Goal: Information Seeking & Learning: Learn about a topic

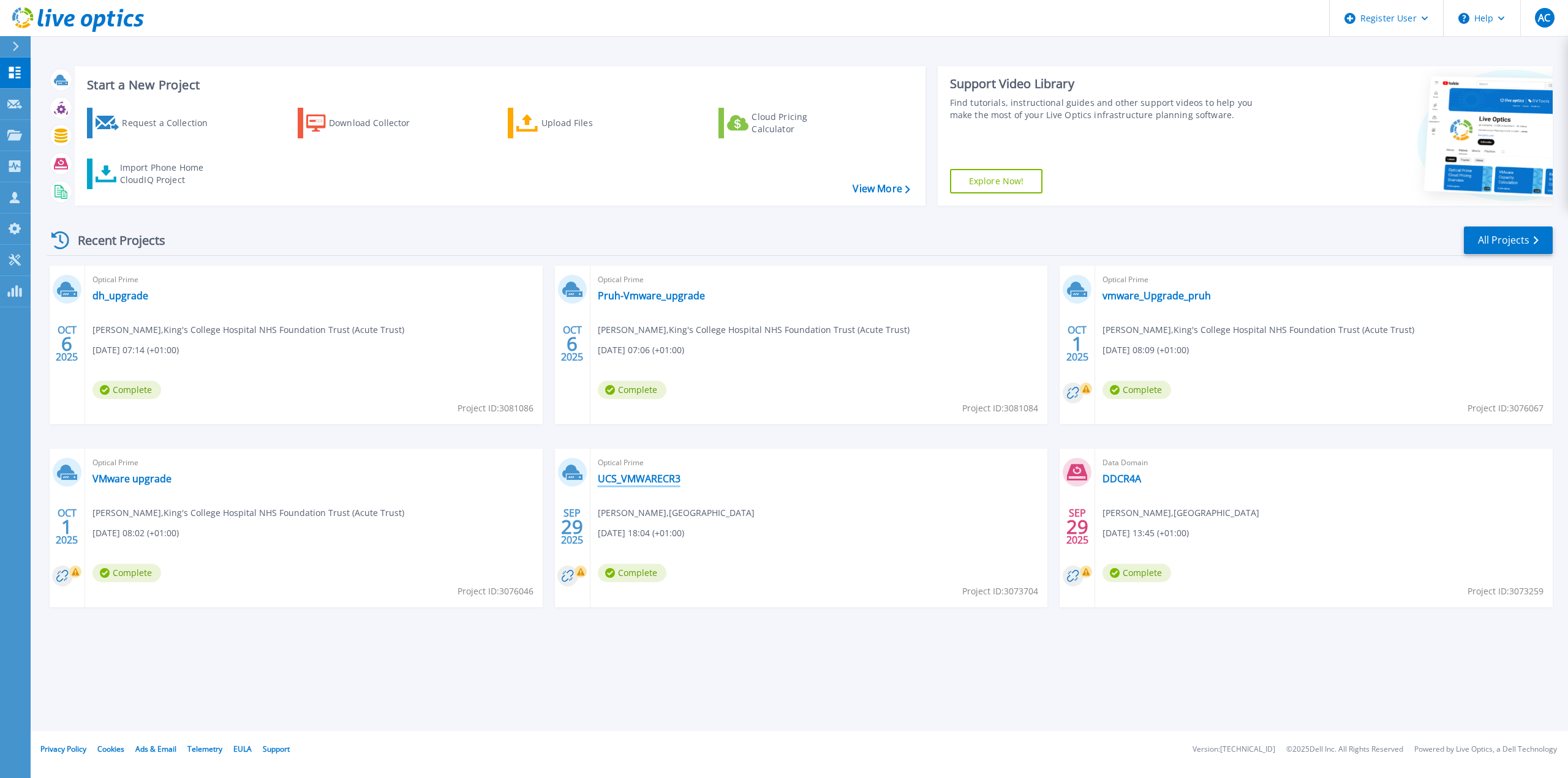
click at [618, 475] on link "UCS_VMWARECR3" at bounding box center [639, 478] width 83 height 12
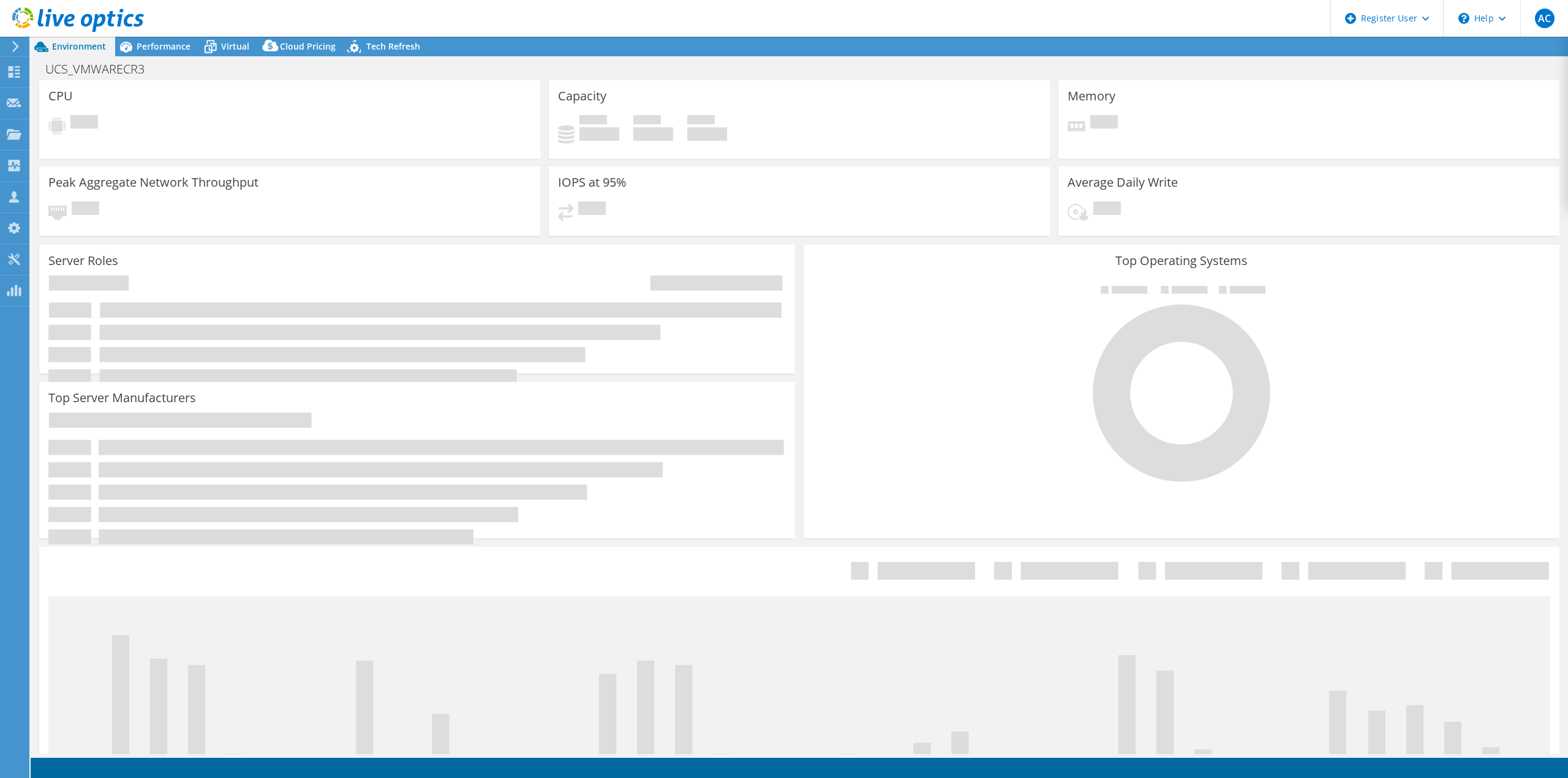
select select "USD"
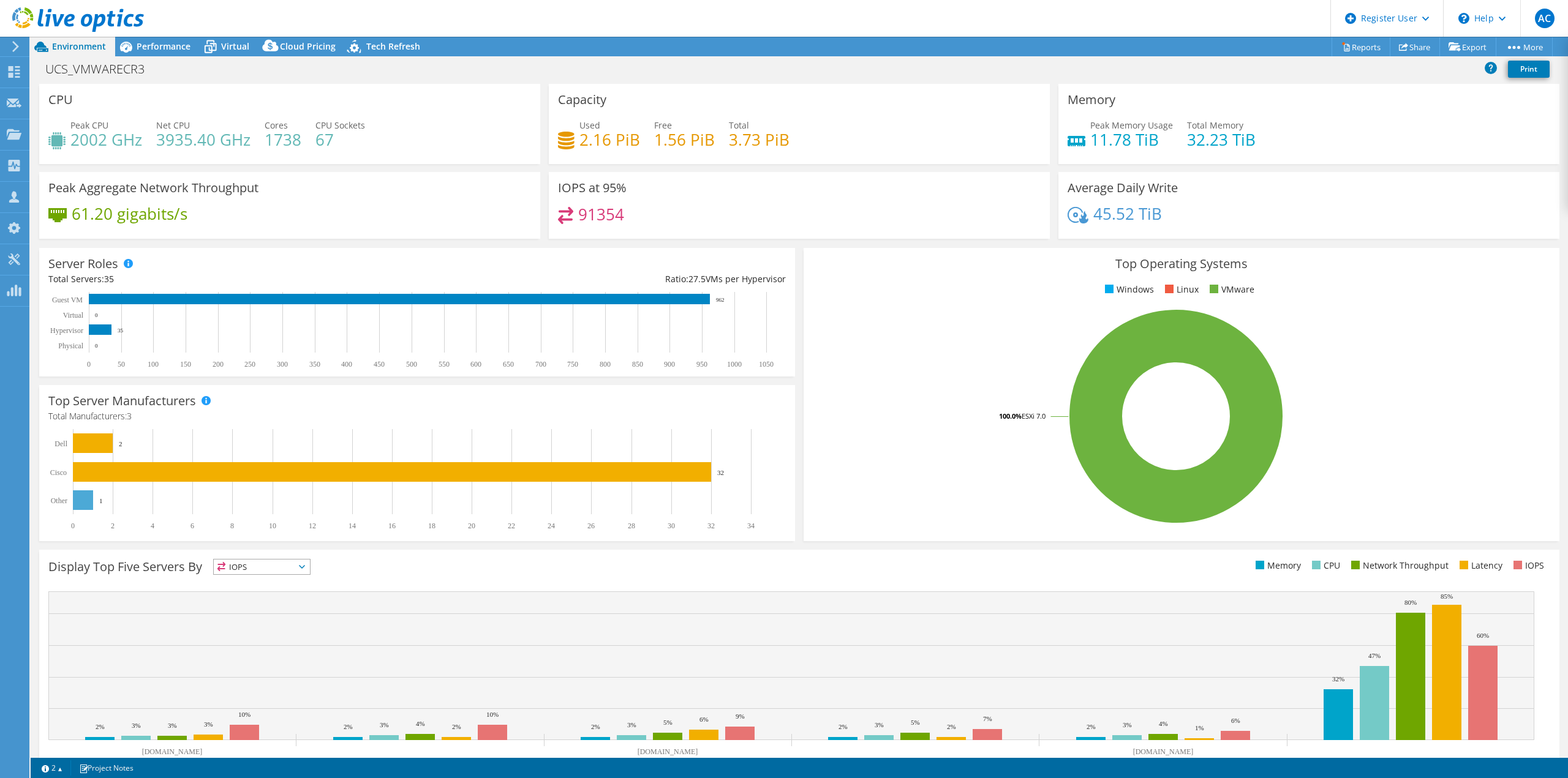
click at [289, 135] on h4 "1738" at bounding box center [282, 139] width 37 height 13
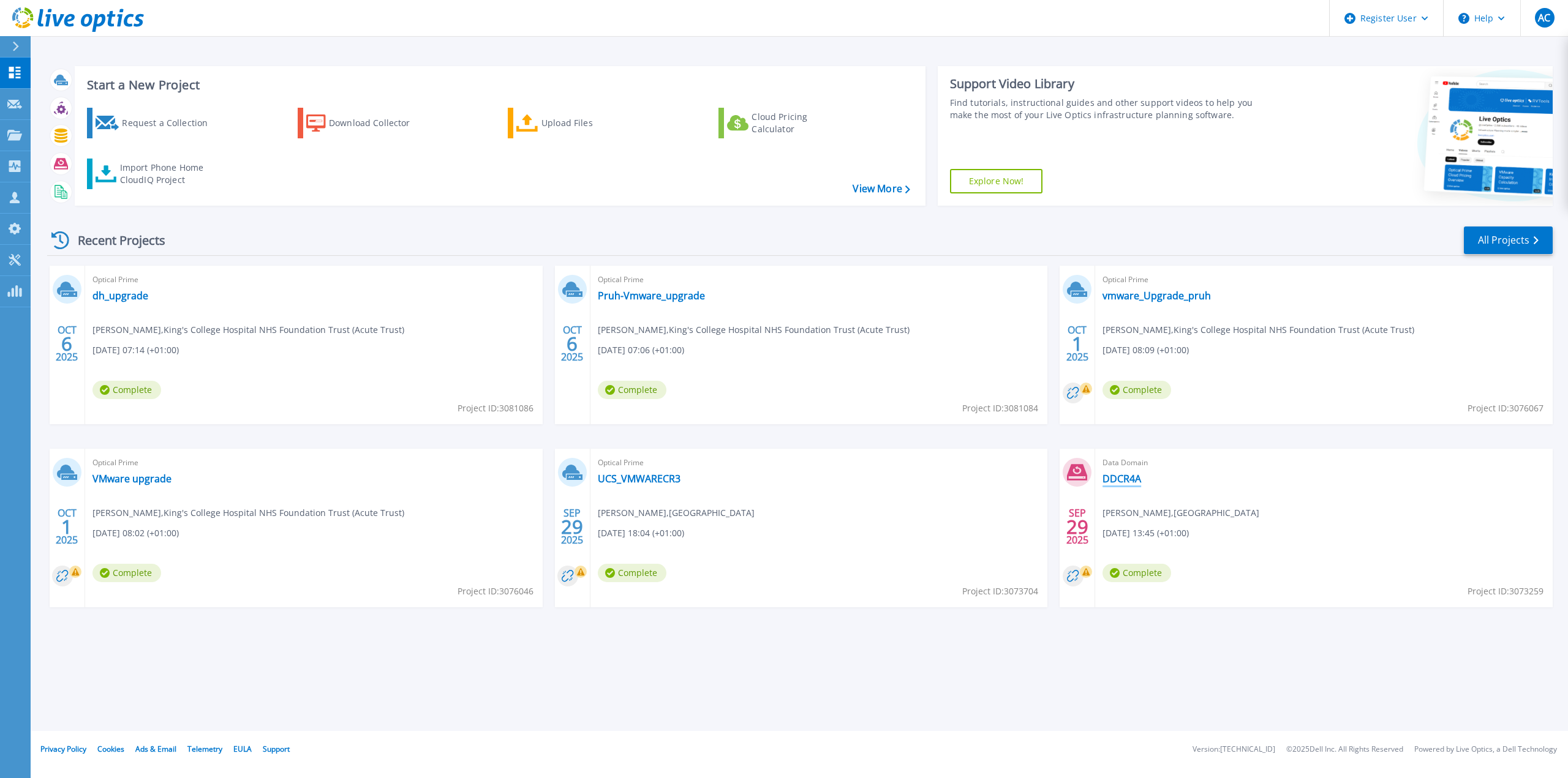
click at [1123, 477] on link "DDCR4A" at bounding box center [1122, 478] width 38 height 12
click at [669, 480] on link "UCS_VMWARECR3" at bounding box center [639, 478] width 83 height 12
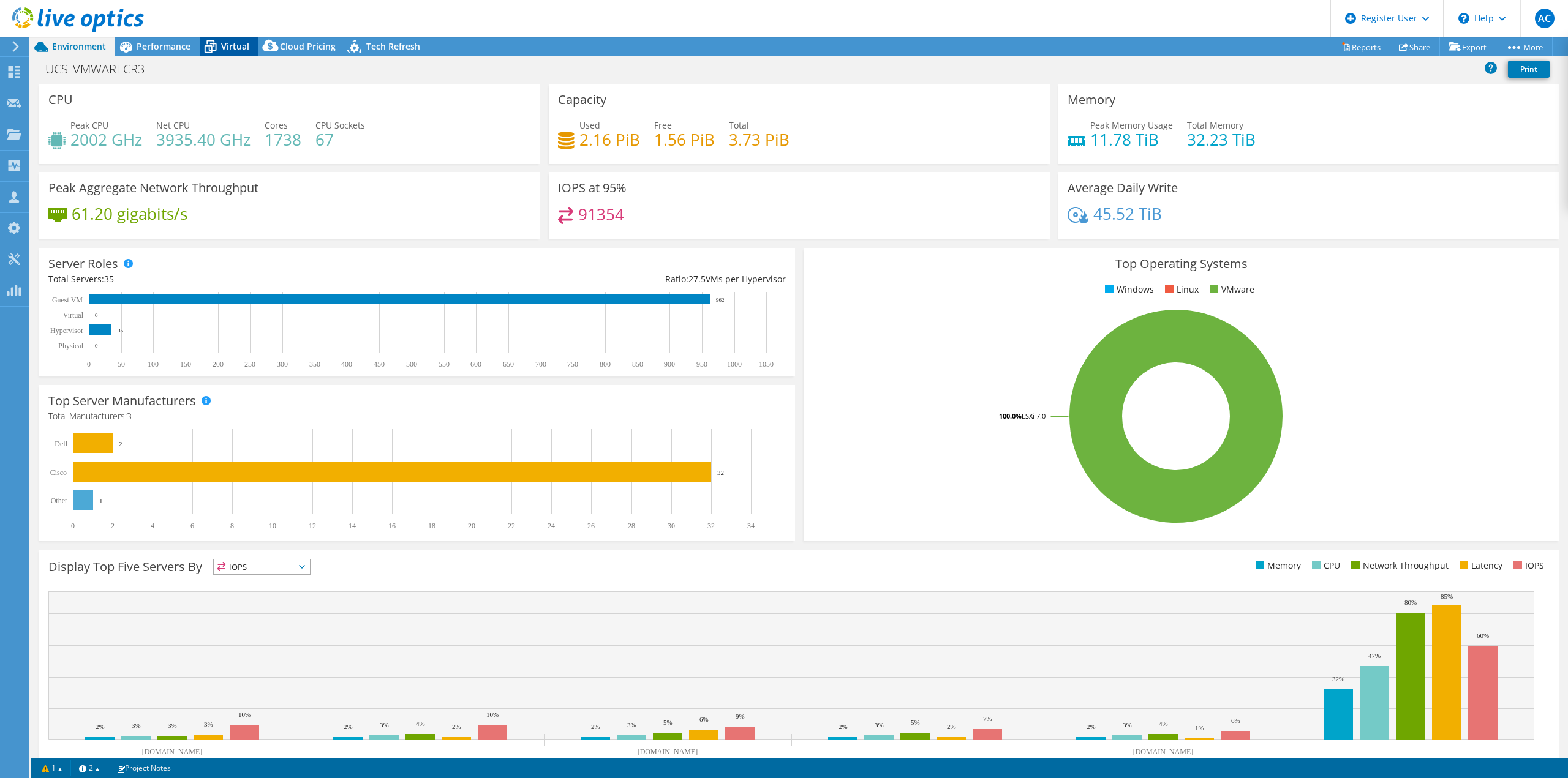
click at [223, 50] on span "Virtual" at bounding box center [235, 46] width 28 height 12
click at [241, 47] on span "Virtual" at bounding box center [235, 46] width 28 height 12
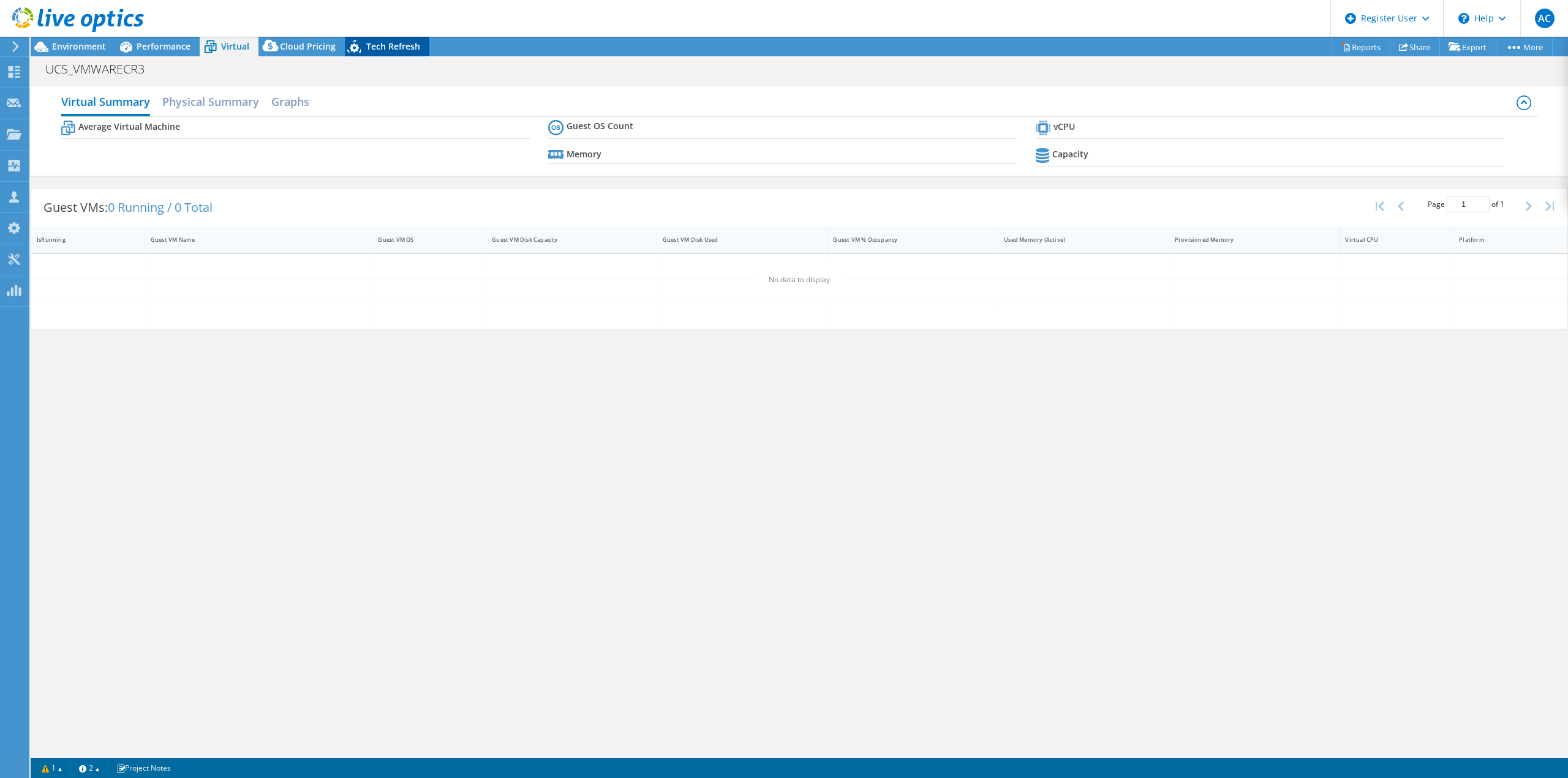
drag, startPoint x: 241, startPoint y: 47, endPoint x: 346, endPoint y: 45, distance: 105.0
click at [241, 47] on span "Virtual" at bounding box center [235, 46] width 28 height 12
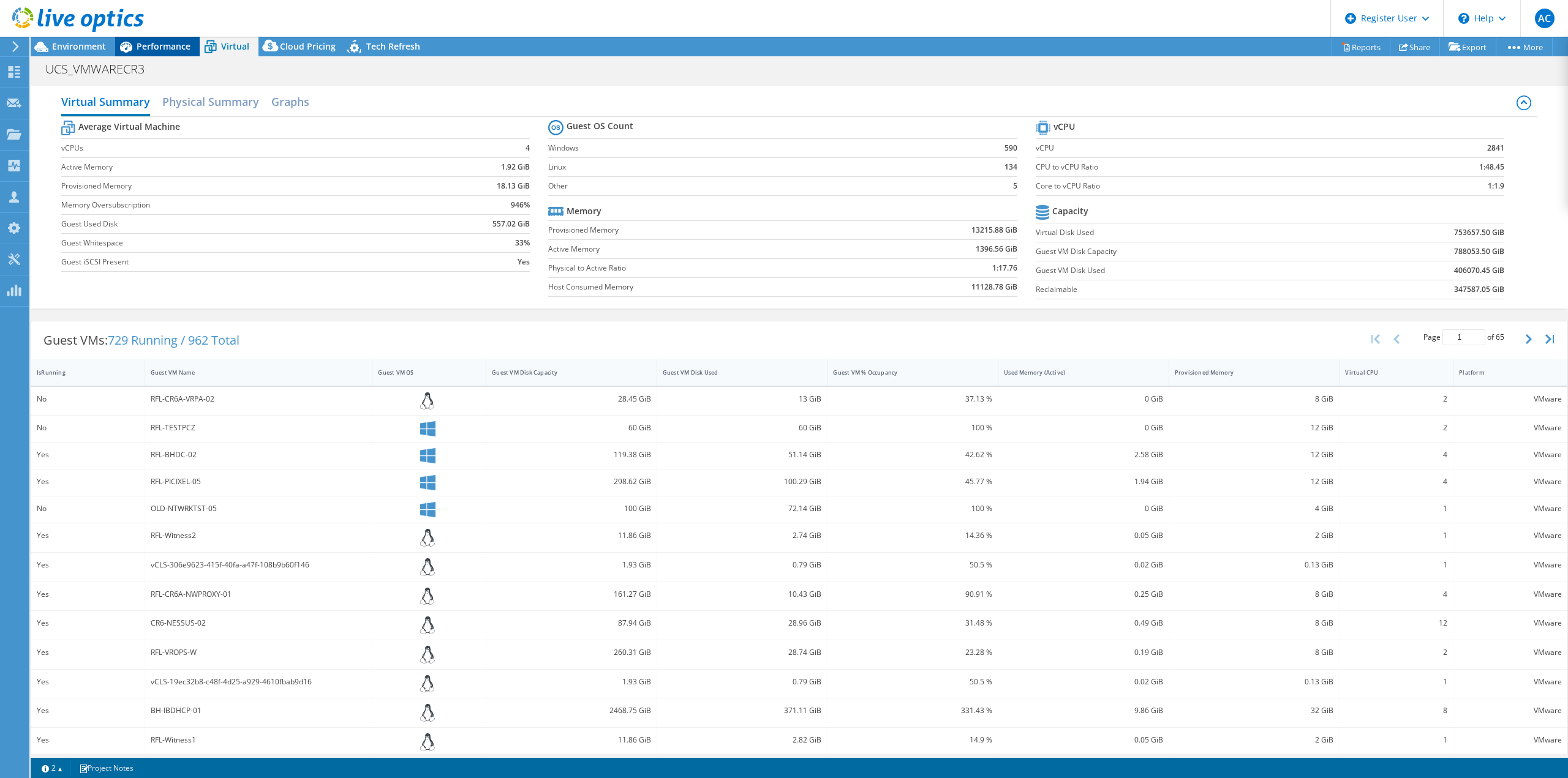
click at [148, 51] on span "Performance" at bounding box center [164, 46] width 54 height 12
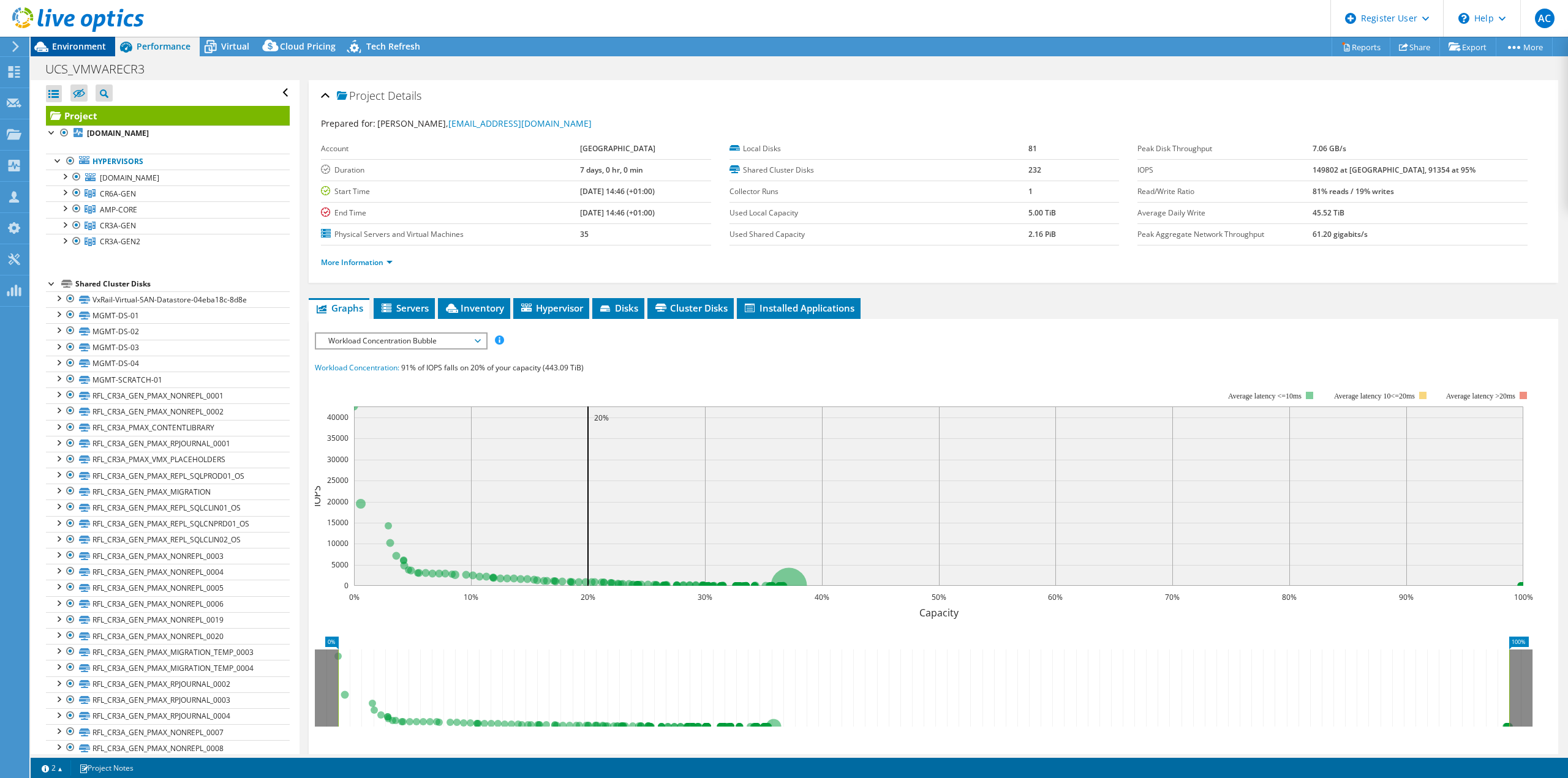
click at [92, 47] on span "Environment" at bounding box center [79, 46] width 54 height 12
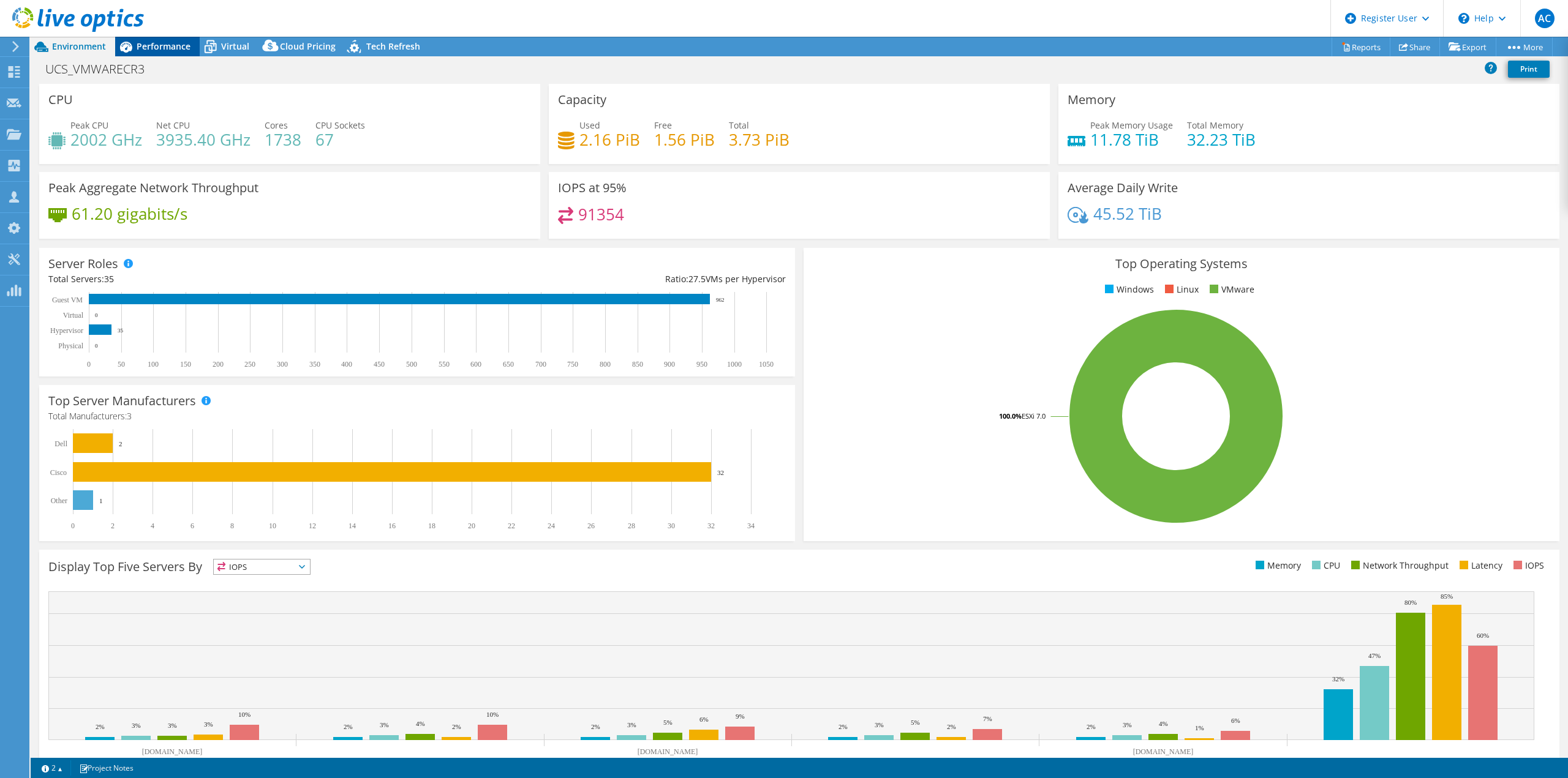
click at [130, 49] on icon at bounding box center [126, 47] width 12 height 11
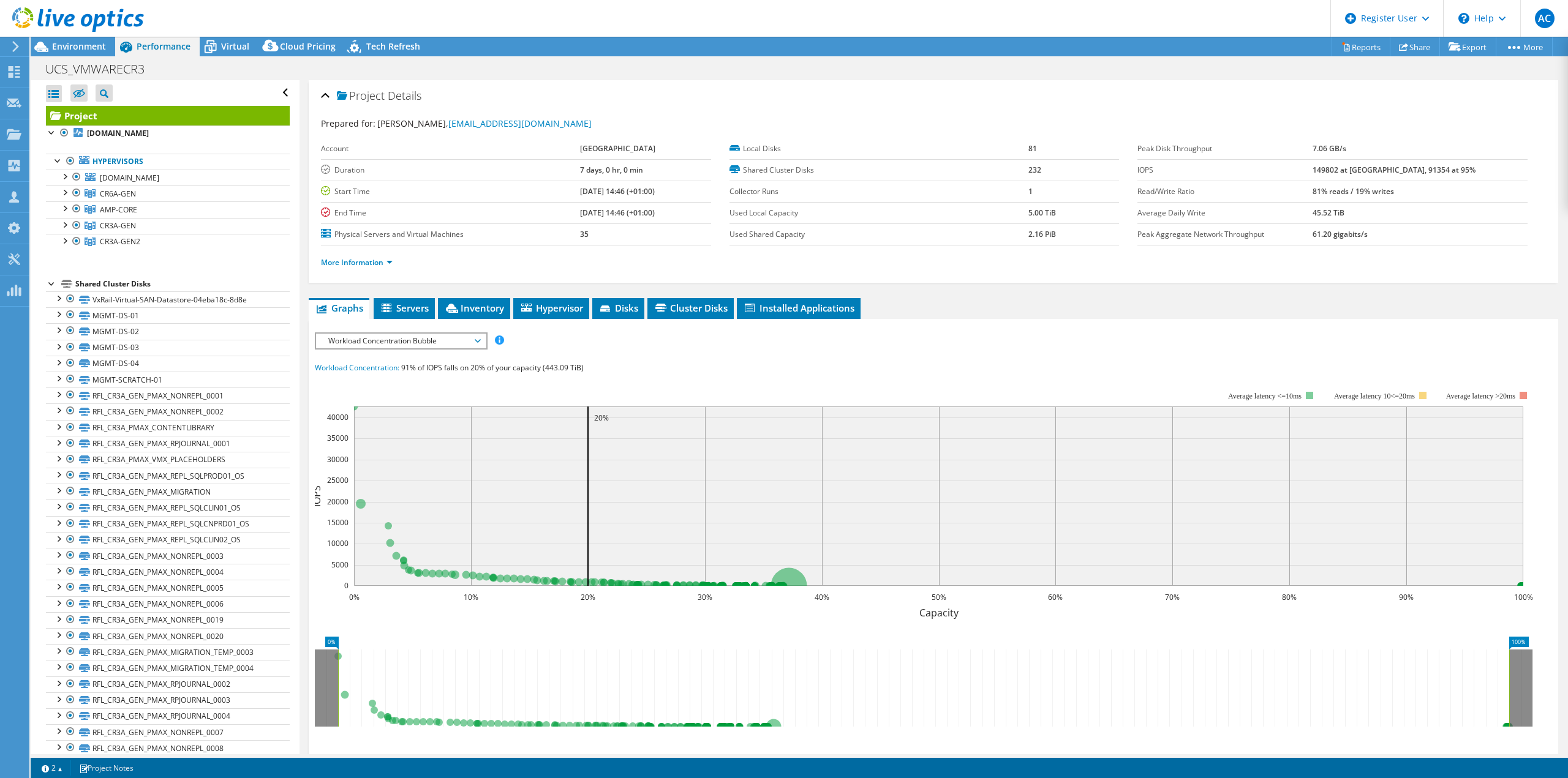
click at [67, 21] on use at bounding box center [78, 19] width 132 height 24
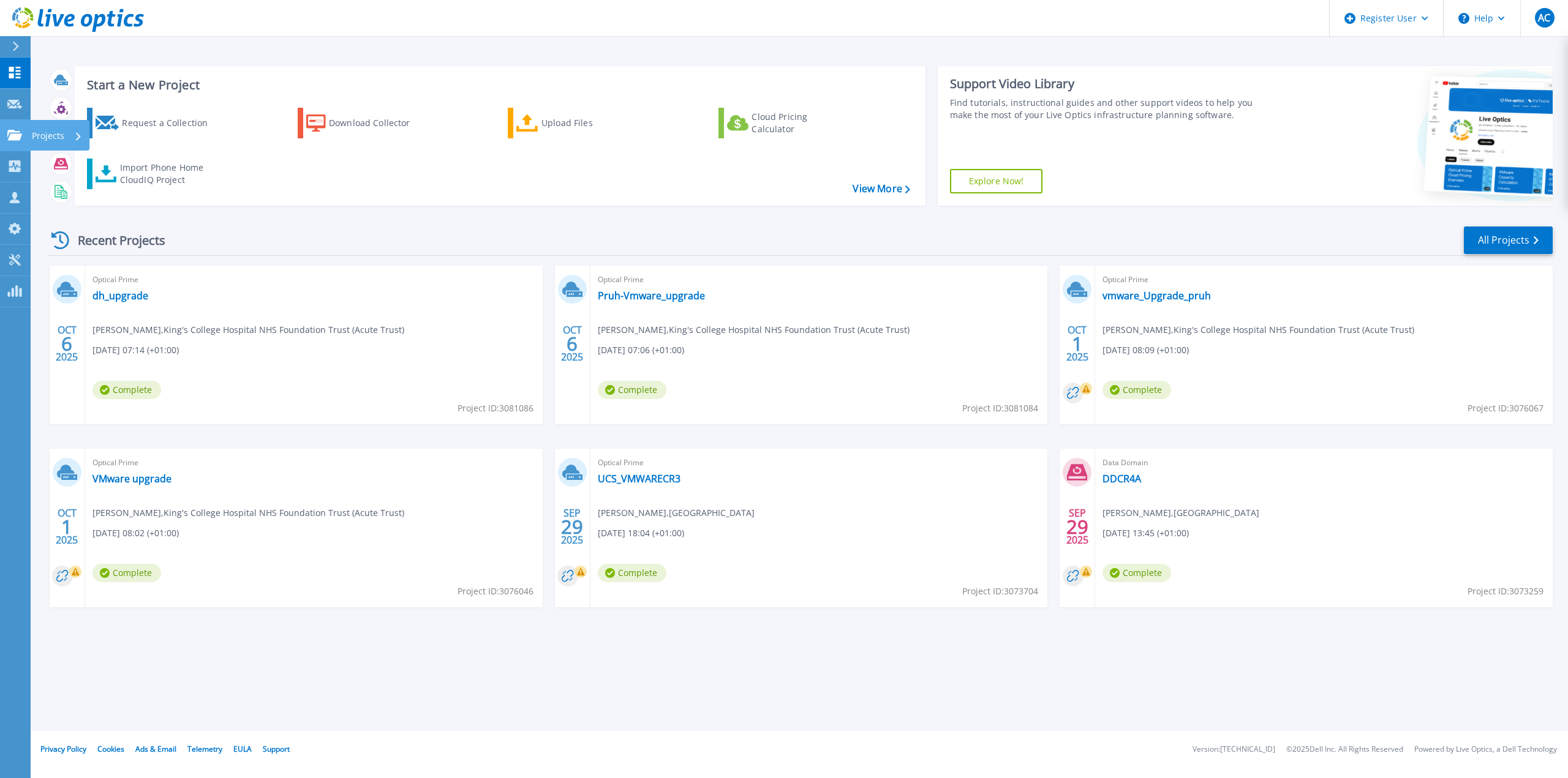
click at [20, 130] on div at bounding box center [14, 135] width 15 height 11
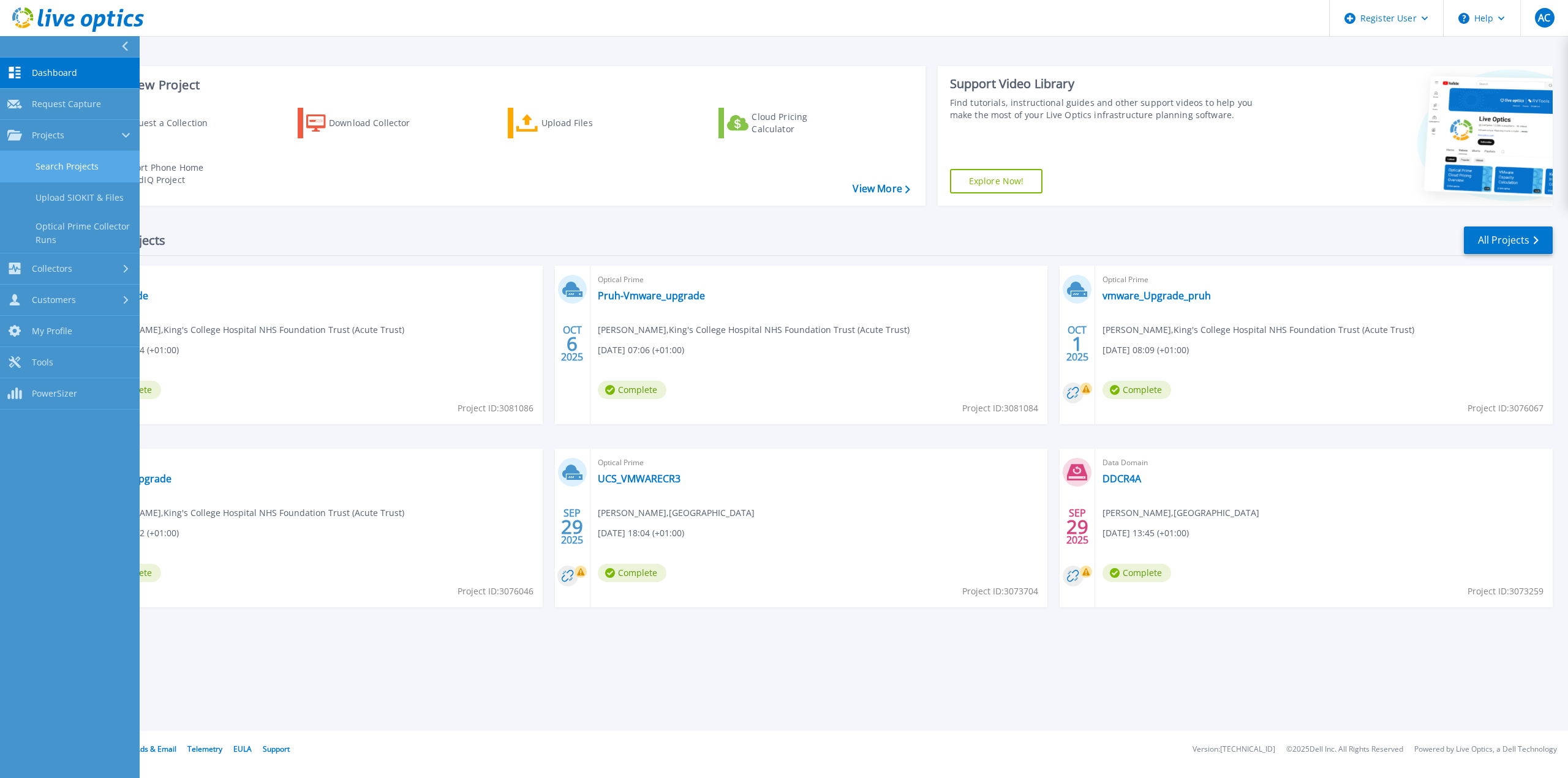
click at [49, 167] on link "Search Projects" at bounding box center [70, 167] width 140 height 31
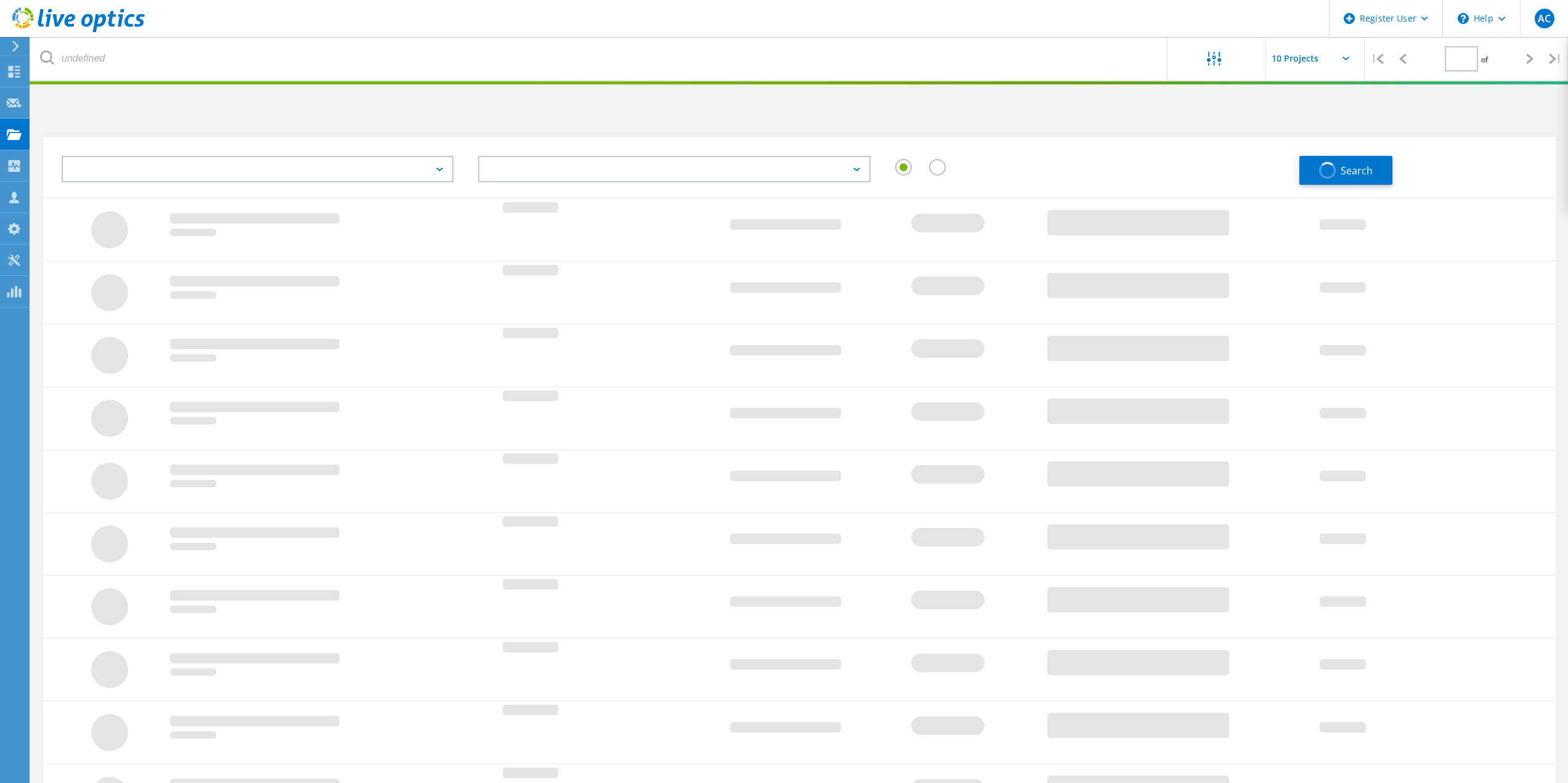
type input "1"
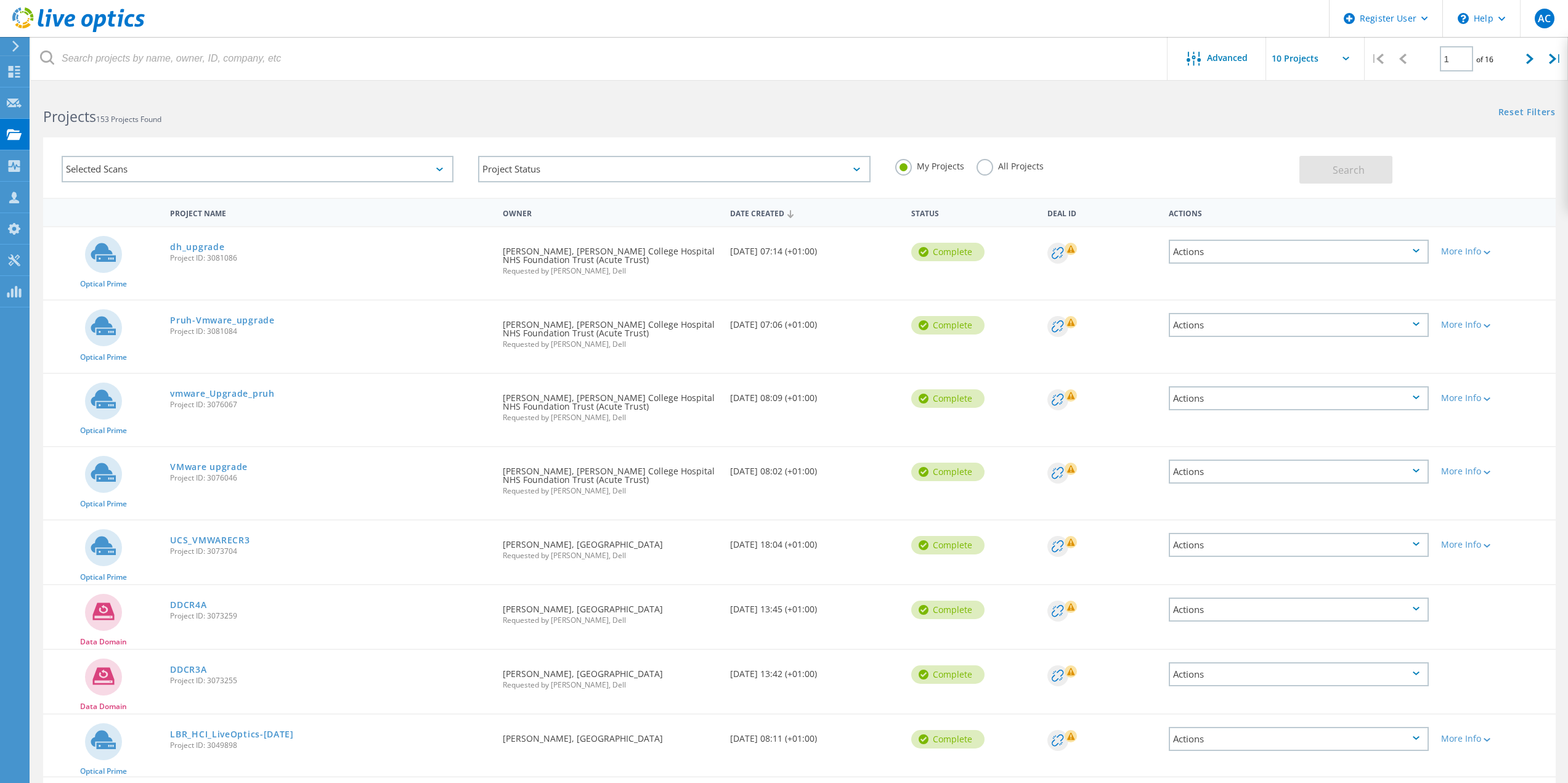
drag, startPoint x: 1027, startPoint y: 174, endPoint x: 1018, endPoint y: 170, distance: 9.8
click at [1025, 174] on div "All Projects" at bounding box center [1010, 168] width 67 height 18
drag, startPoint x: 1000, startPoint y: 165, endPoint x: 994, endPoint y: 168, distance: 6.7
click at [1000, 165] on label "All Projects" at bounding box center [1010, 165] width 67 height 12
click at [990, 168] on label "All Projects" at bounding box center [1010, 165] width 67 height 12
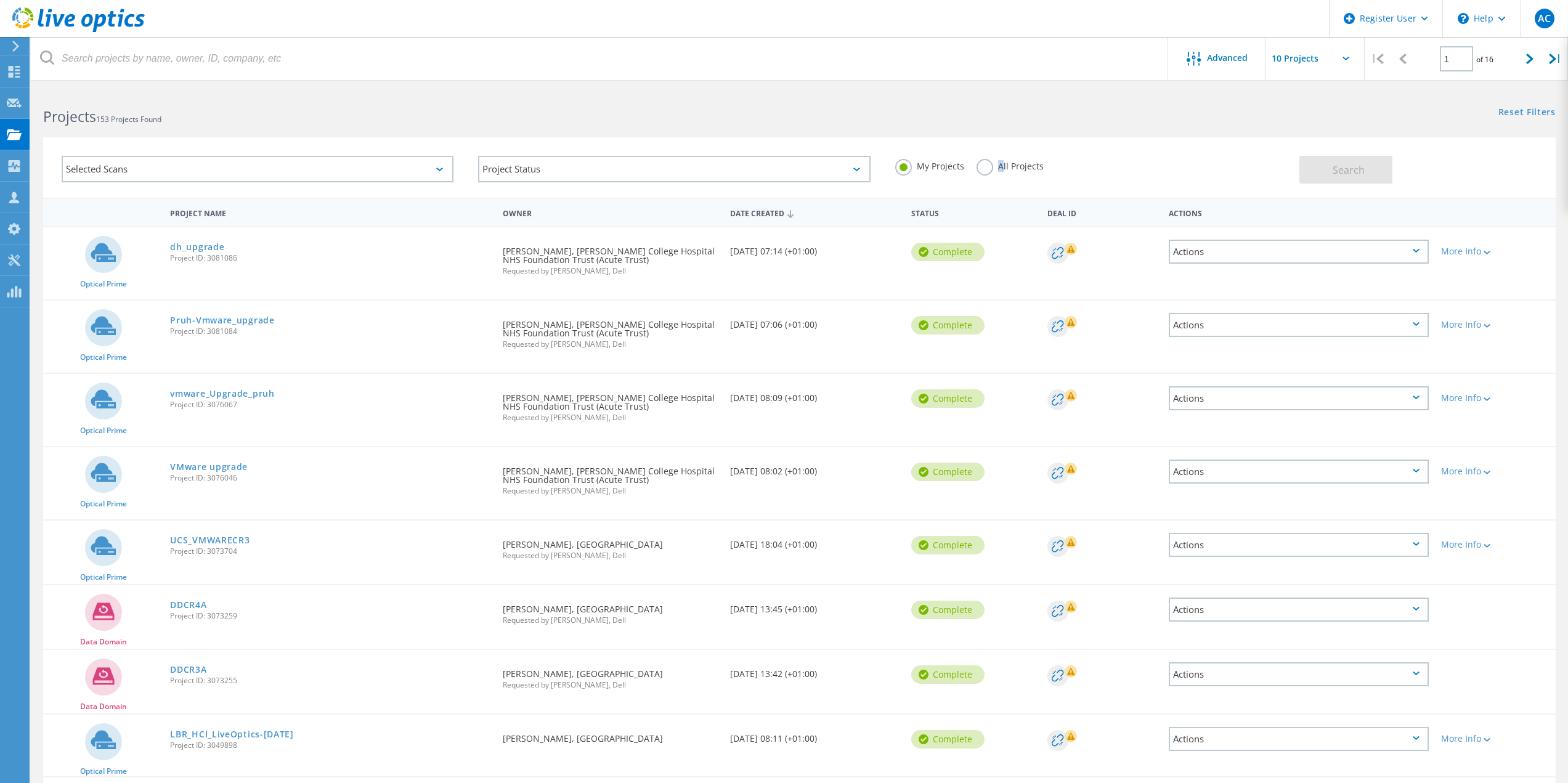
click at [0, 0] on input "All Projects" at bounding box center [0, 0] width 0 height 0
click at [1322, 175] on button "Search" at bounding box center [1346, 170] width 93 height 28
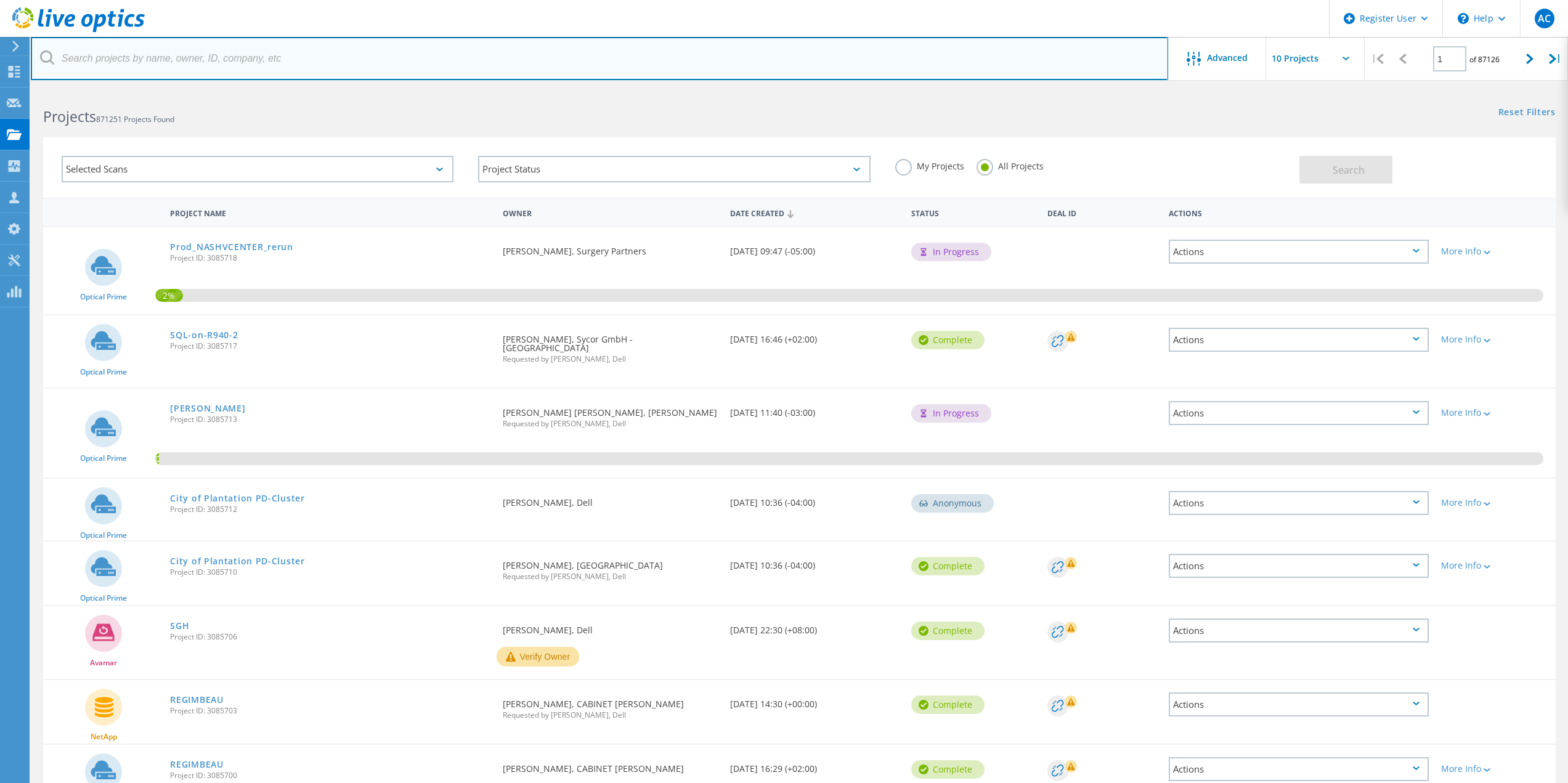
click at [456, 37] on input "text" at bounding box center [599, 58] width 1137 height 43
type input "royal free"
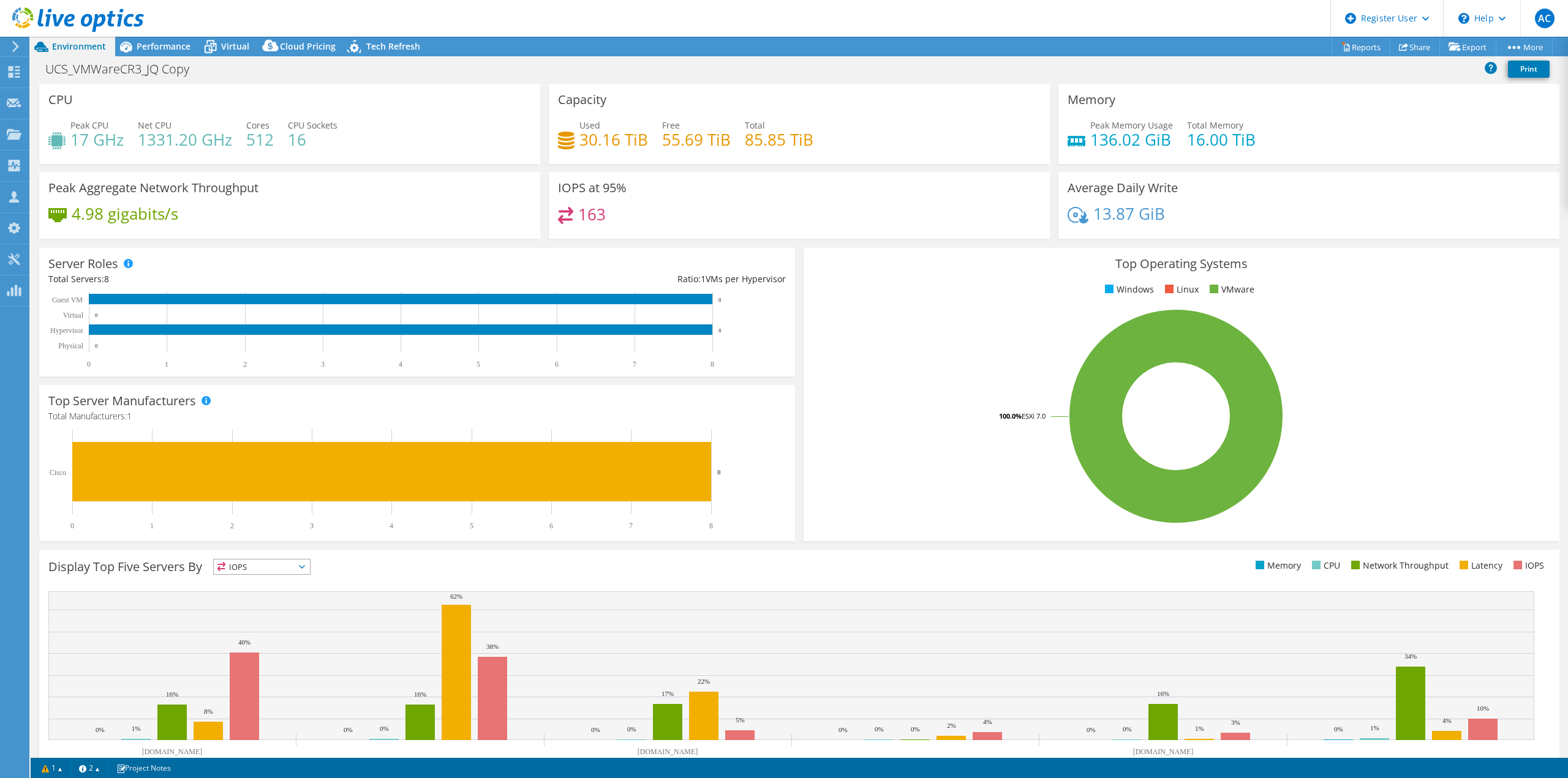
select select "USD"
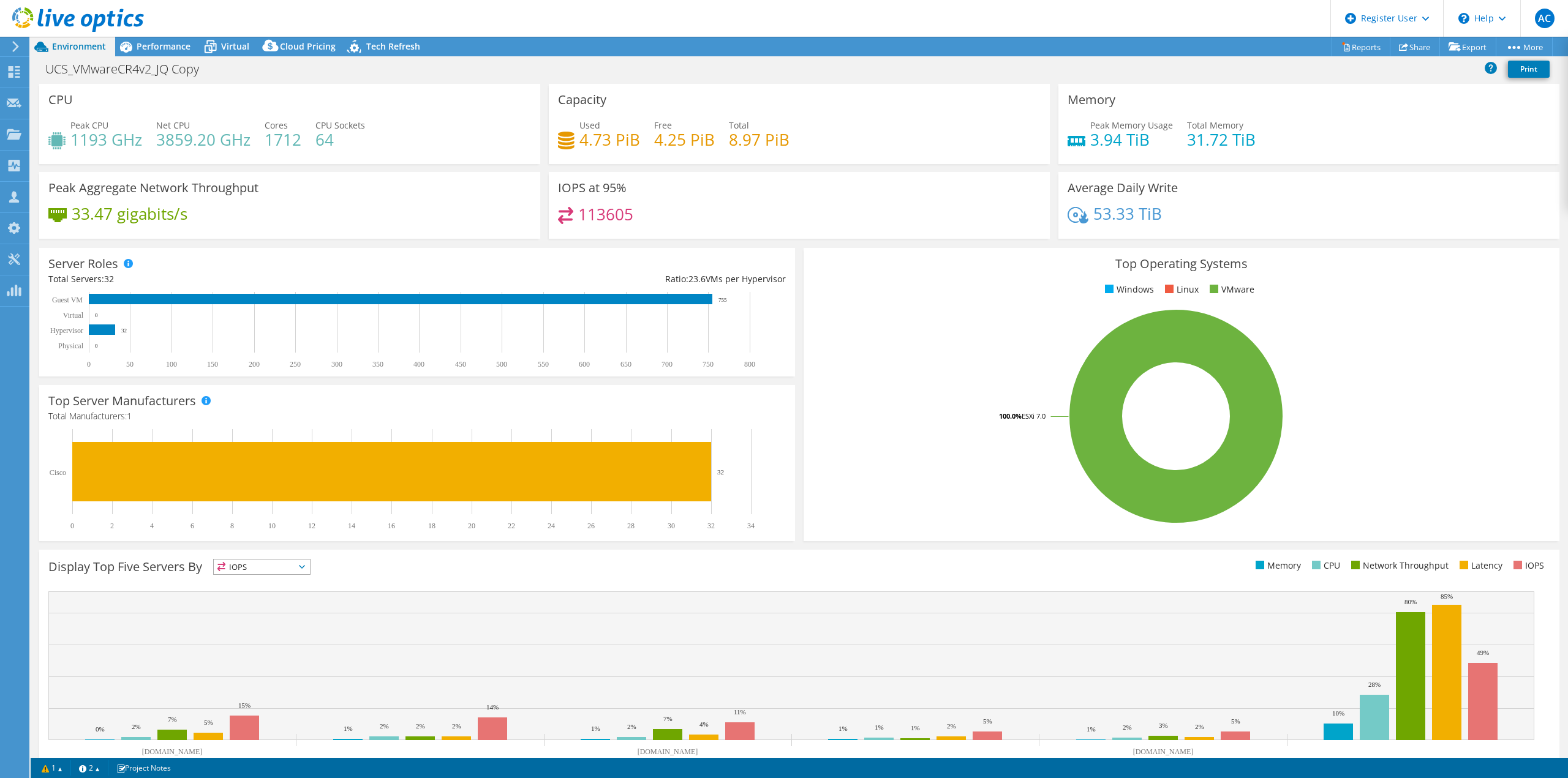
select select "USD"
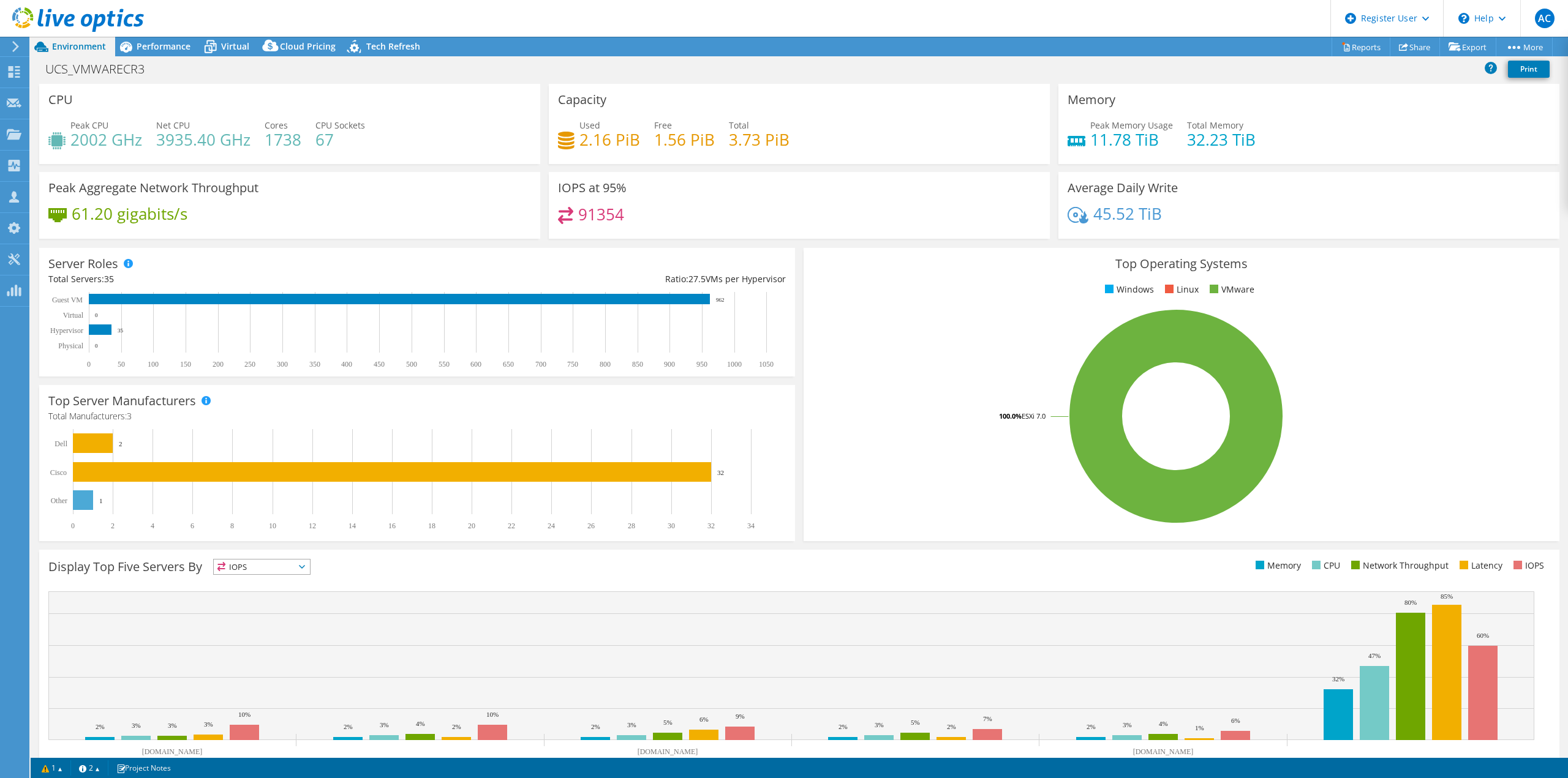
select select "EULondon"
select select "USD"
drag, startPoint x: 334, startPoint y: 142, endPoint x: 312, endPoint y: 135, distance: 23.1
click at [311, 137] on div "Peak CPU 2002 GHz Net CPU 3935.40 GHz Cores 1738 CPU Sockets 67" at bounding box center [289, 139] width 482 height 40
click at [320, 140] on h4 "67" at bounding box center [340, 139] width 49 height 13
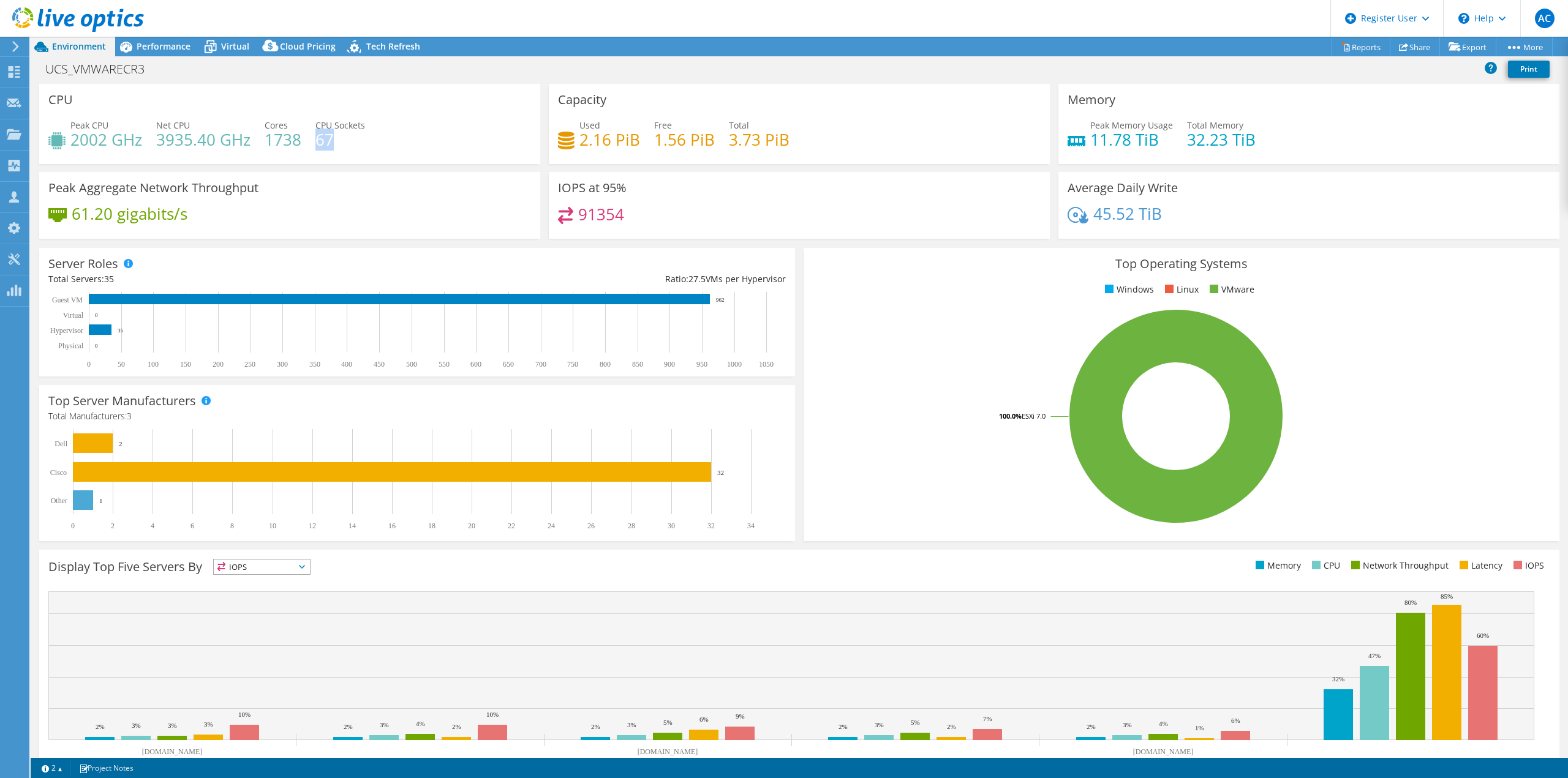
click at [320, 140] on h4 "67" at bounding box center [340, 139] width 49 height 13
click at [341, 139] on h4 "67" at bounding box center [340, 139] width 49 height 13
click at [368, 142] on div "Peak CPU 2002 GHz Net CPU 3935.40 GHz Cores 1738 CPU Sockets 67" at bounding box center [289, 139] width 482 height 40
click at [214, 47] on icon at bounding box center [210, 46] width 21 height 21
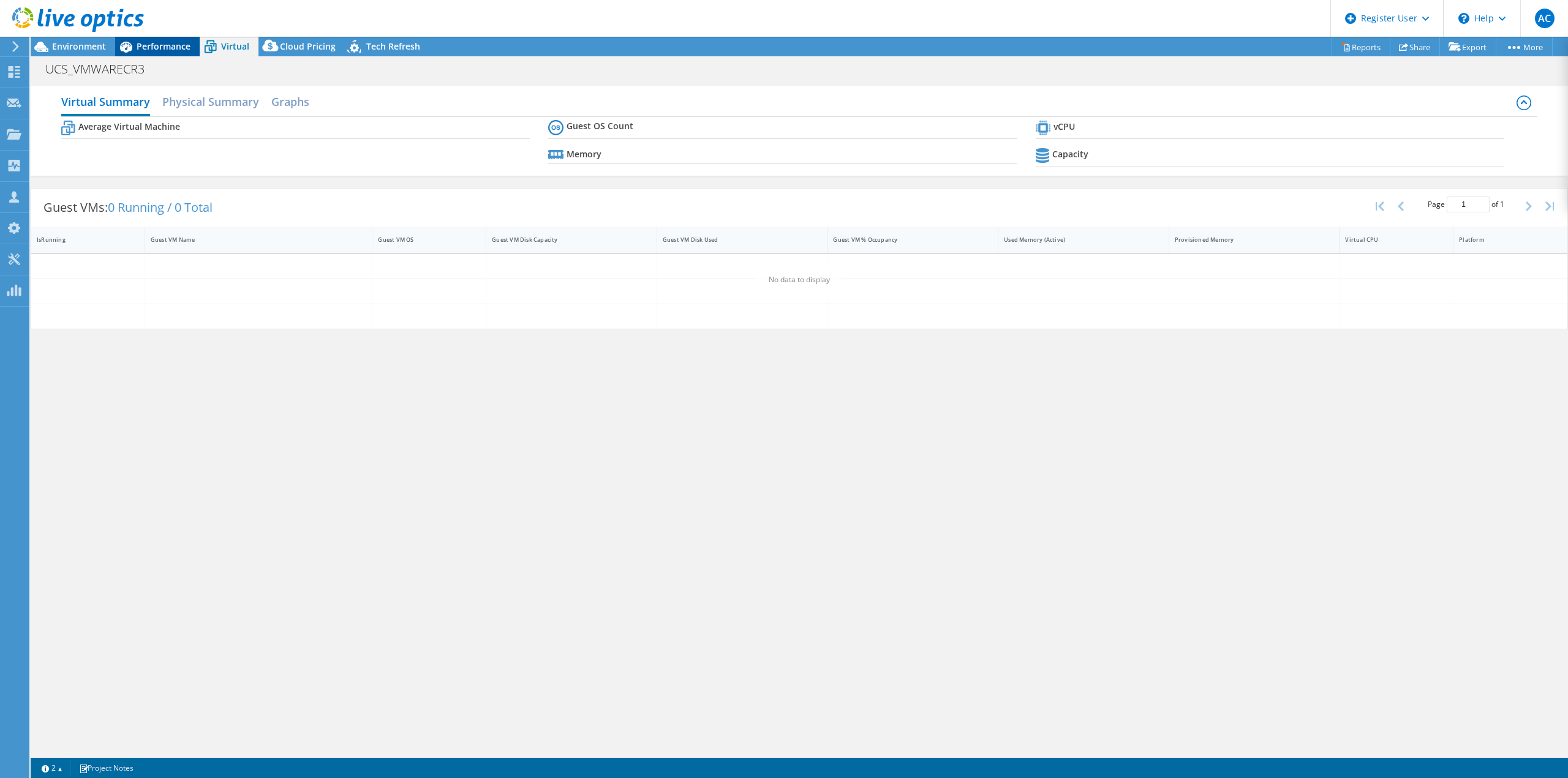
click at [180, 47] on span "Performance" at bounding box center [164, 46] width 54 height 12
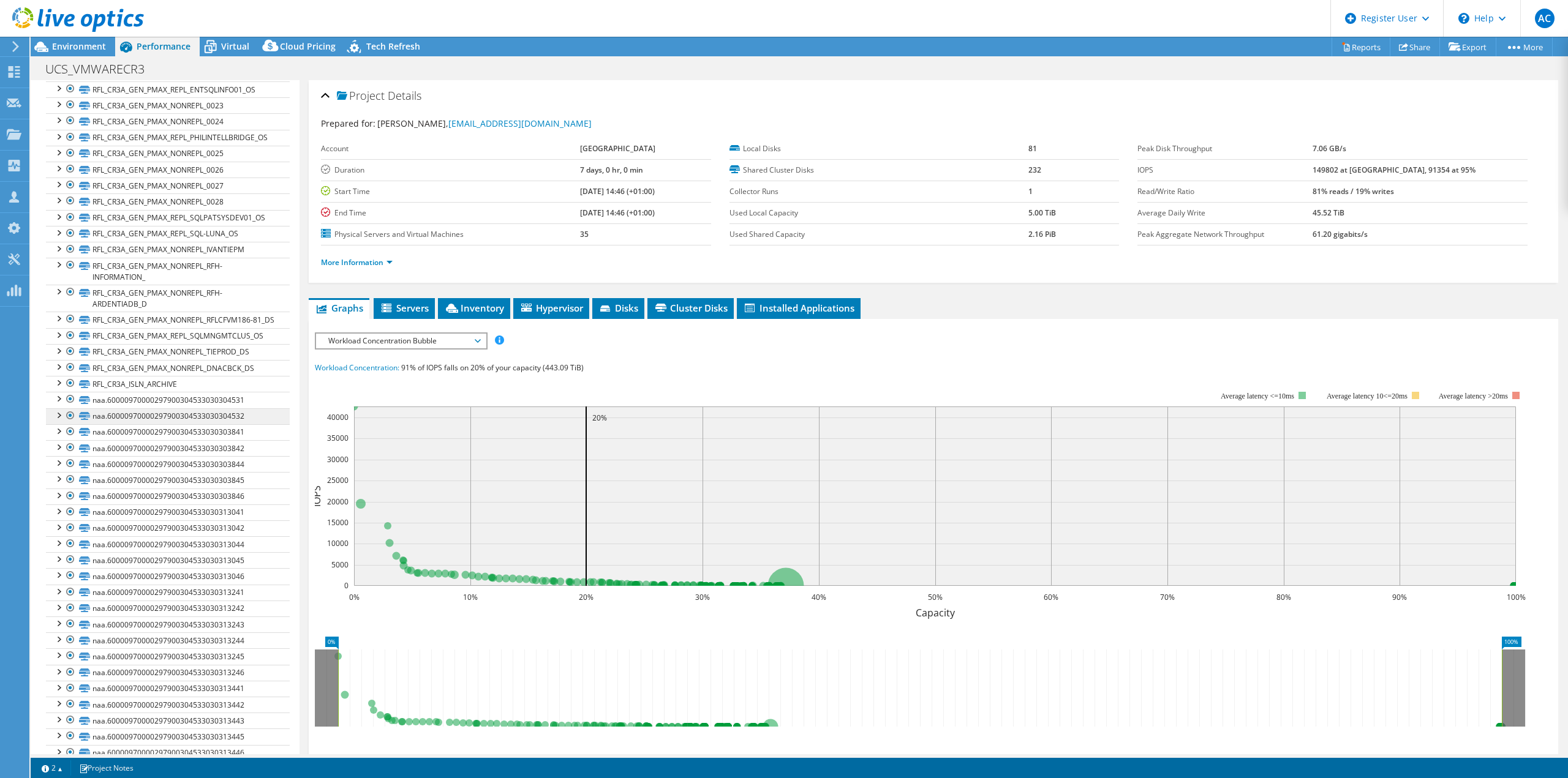
scroll to position [1163, 0]
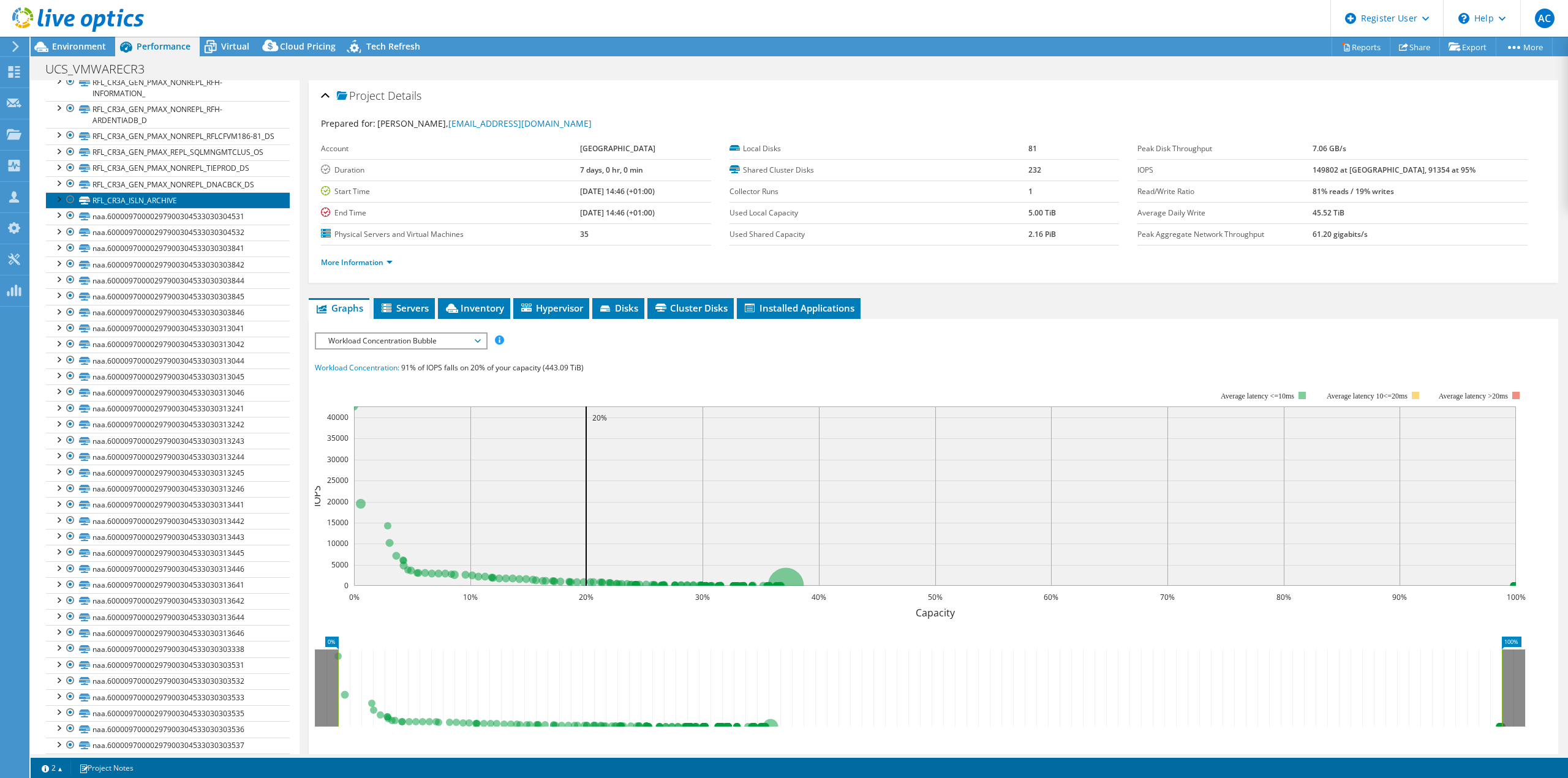
click at [168, 208] on link "RFL_CR3A_ISLN_ARCHIVE" at bounding box center [168, 200] width 244 height 16
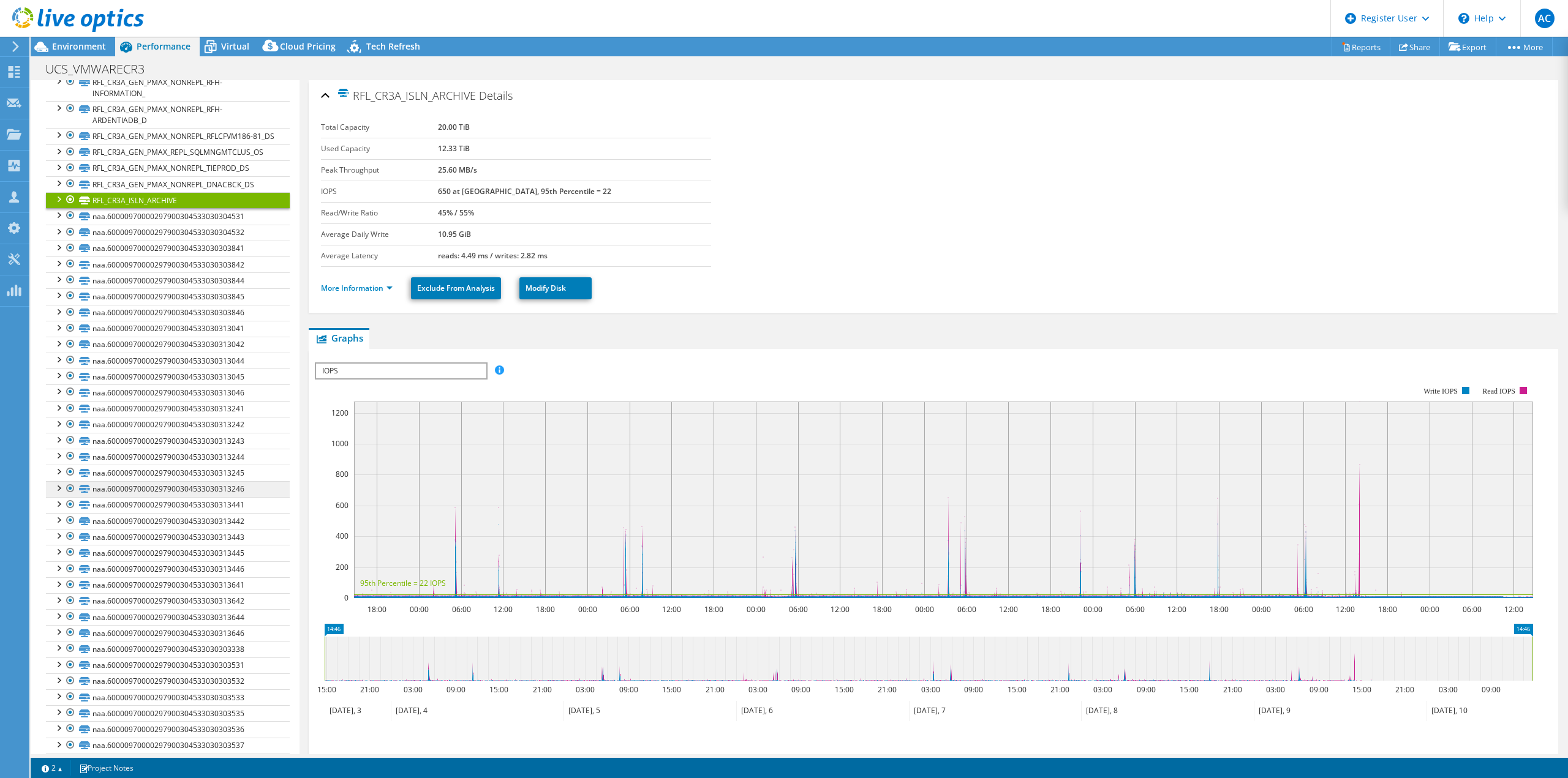
drag, startPoint x: 71, startPoint y: 210, endPoint x: 97, endPoint y: 318, distance: 111.1
click at [71, 207] on div at bounding box center [70, 199] width 12 height 15
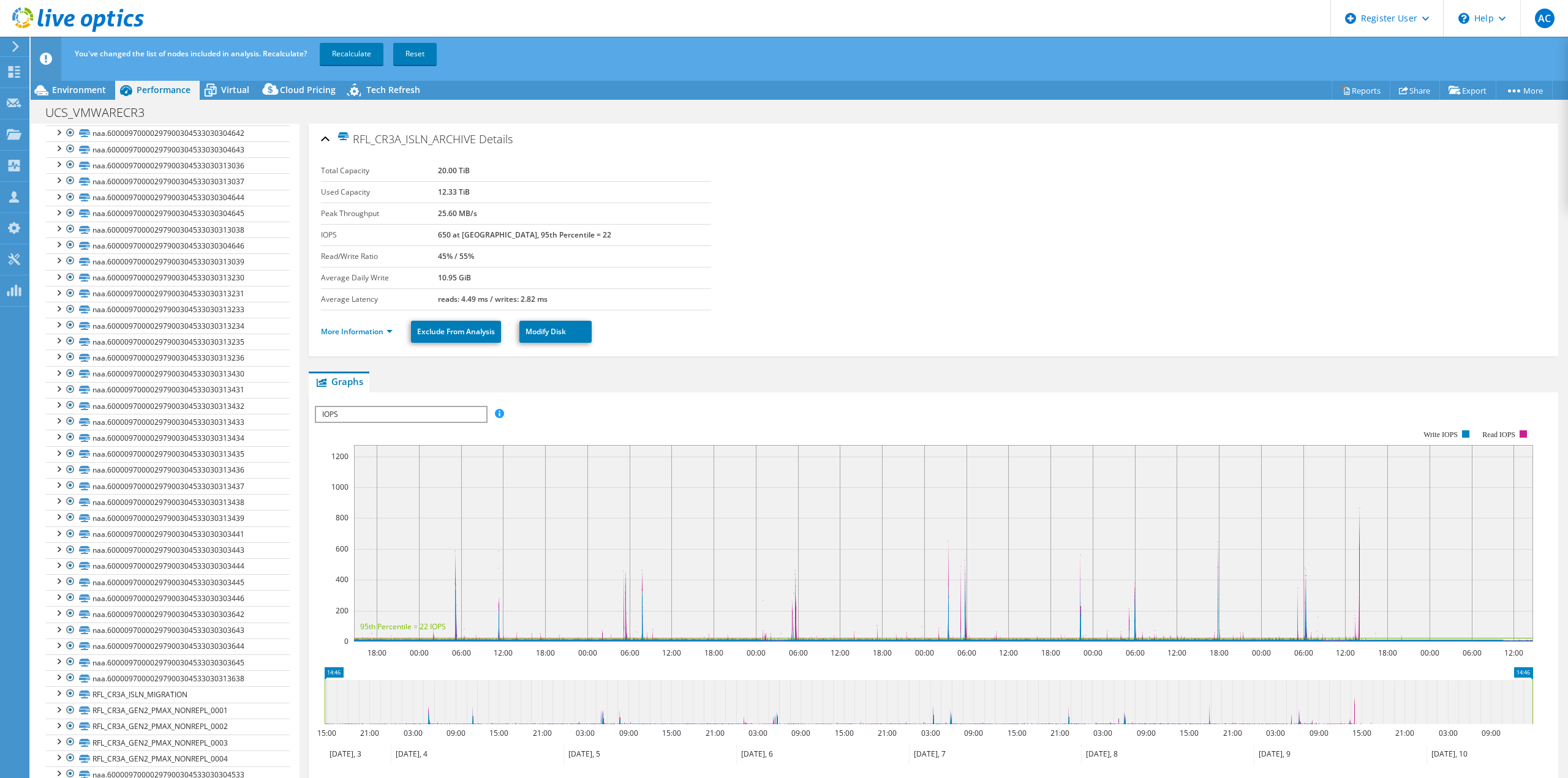
scroll to position [111, 0]
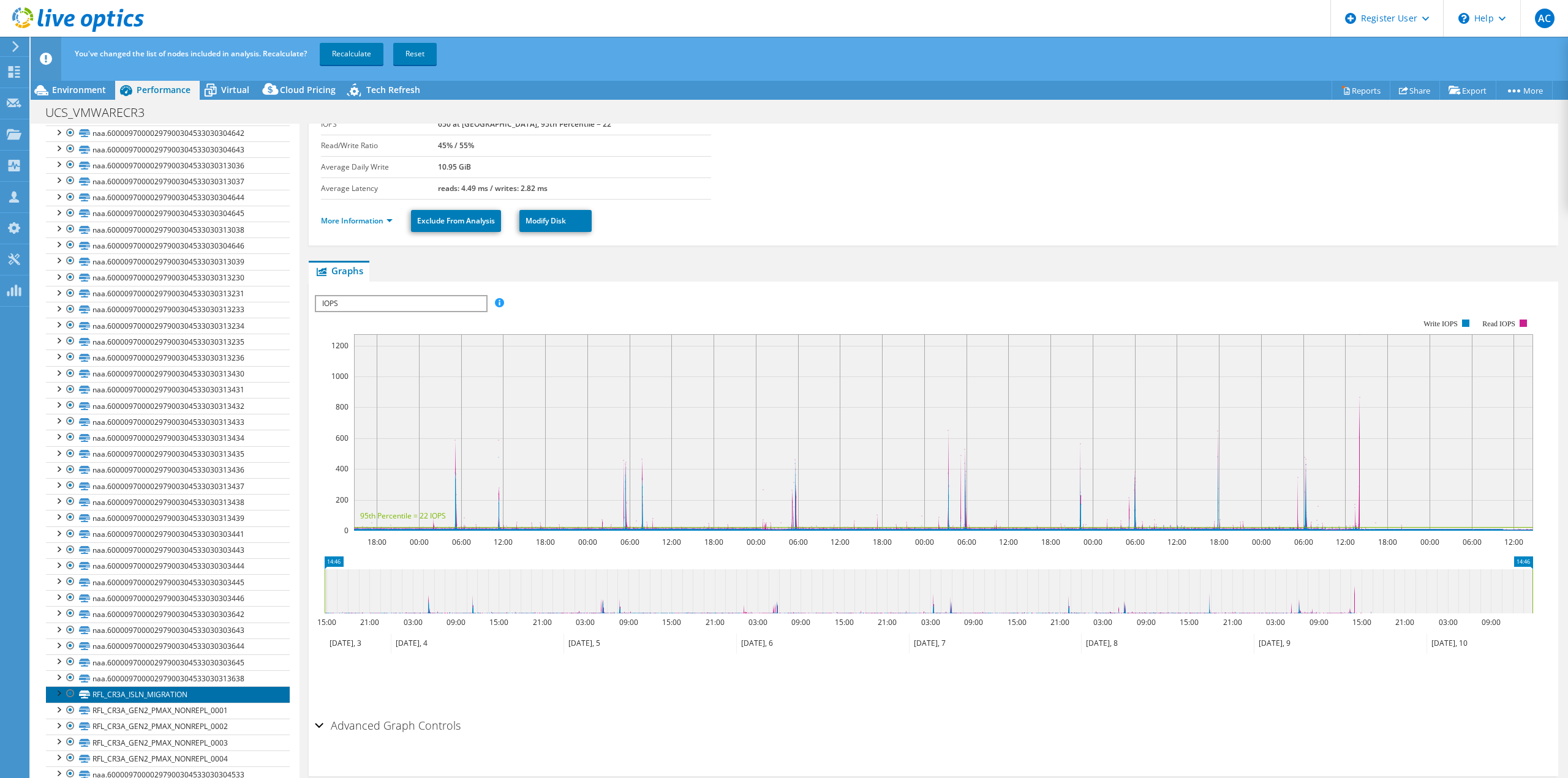
click at [120, 692] on link "RFL_CR3A_ISLN_MIGRATION" at bounding box center [168, 694] width 244 height 16
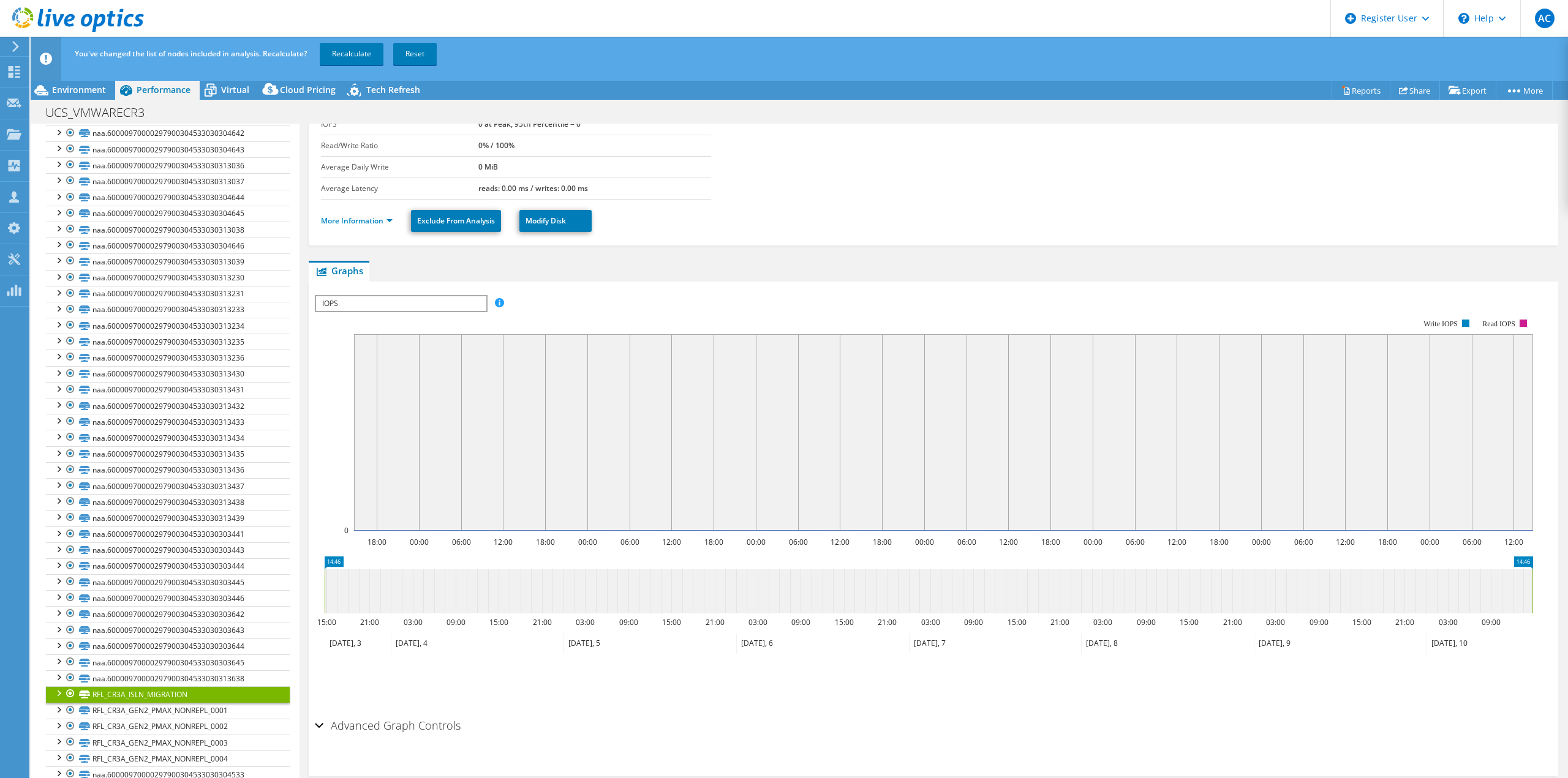
scroll to position [0, 0]
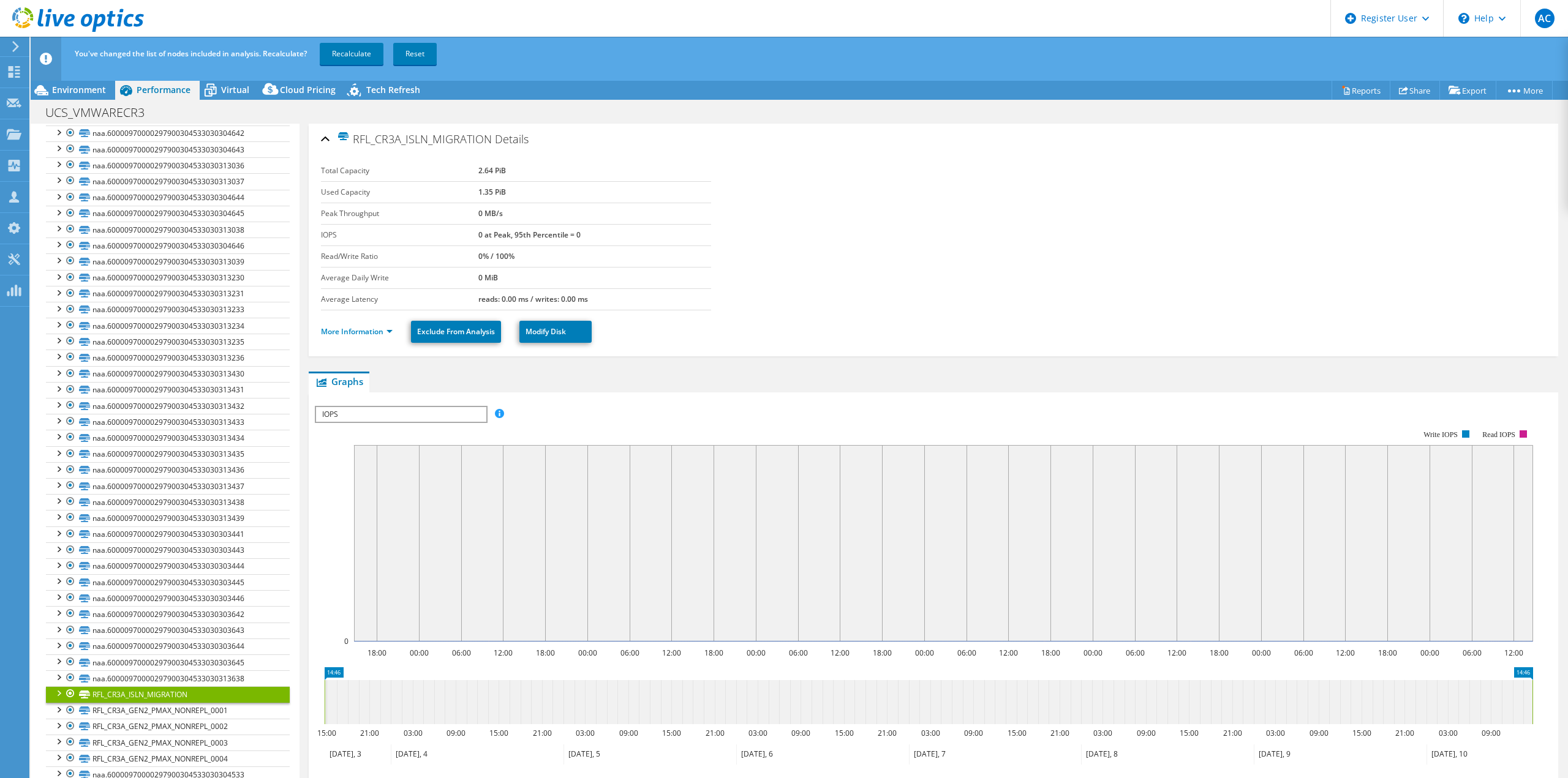
click at [67, 691] on div at bounding box center [70, 693] width 12 height 15
click at [366, 54] on link "Recalculate" at bounding box center [351, 54] width 64 height 22
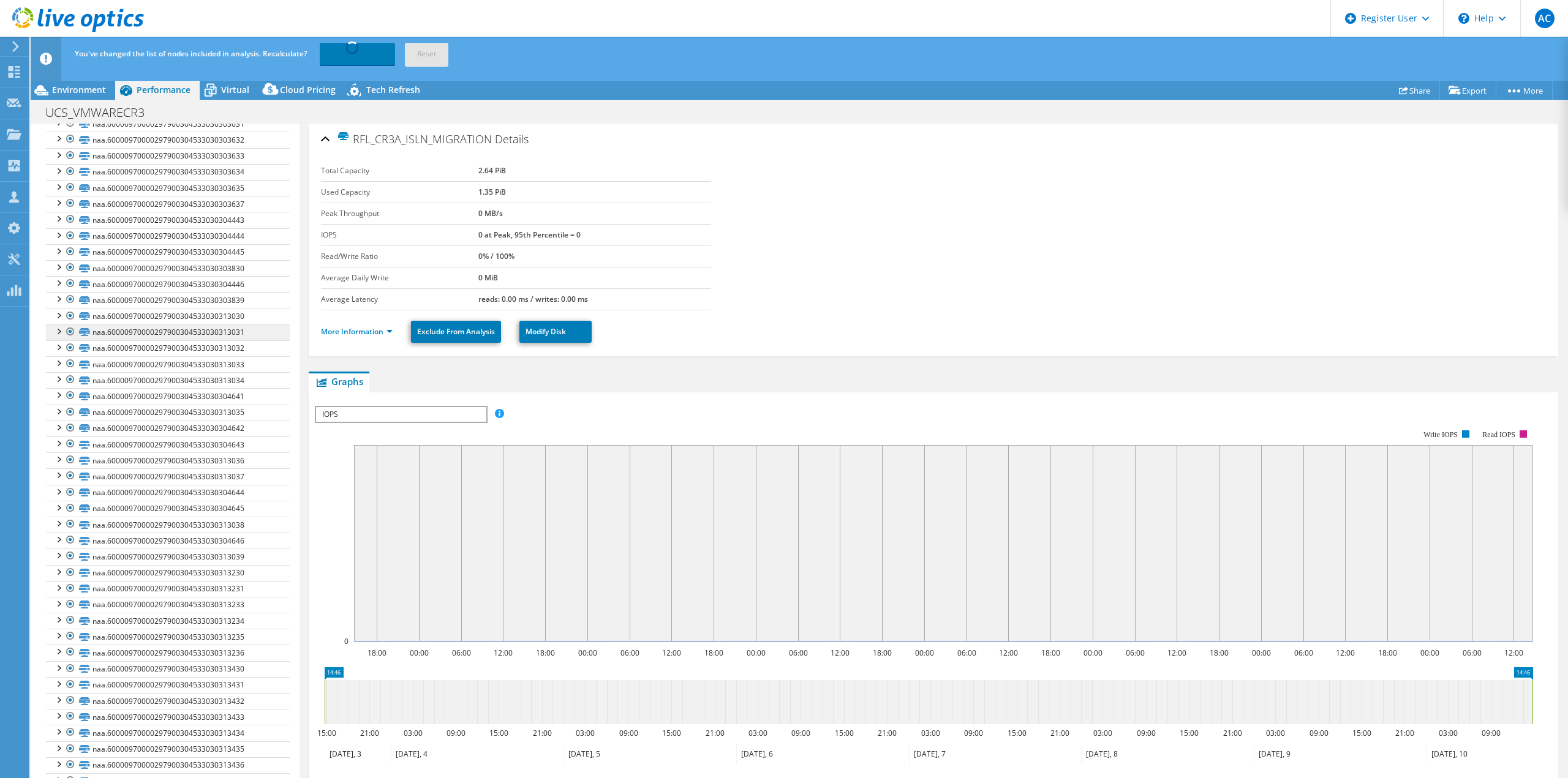
scroll to position [2938, 0]
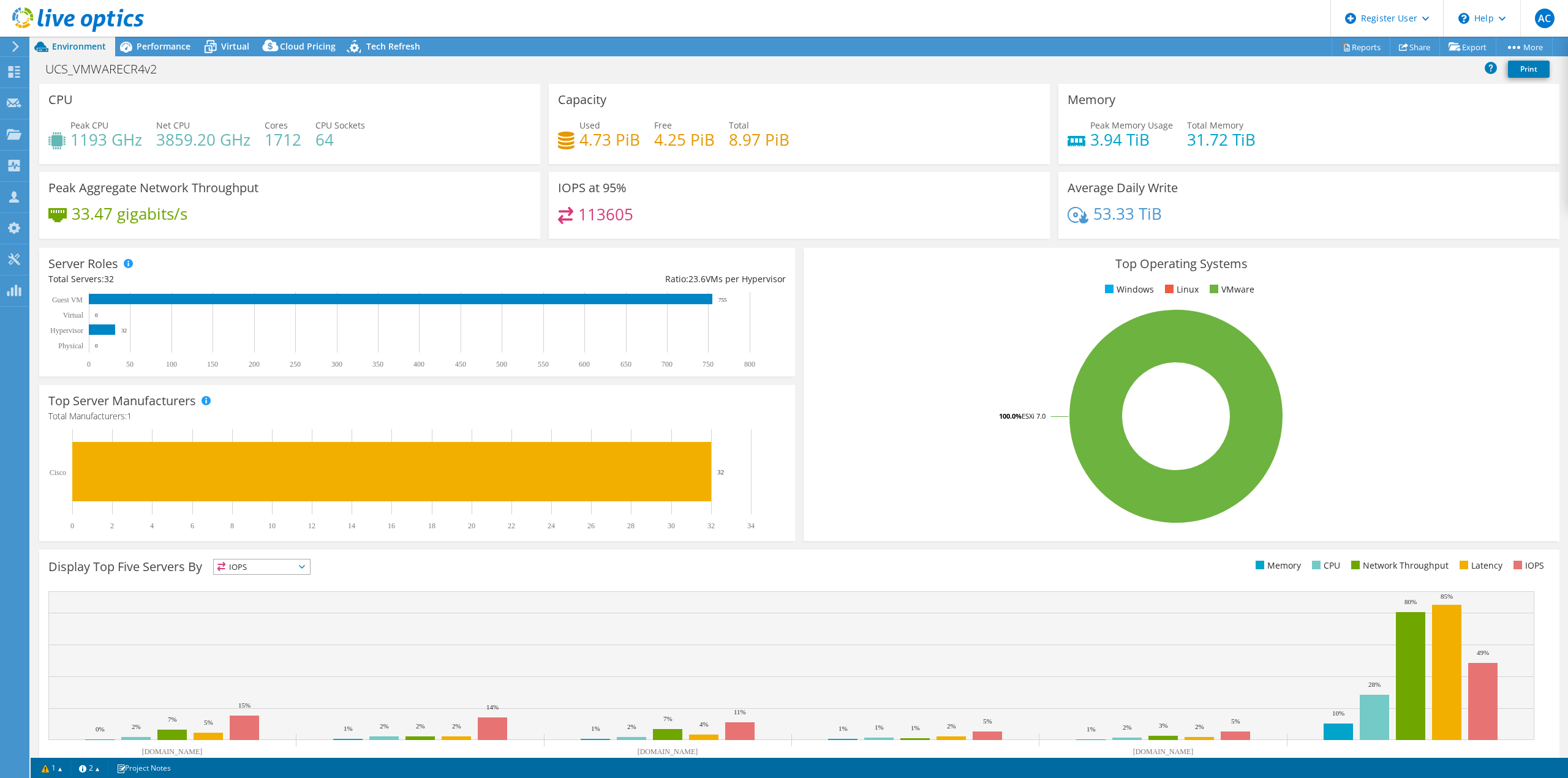
select select "EULondon"
select select "GBP"
click at [328, 137] on h4 "64" at bounding box center [340, 139] width 49 height 13
click at [414, 158] on div "Peak CPU 1193 GHz Net CPU 3859.20 GHz Cores 1712 CPU Sockets 64" at bounding box center [289, 139] width 482 height 40
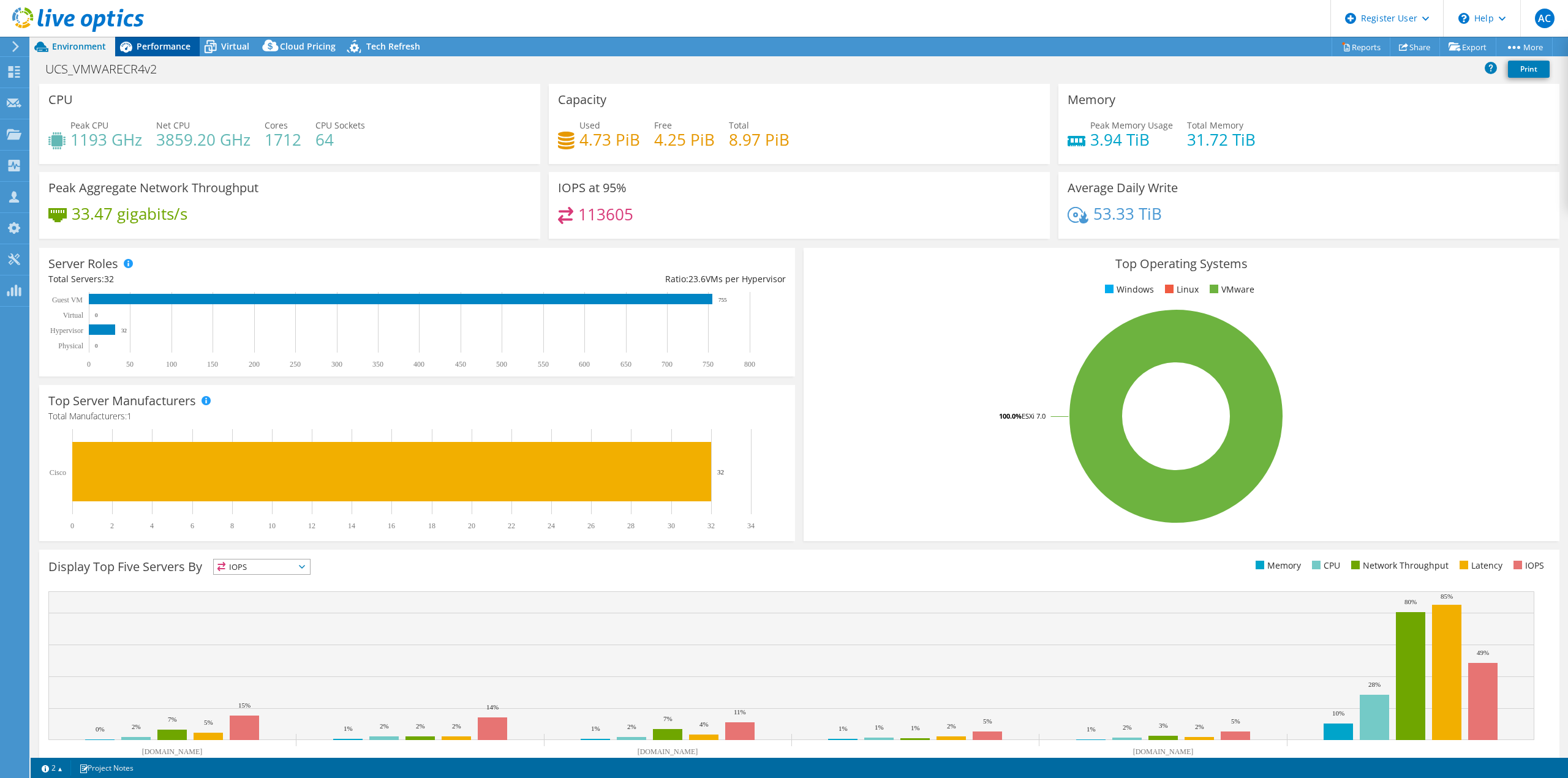
click at [148, 54] on div "Performance" at bounding box center [157, 46] width 85 height 20
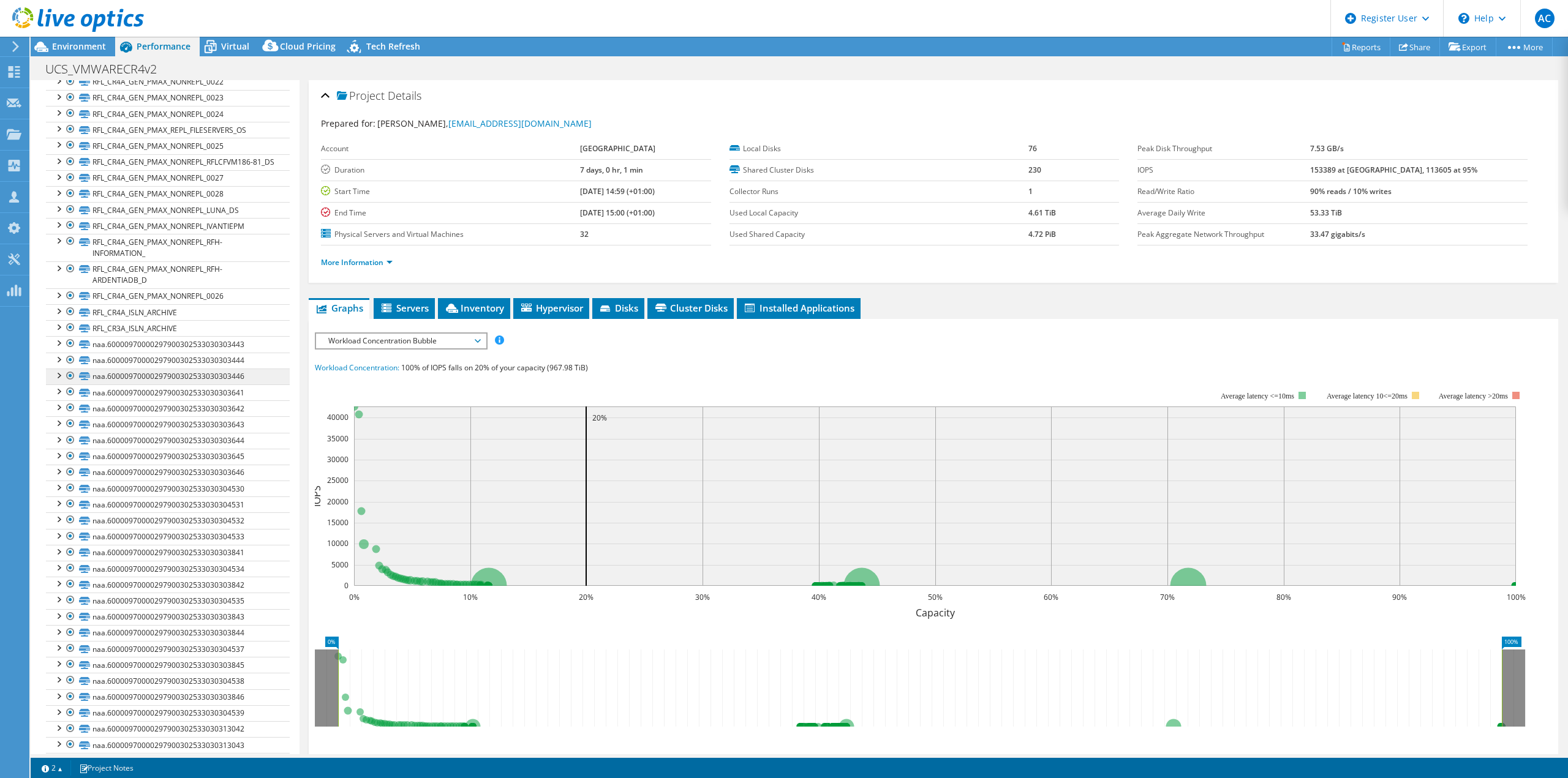
scroll to position [796, 0]
click at [105, 303] on link "RFL_CR4A_ISLN_ARCHIVE" at bounding box center [168, 295] width 244 height 16
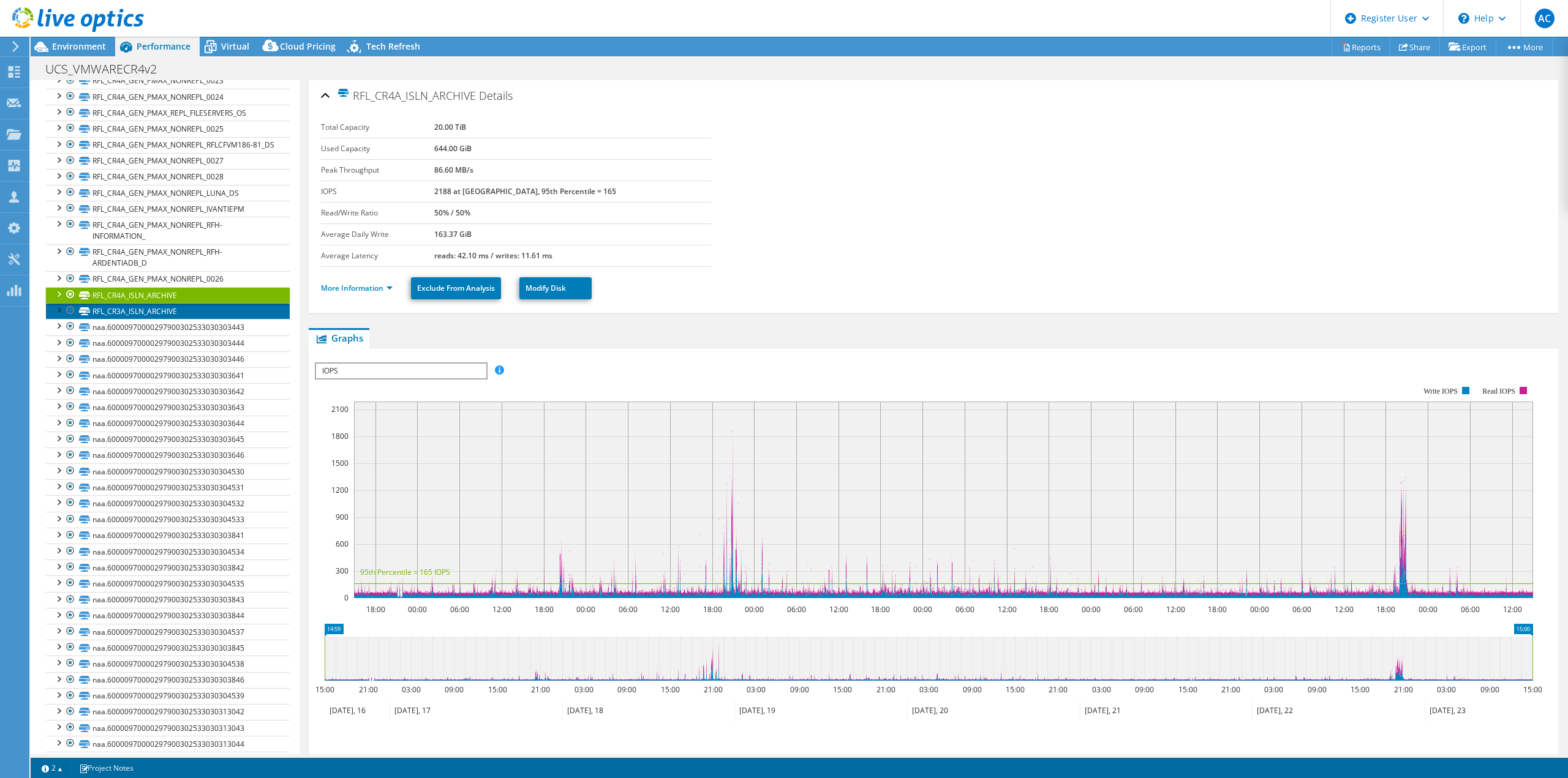
click at [103, 319] on link "RFL_CR3A_ISLN_ARCHIVE" at bounding box center [168, 311] width 244 height 16
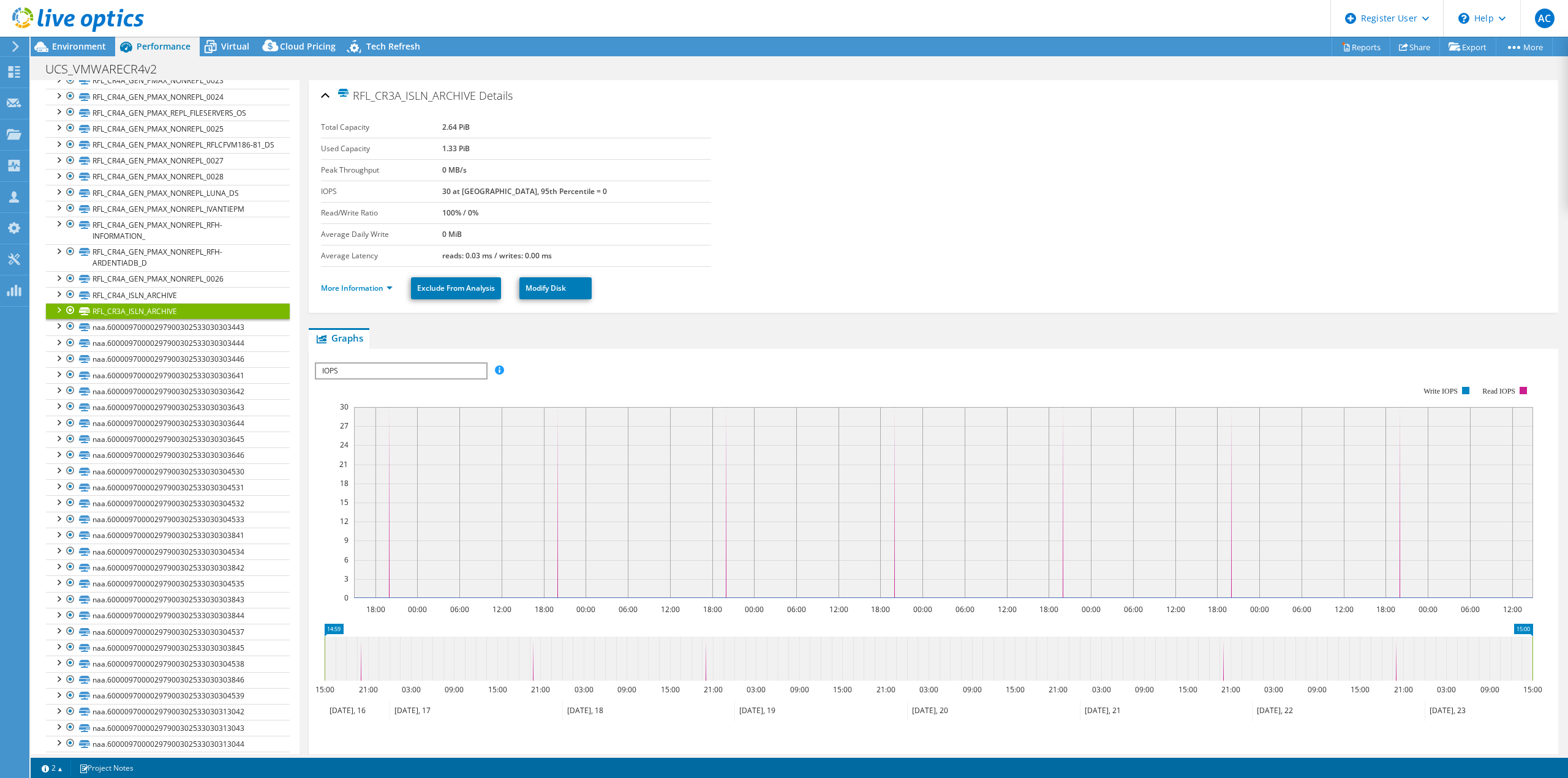
click at [71, 318] on div at bounding box center [70, 310] width 12 height 15
click at [69, 302] on div at bounding box center [70, 294] width 12 height 15
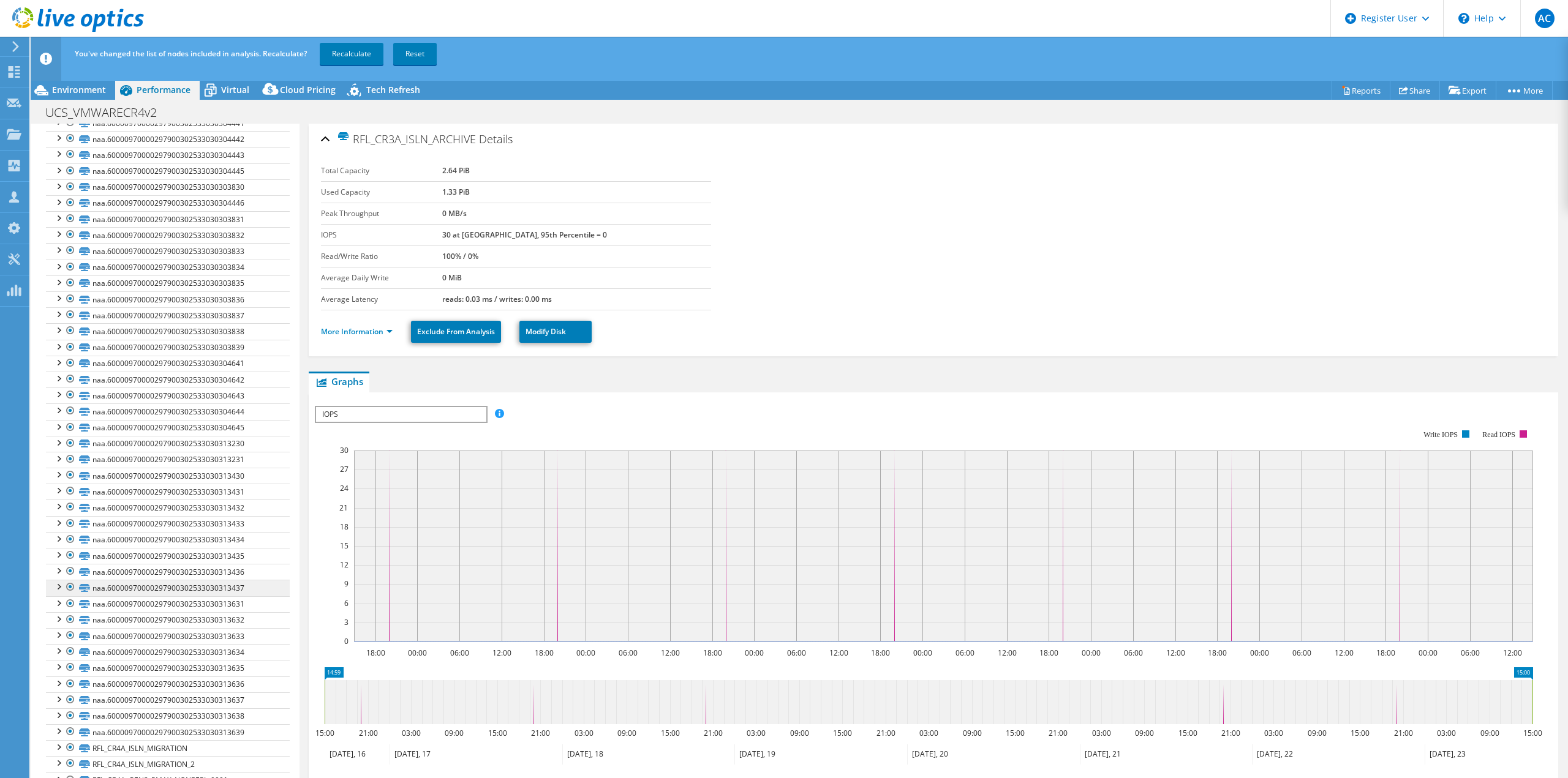
scroll to position [3241, 0]
click at [107, 663] on link "RFL_CR4A_ISLN_MIGRATION" at bounding box center [168, 663] width 244 height 16
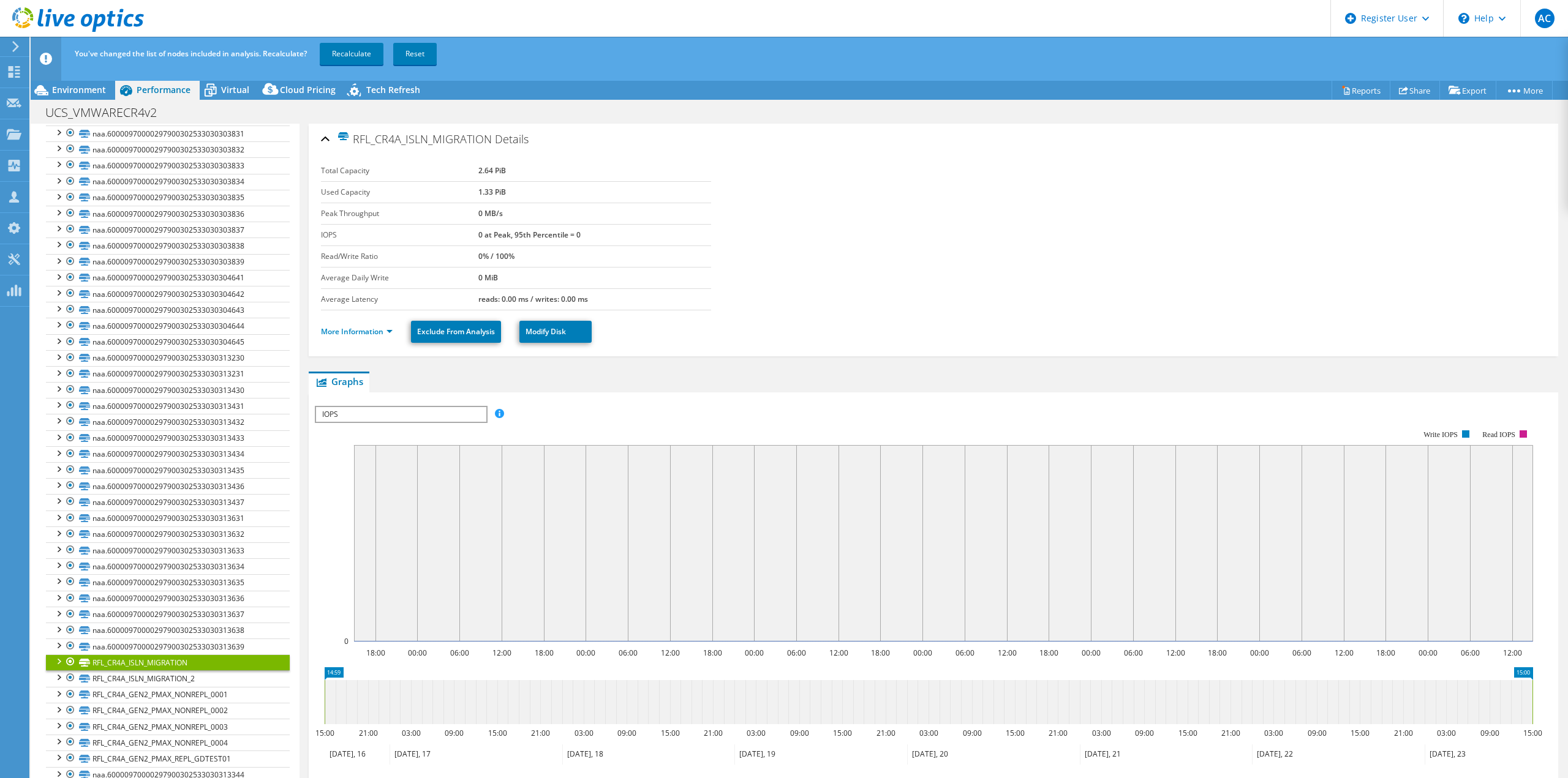
click at [69, 661] on div at bounding box center [70, 662] width 12 height 15
click at [65, 677] on div at bounding box center [70, 677] width 12 height 15
click at [355, 56] on link "Recalculate" at bounding box center [351, 54] width 64 height 22
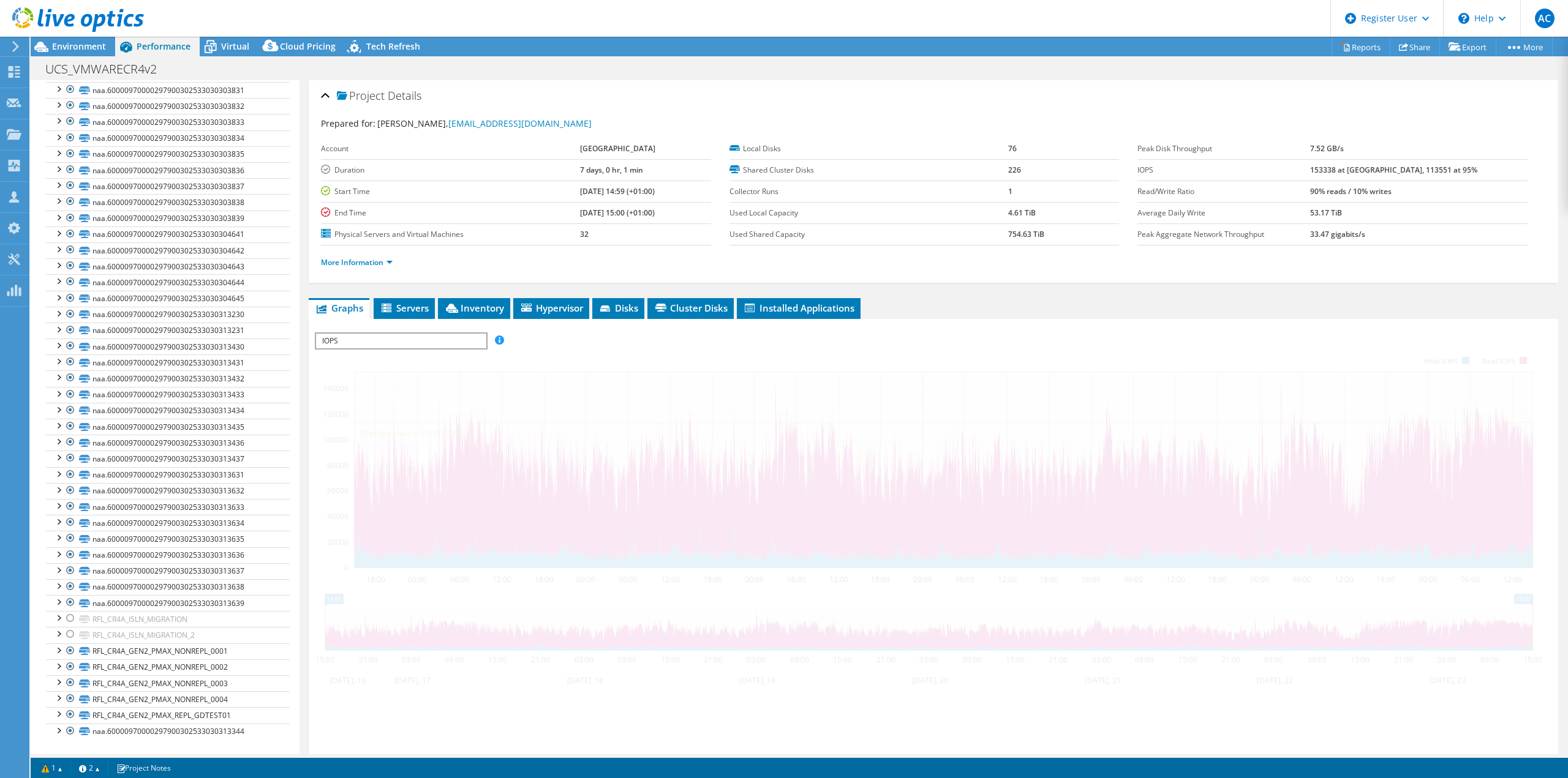
click at [90, 51] on span "Environment" at bounding box center [79, 46] width 54 height 12
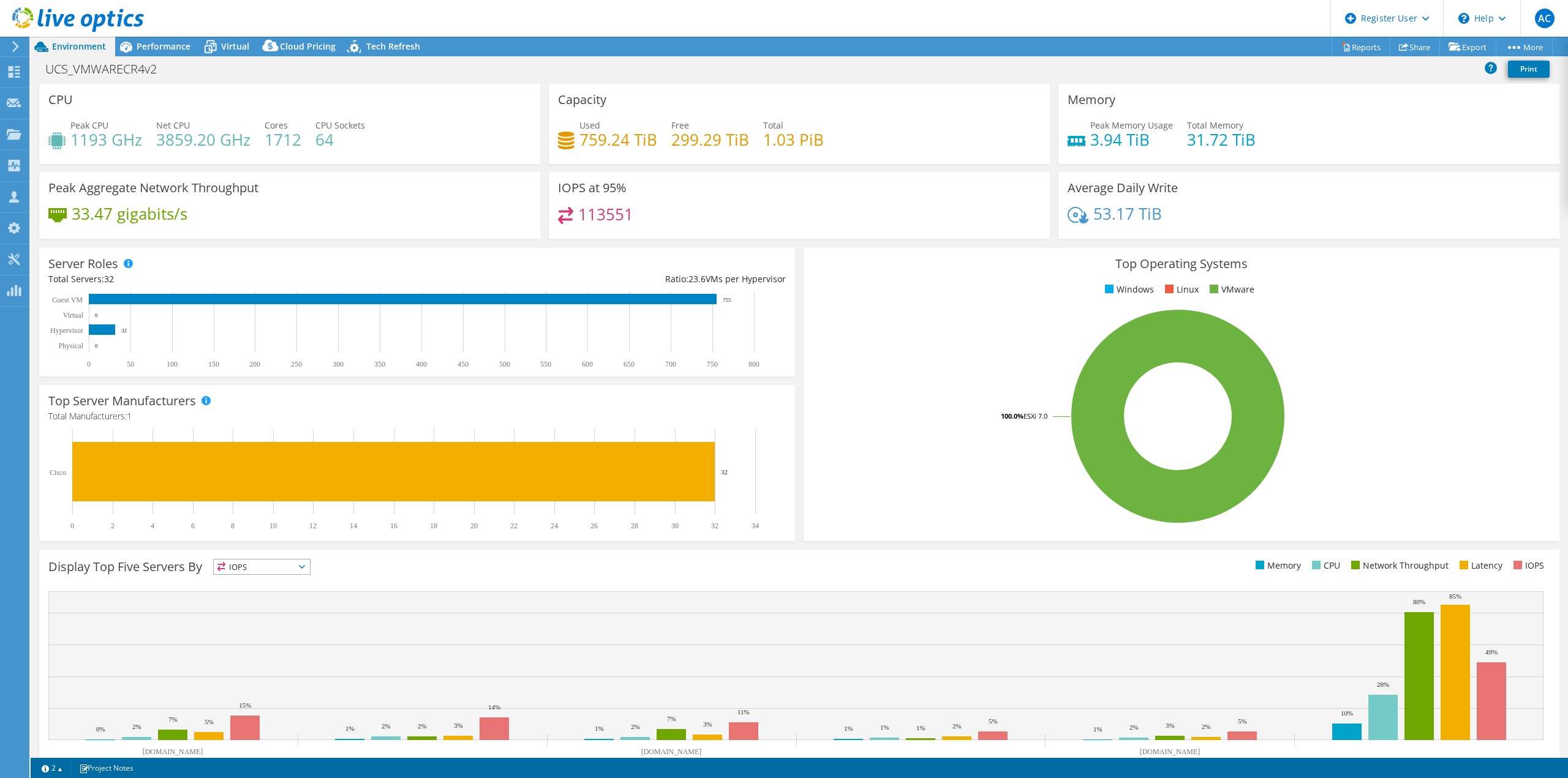
scroll to position [2935, 0]
select select "EULondon"
select select "GBP"
click at [179, 44] on span "Performance" at bounding box center [164, 46] width 54 height 12
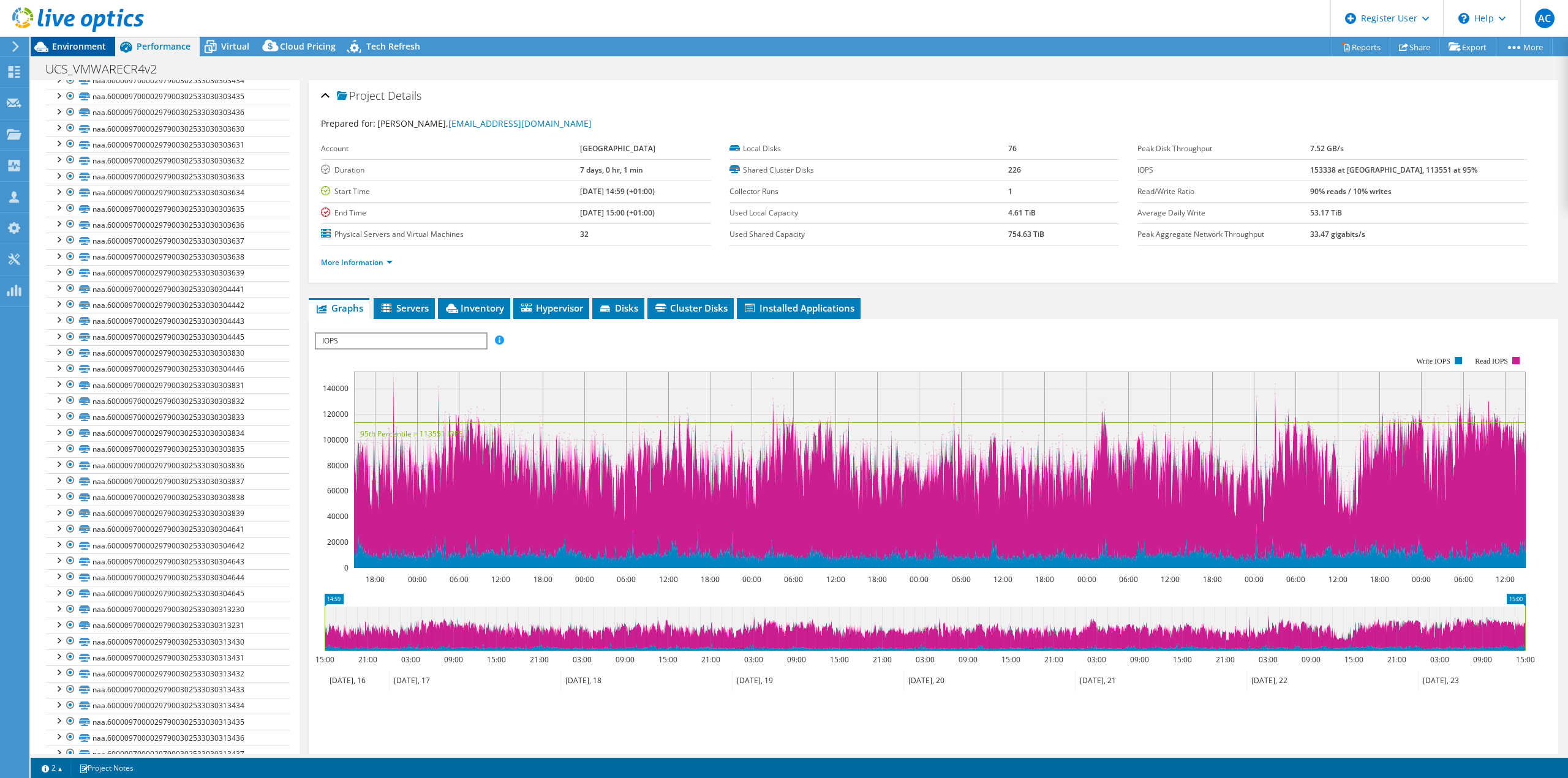
click at [101, 47] on span "Environment" at bounding box center [79, 46] width 54 height 12
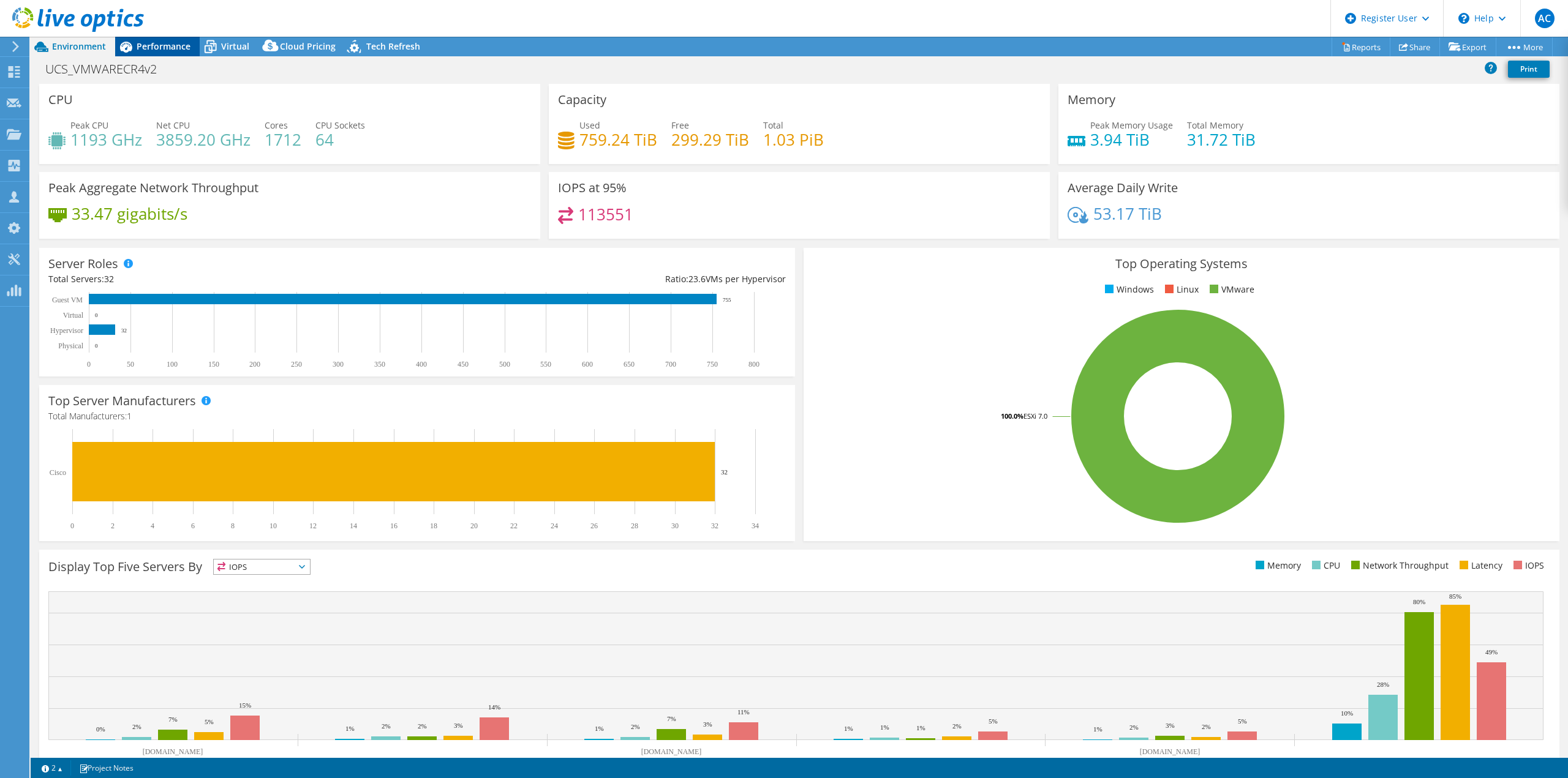
click at [175, 47] on span "Performance" at bounding box center [164, 46] width 54 height 12
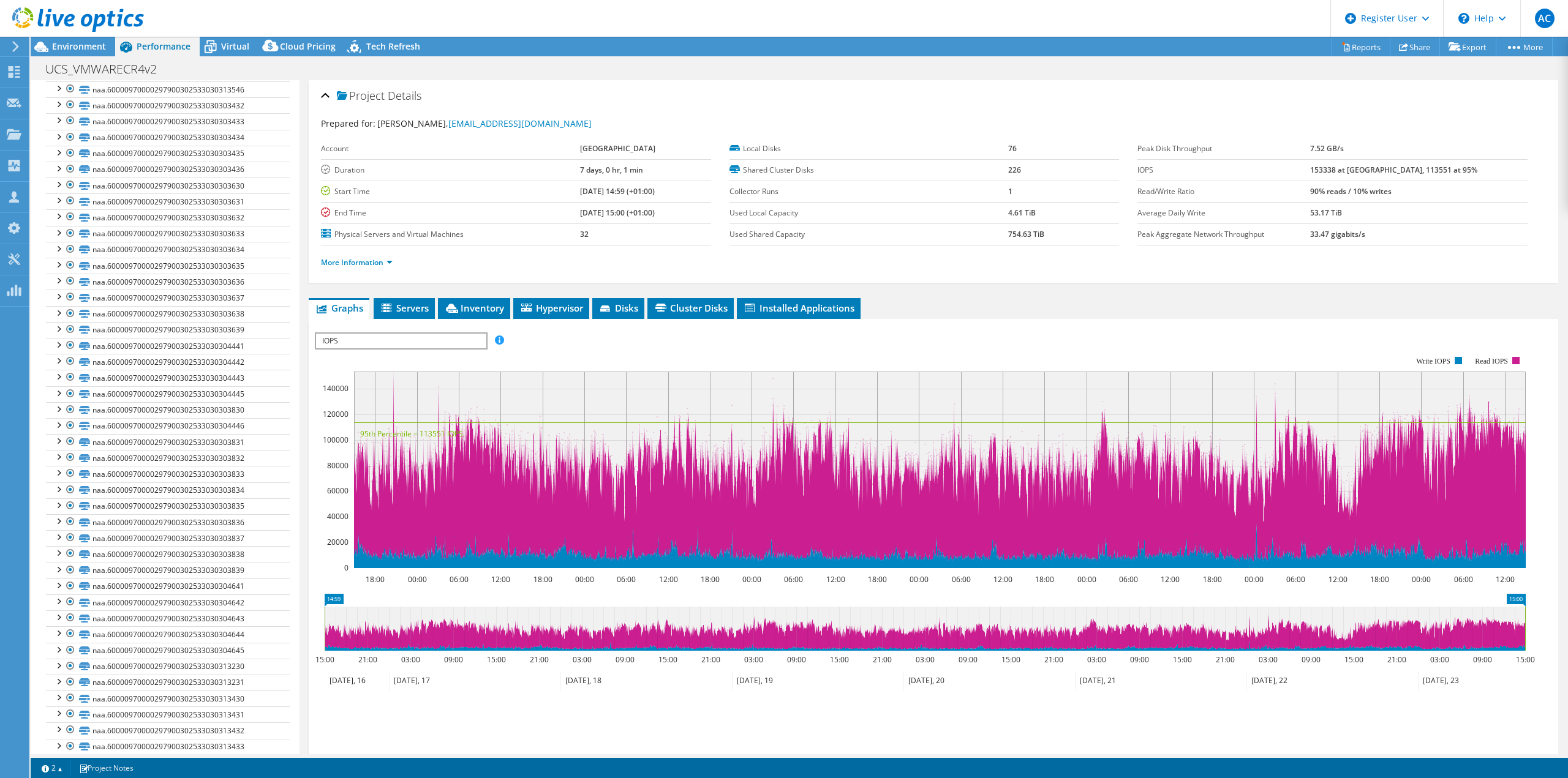
scroll to position [3241, 0]
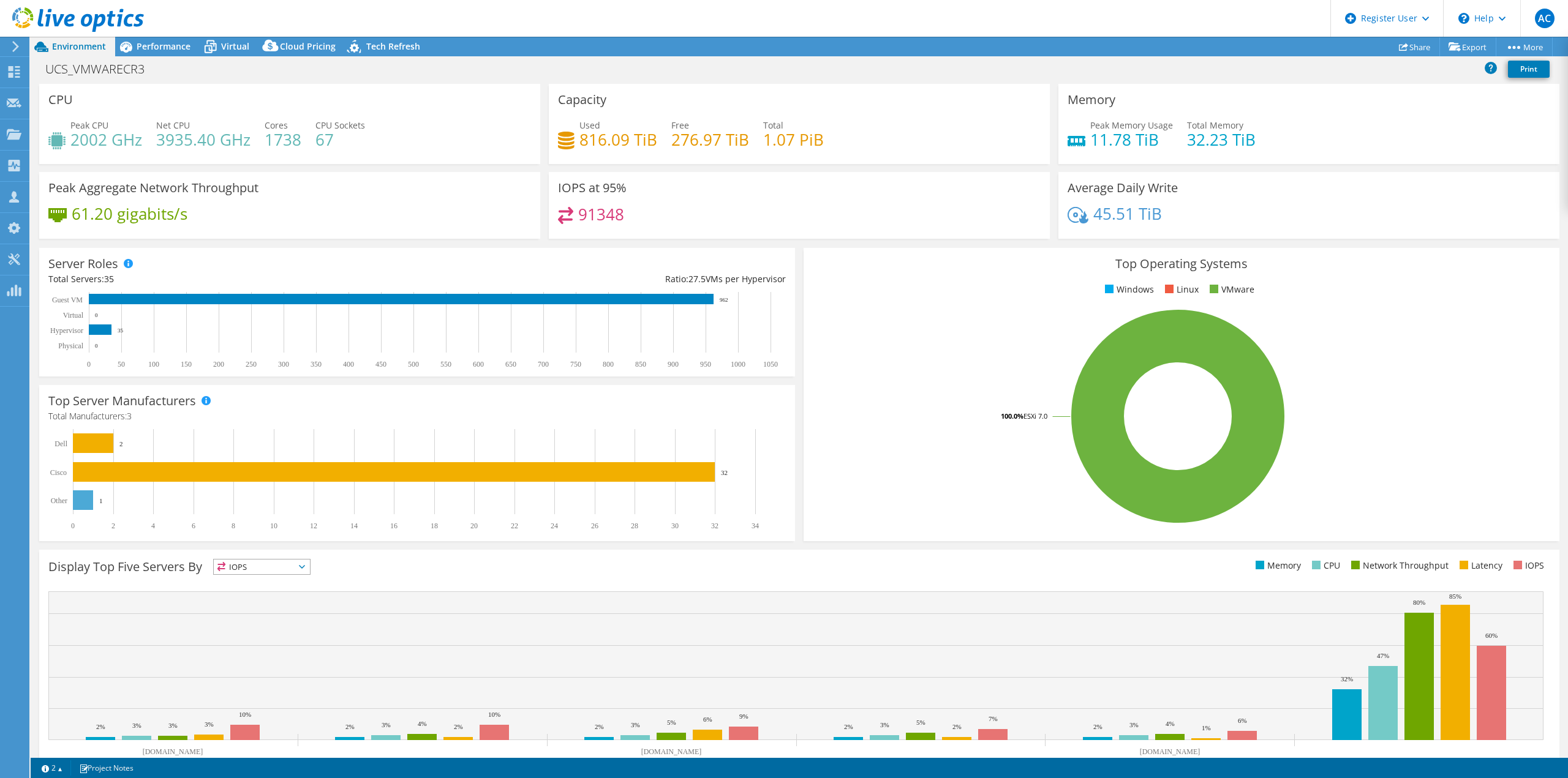
select select "EULondon"
select select "USD"
click at [169, 43] on span "Performance" at bounding box center [164, 46] width 54 height 12
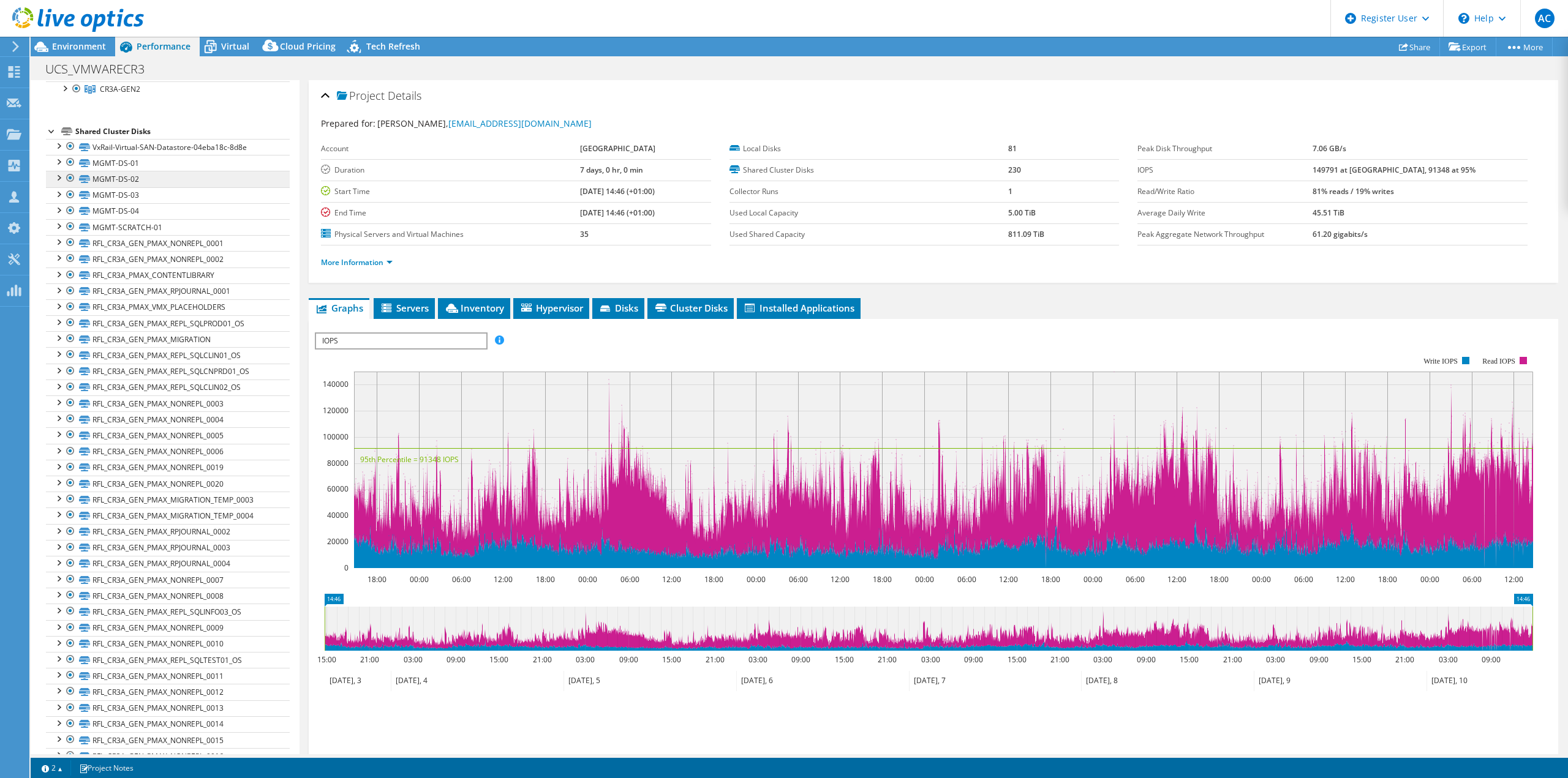
scroll to position [121, 0]
click at [61, 271] on div at bounding box center [58, 272] width 12 height 12
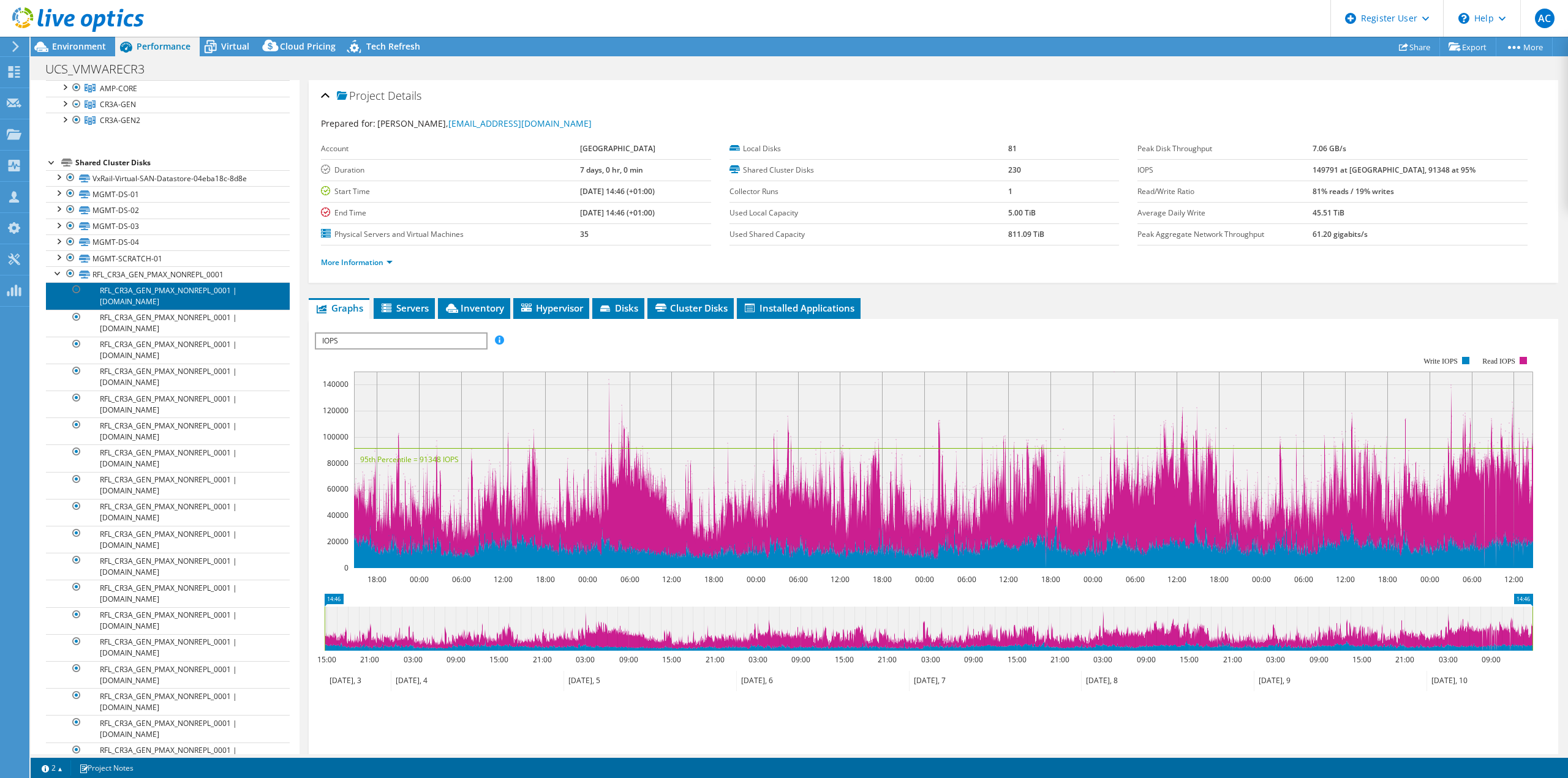
click at [125, 292] on link "RFL_CR3A_GEN_PMAX_NONREPL_0001 | rfl-cr3a-esxi008.royalfree.nhs.uk" at bounding box center [168, 296] width 244 height 27
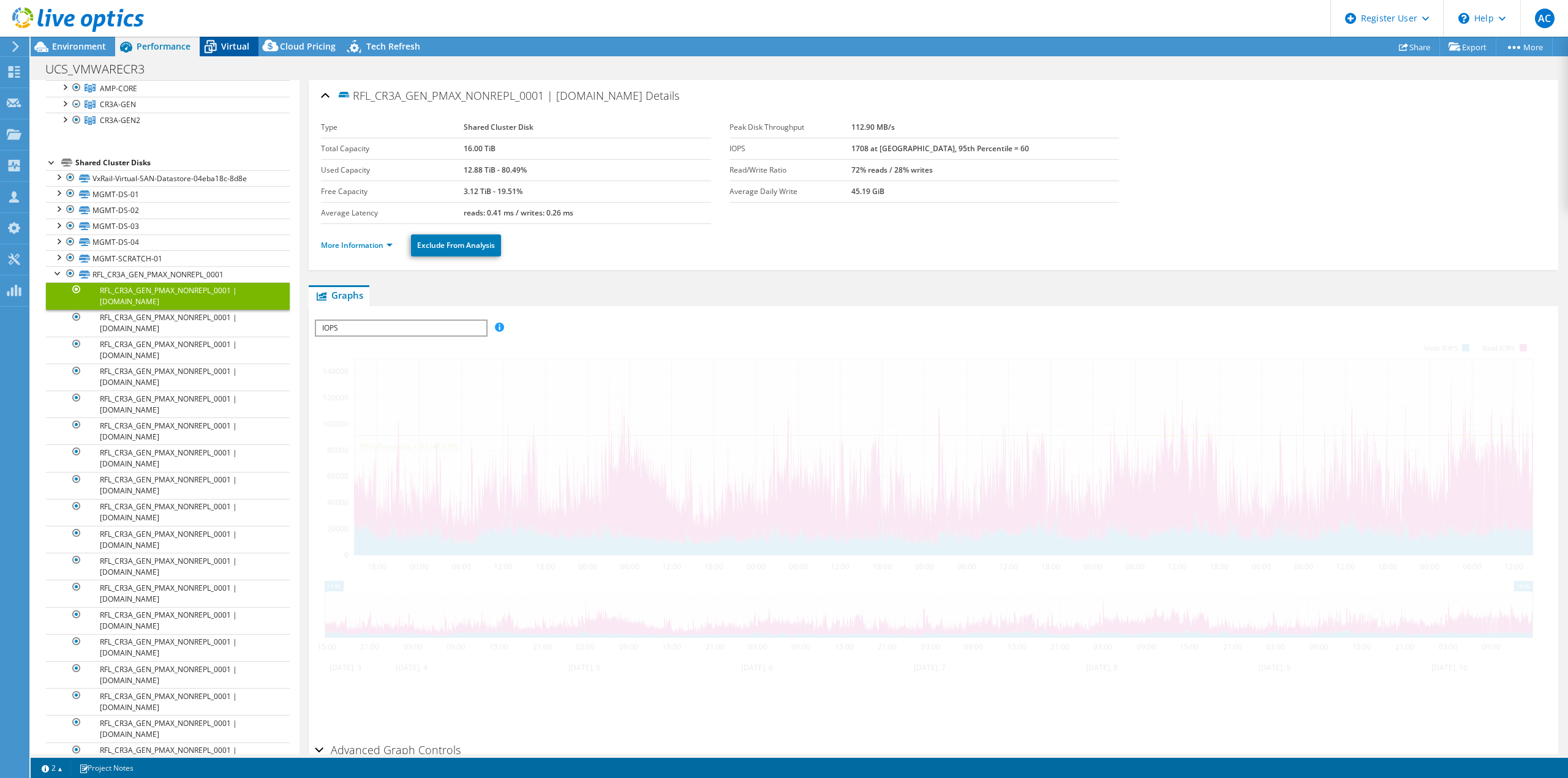
click at [246, 52] on div "Virtual" at bounding box center [229, 46] width 59 height 20
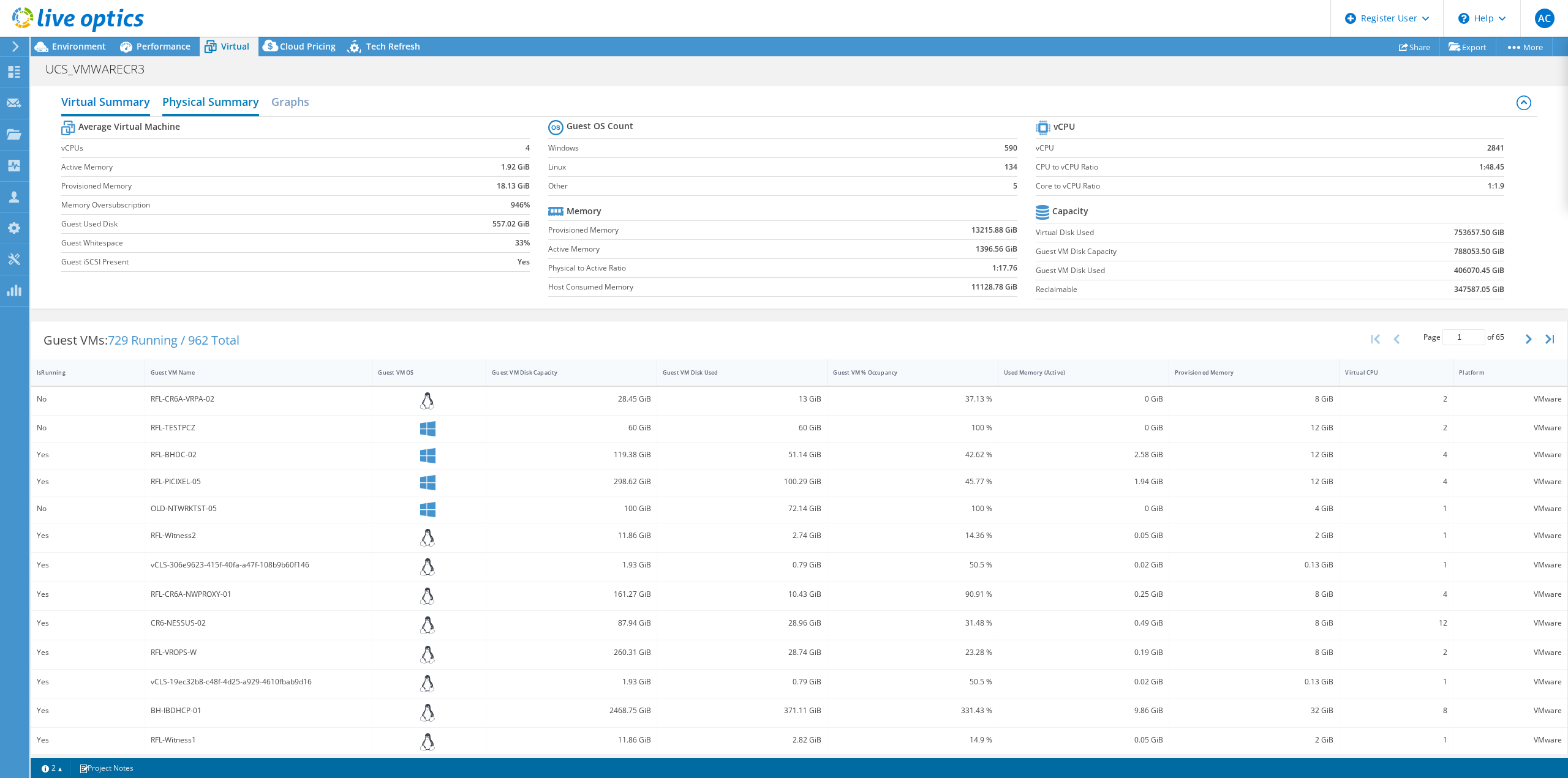
click at [225, 101] on h2 "Physical Summary" at bounding box center [210, 103] width 97 height 27
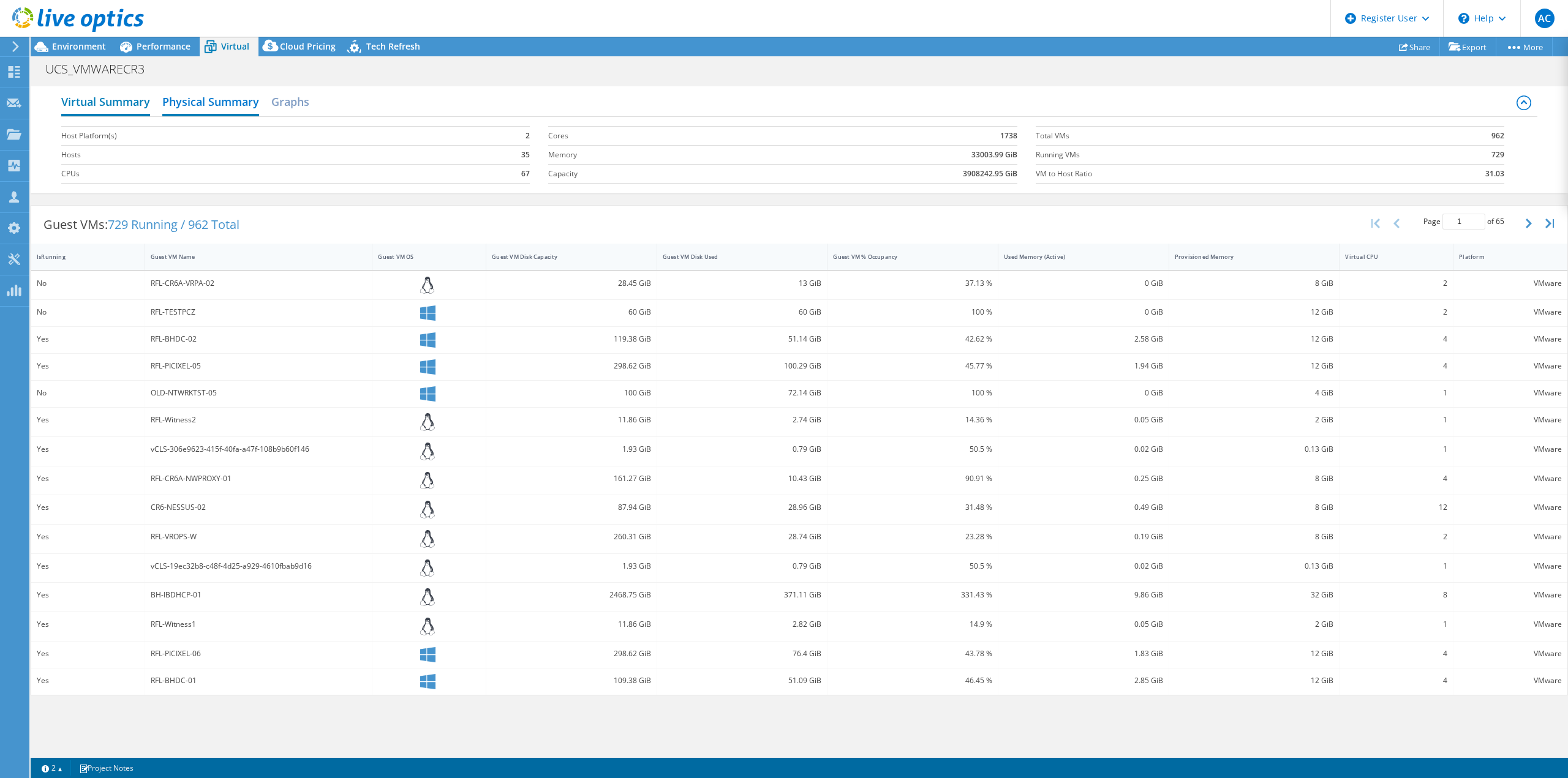
click at [114, 101] on h2 "Virtual Summary" at bounding box center [105, 103] width 89 height 27
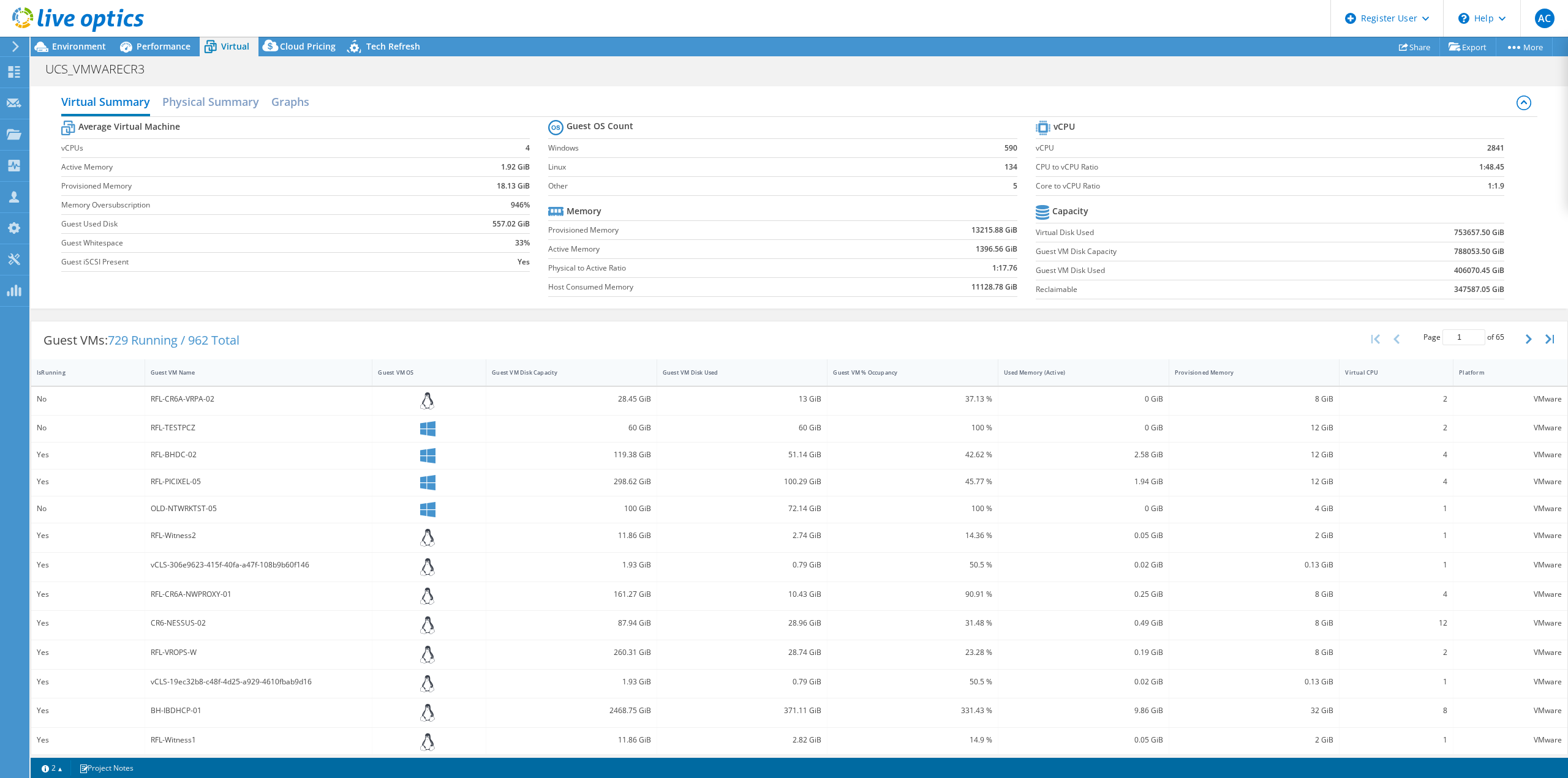
drag, startPoint x: 160, startPoint y: 49, endPoint x: 690, endPoint y: 50, distance: 530.0
click at [160, 49] on span "Performance" at bounding box center [164, 46] width 54 height 12
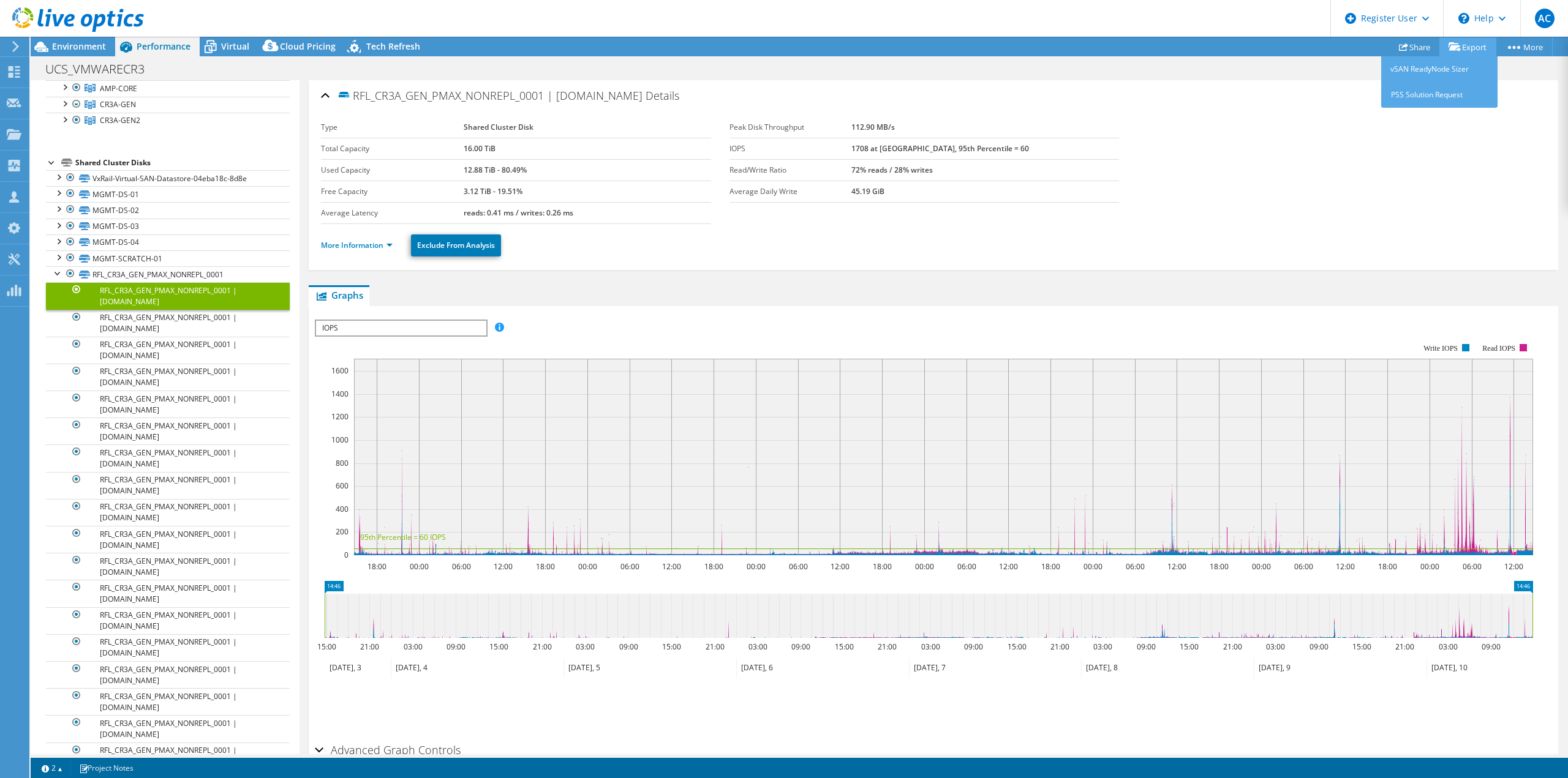
click at [1481, 42] on link "Export" at bounding box center [1468, 47] width 57 height 19
click at [316, 46] on span "Cloud Pricing" at bounding box center [307, 46] width 56 height 12
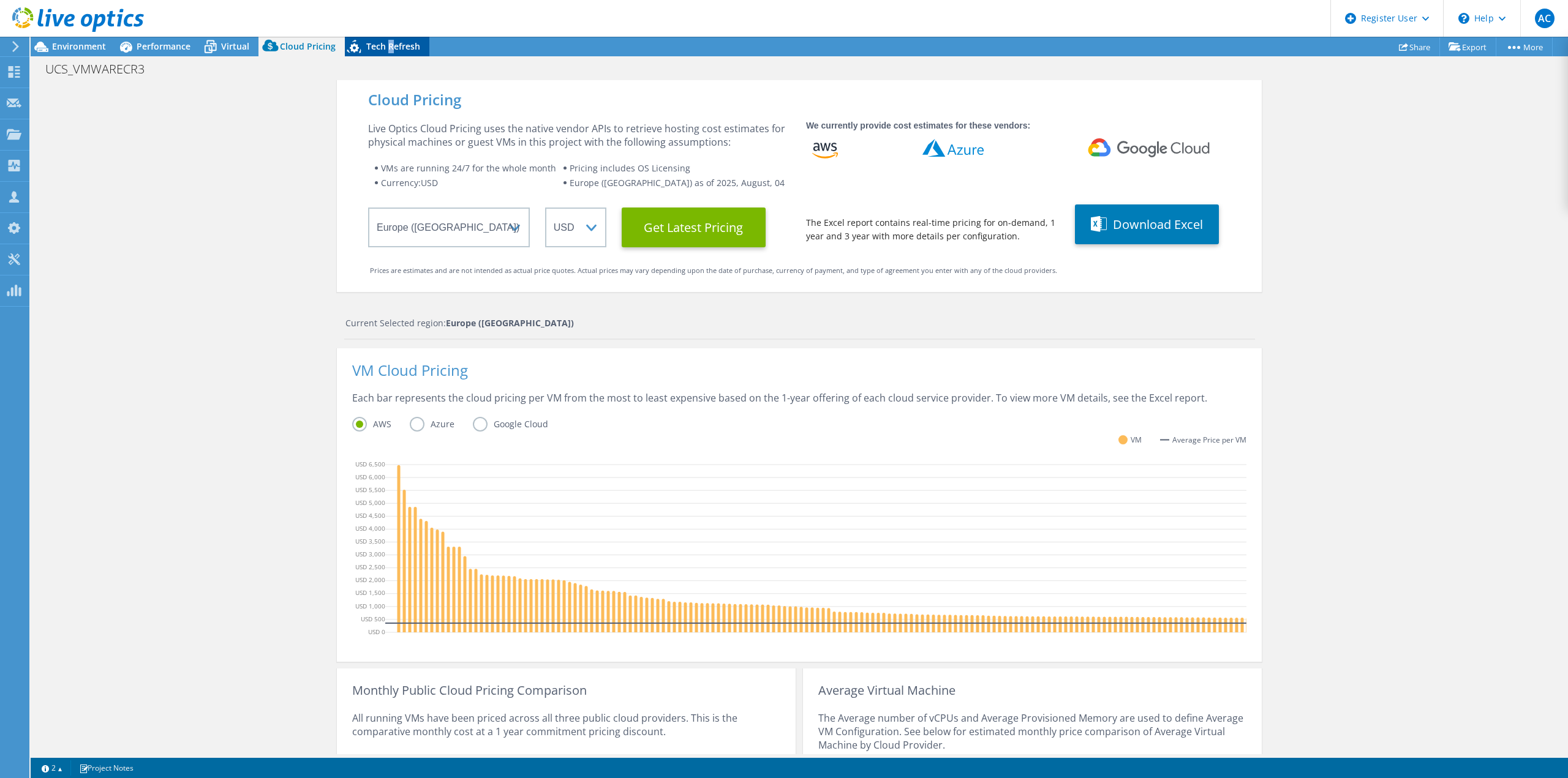
click at [388, 45] on span "Tech Refresh" at bounding box center [393, 46] width 54 height 12
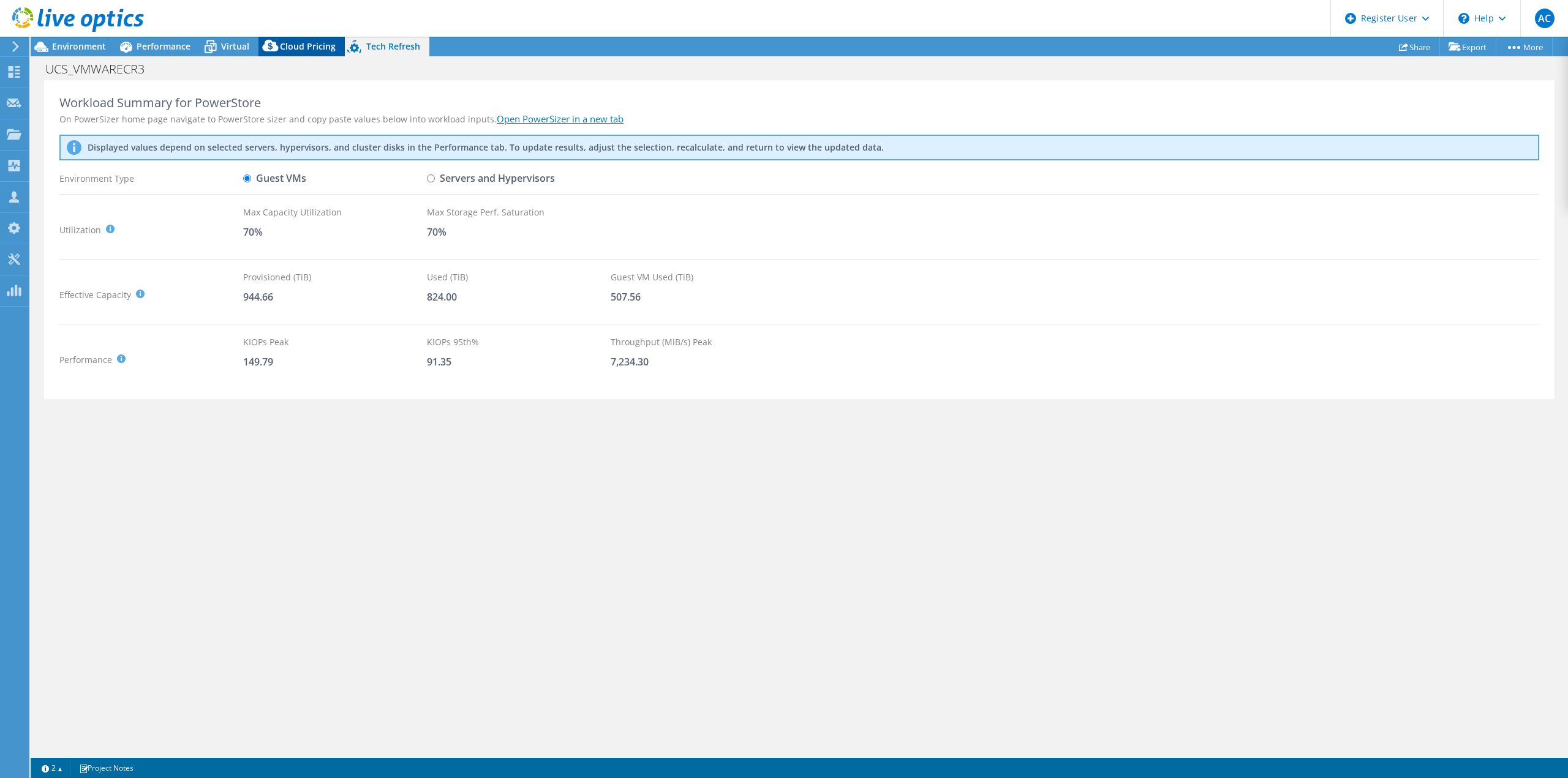
click at [299, 49] on span "Cloud Pricing" at bounding box center [307, 46] width 56 height 12
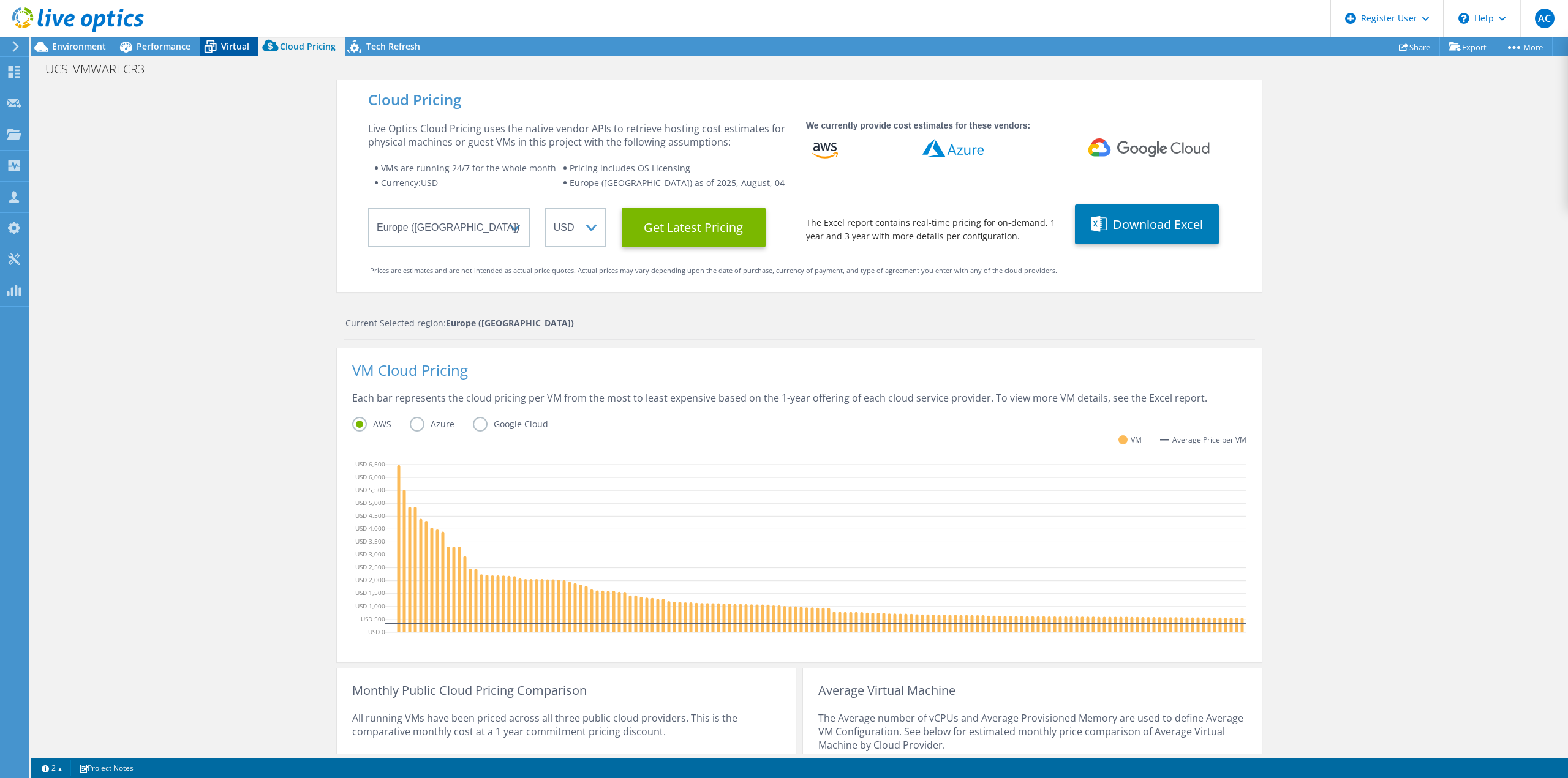
click at [233, 47] on span "Virtual" at bounding box center [235, 46] width 28 height 12
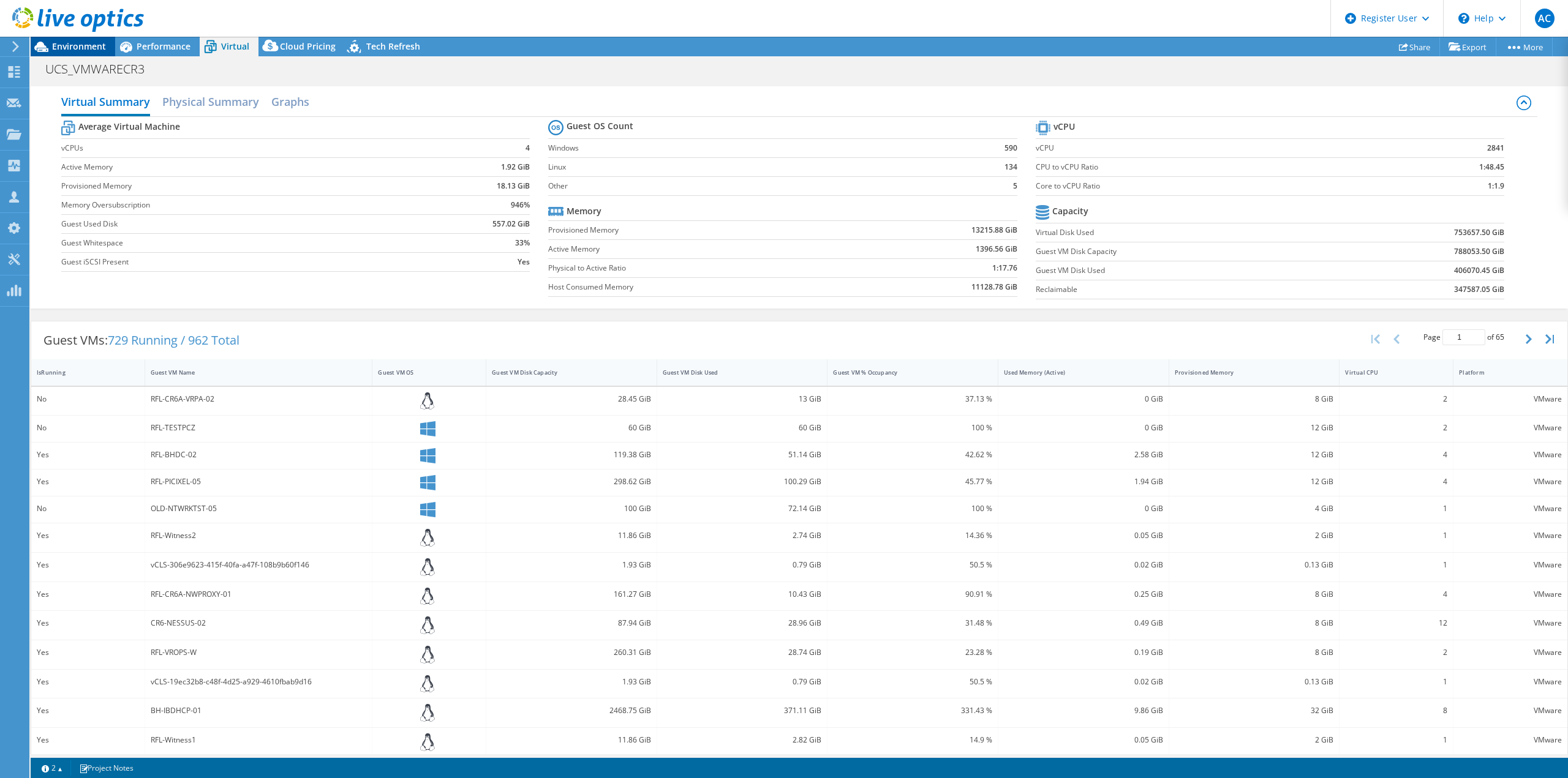
drag, startPoint x: 131, startPoint y: 44, endPoint x: 78, endPoint y: 49, distance: 53.2
click at [131, 44] on icon at bounding box center [125, 46] width 21 height 21
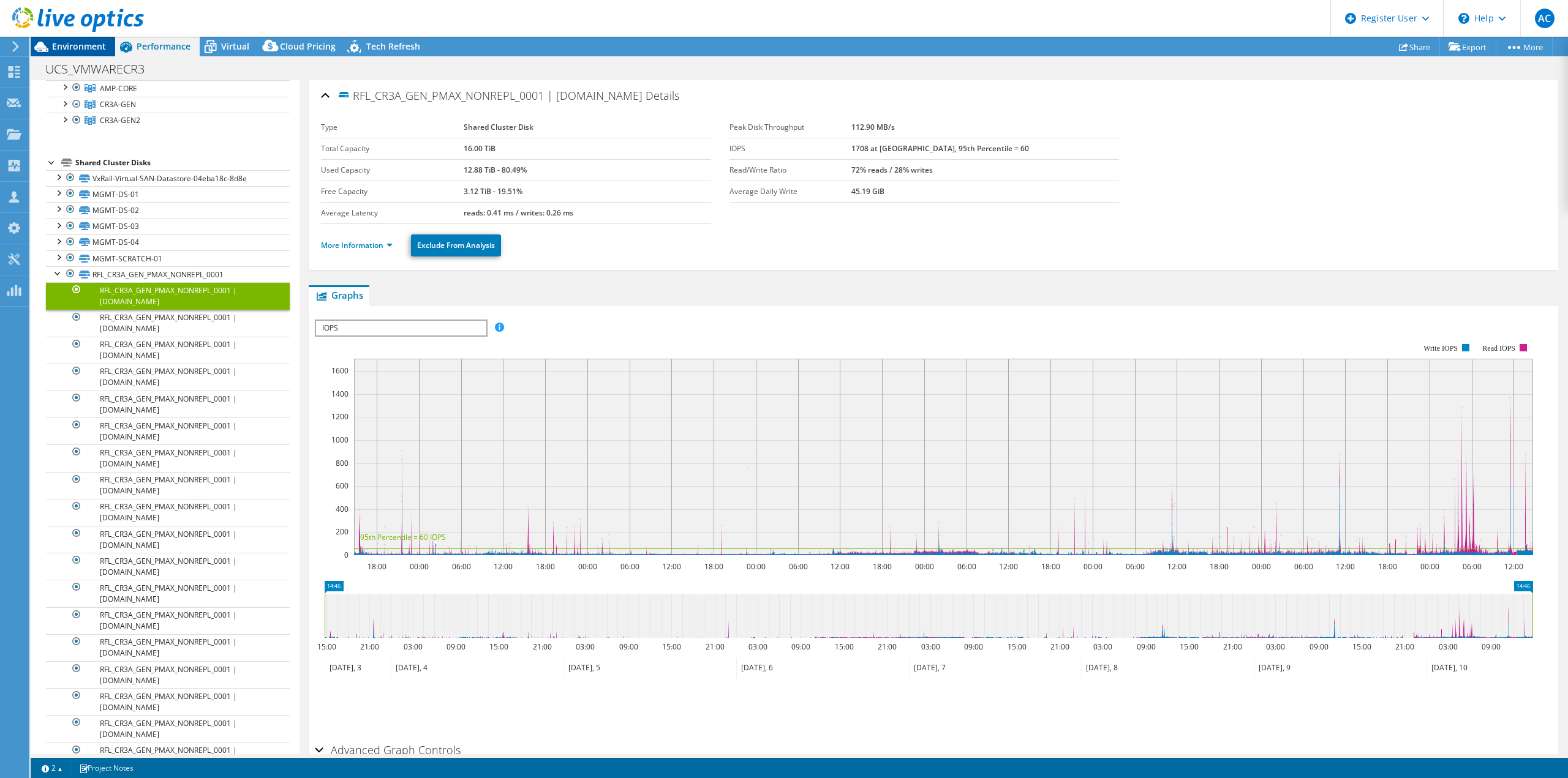
click at [51, 42] on icon at bounding box center [41, 46] width 21 height 21
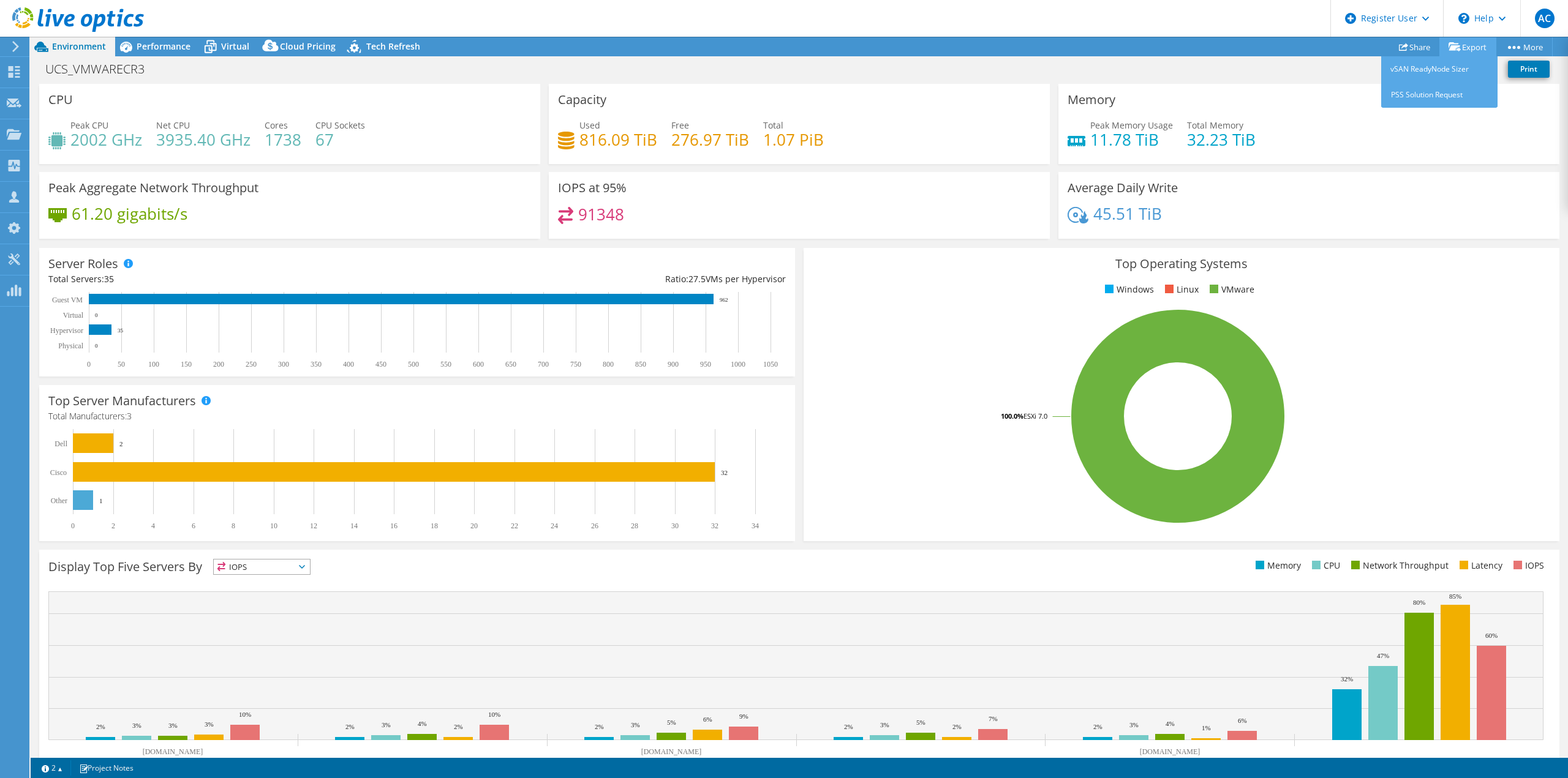
click at [1474, 49] on link "Export" at bounding box center [1468, 47] width 57 height 19
click at [274, 45] on icon at bounding box center [270, 46] width 16 height 12
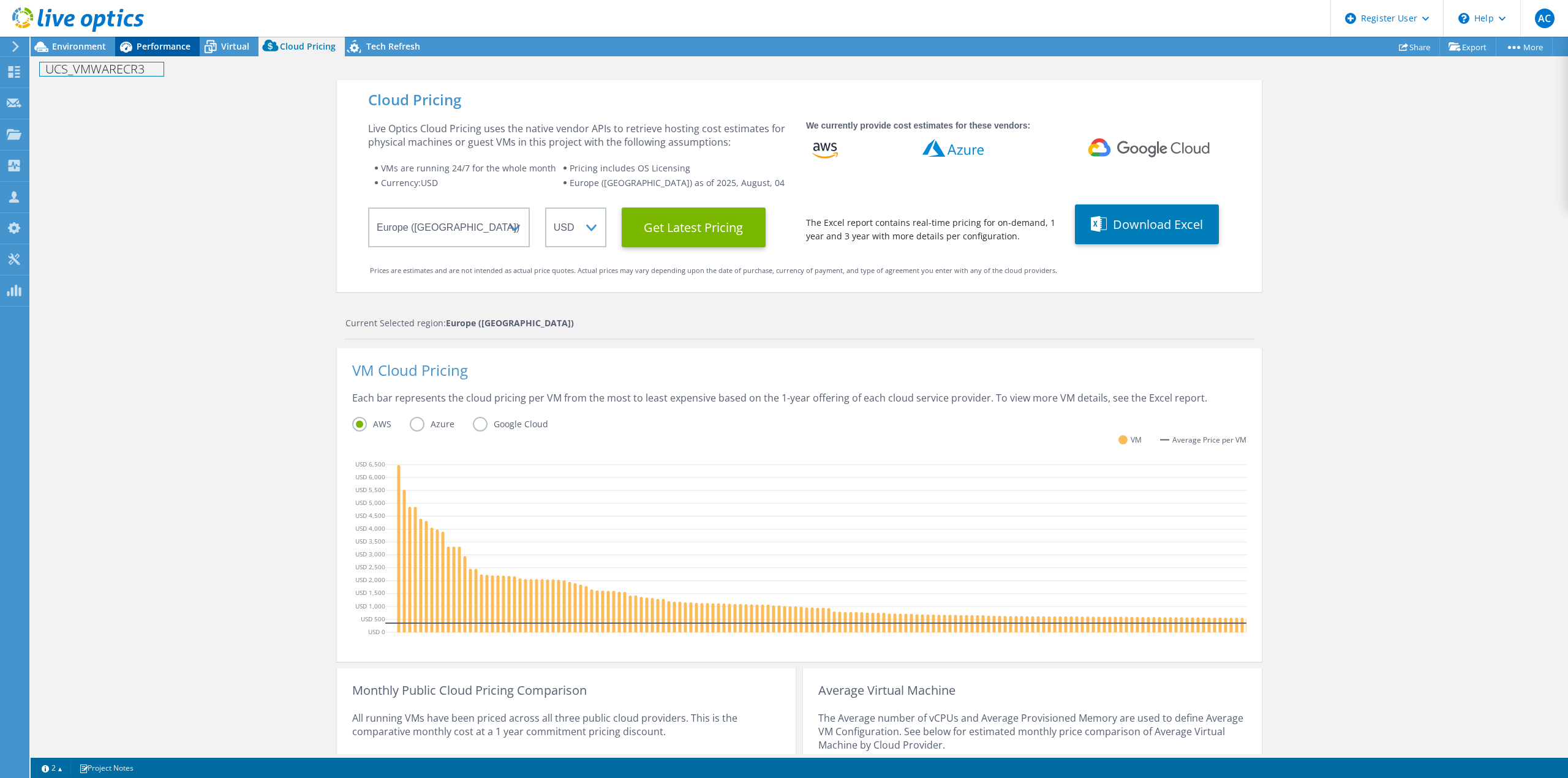
click at [171, 56] on div "Project Actions Project Actions Reports Share Export vSAN ReadyNode Sizer" at bounding box center [799, 407] width 1537 height 741
click at [223, 46] on span "Virtual" at bounding box center [235, 46] width 28 height 12
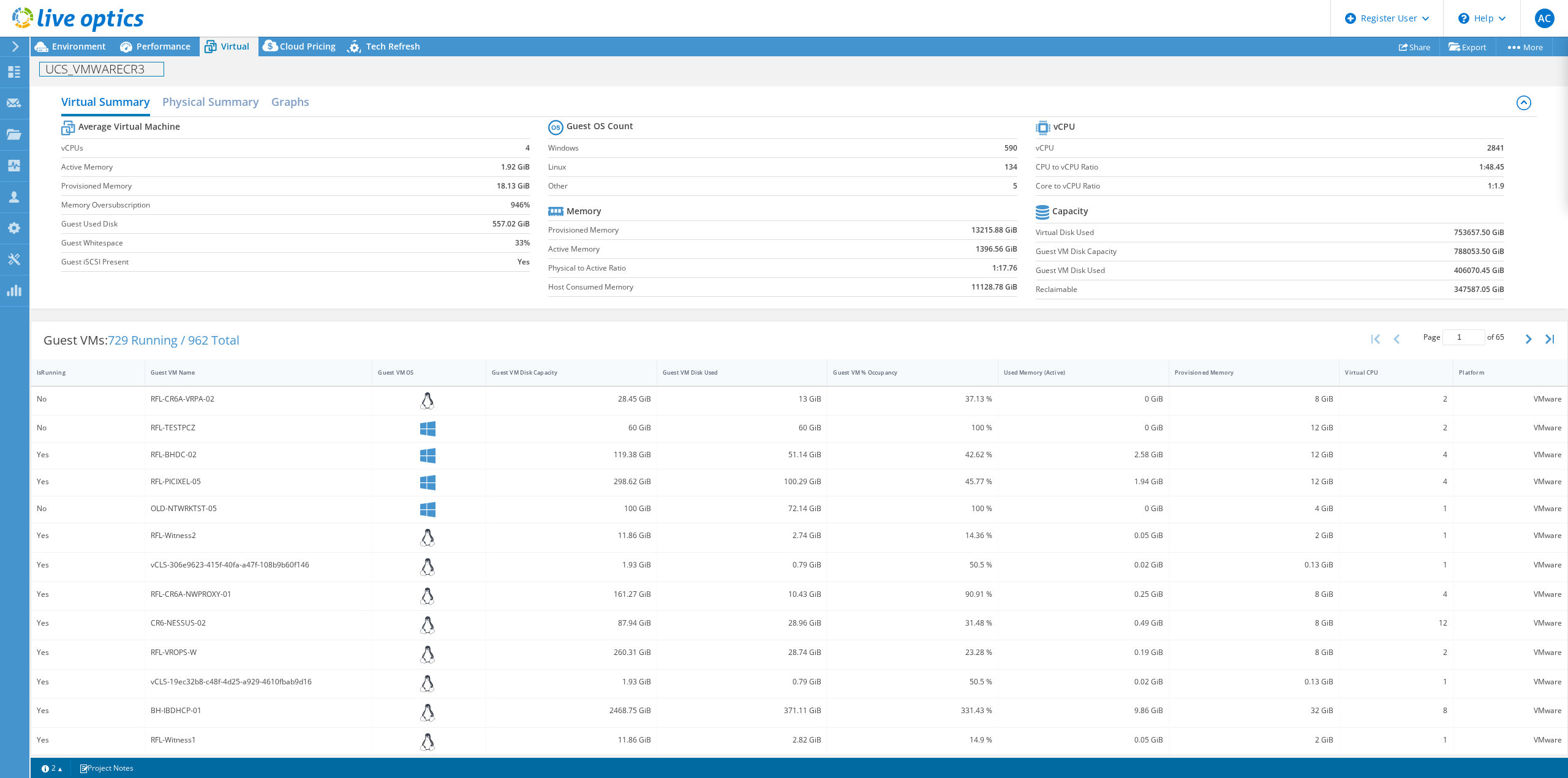
click at [93, 71] on h1 "UCS_VMWARECR3" at bounding box center [101, 69] width 124 height 13
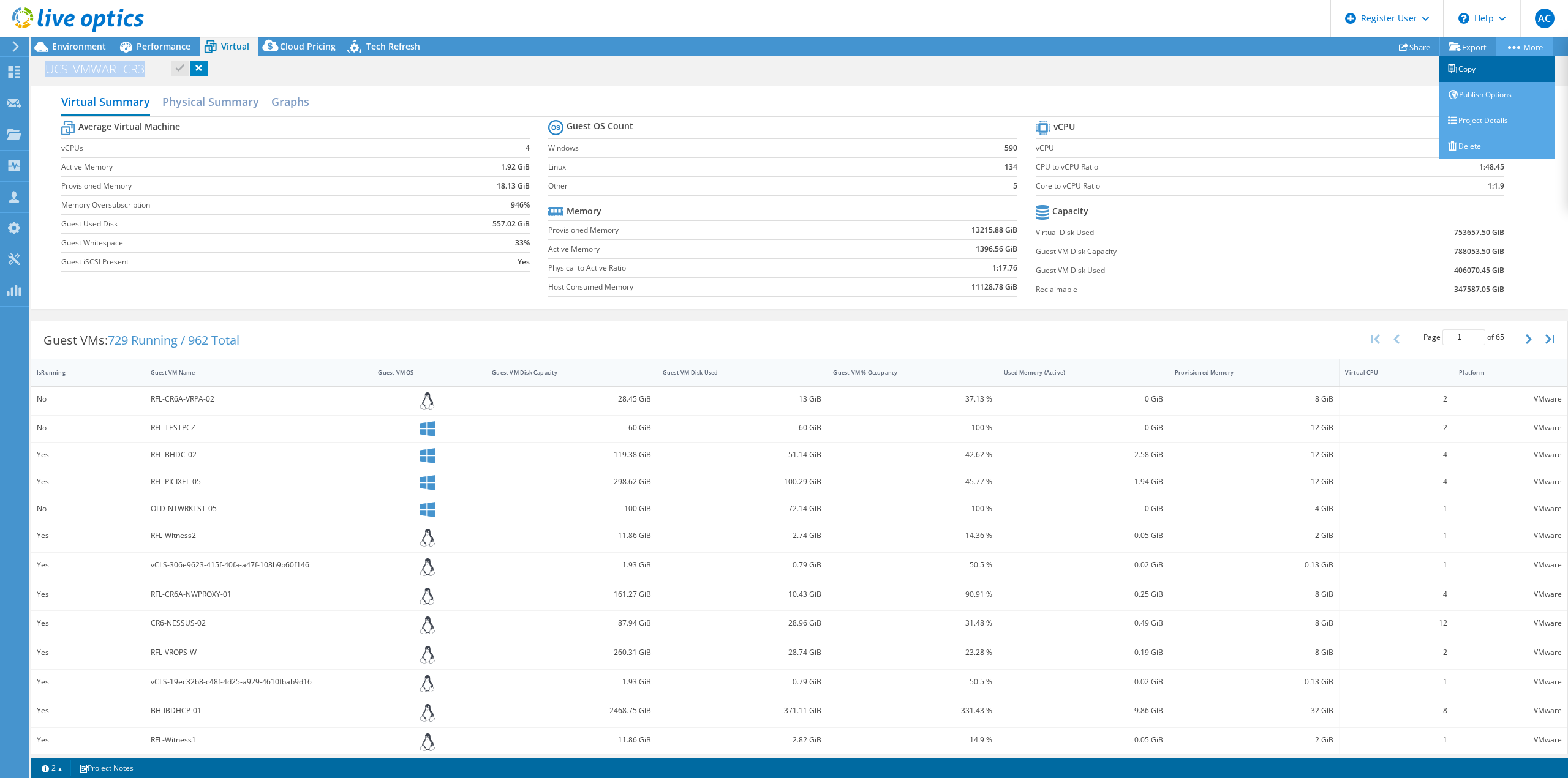
click at [1526, 69] on link "Copy" at bounding box center [1497, 69] width 116 height 26
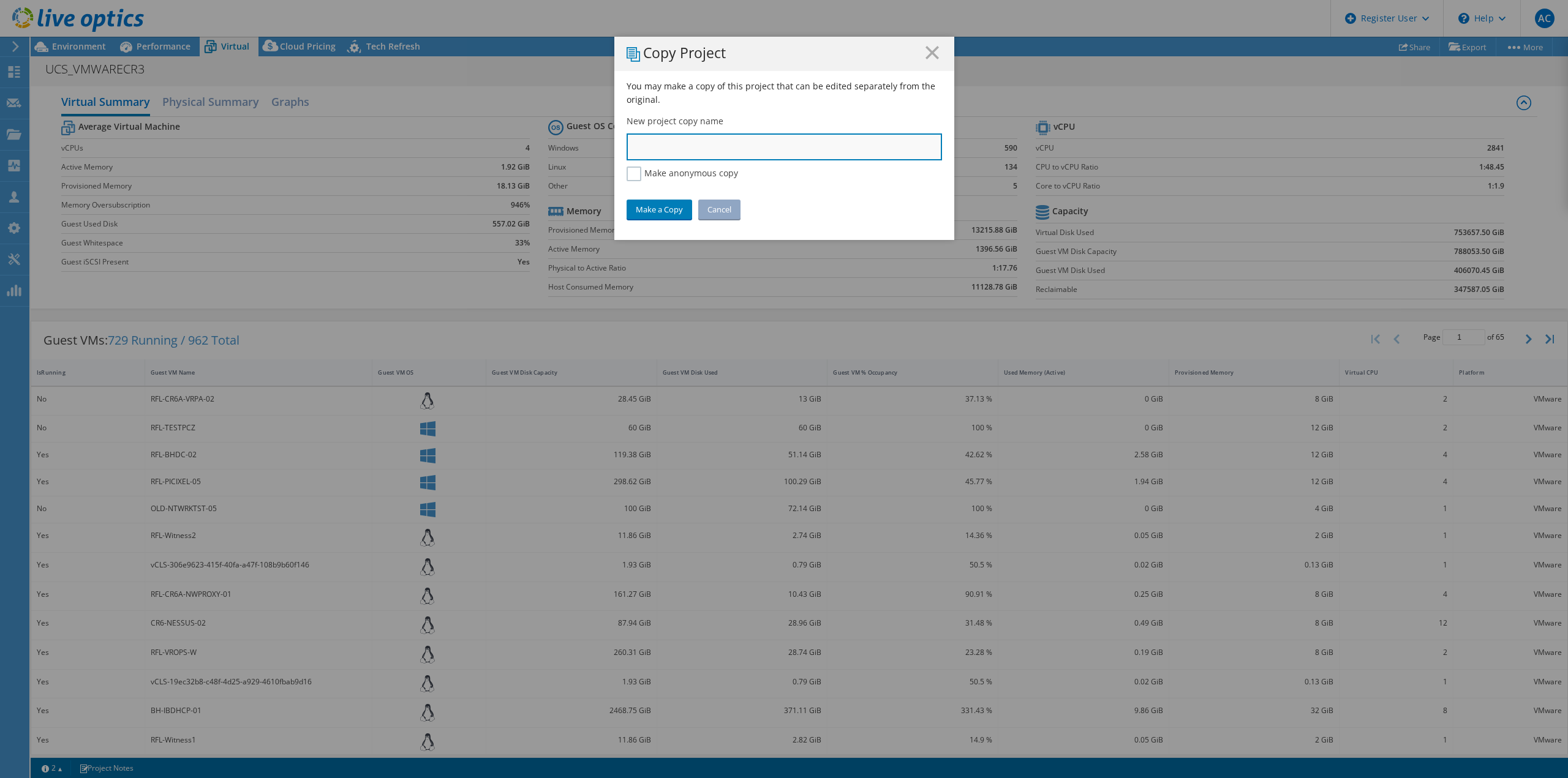
click at [688, 149] on input "text" at bounding box center [785, 147] width 316 height 27
type input "U"
type input "RF_UCS_VMWARE_CR3"
click at [669, 207] on link "Make a Copy" at bounding box center [660, 209] width 65 height 20
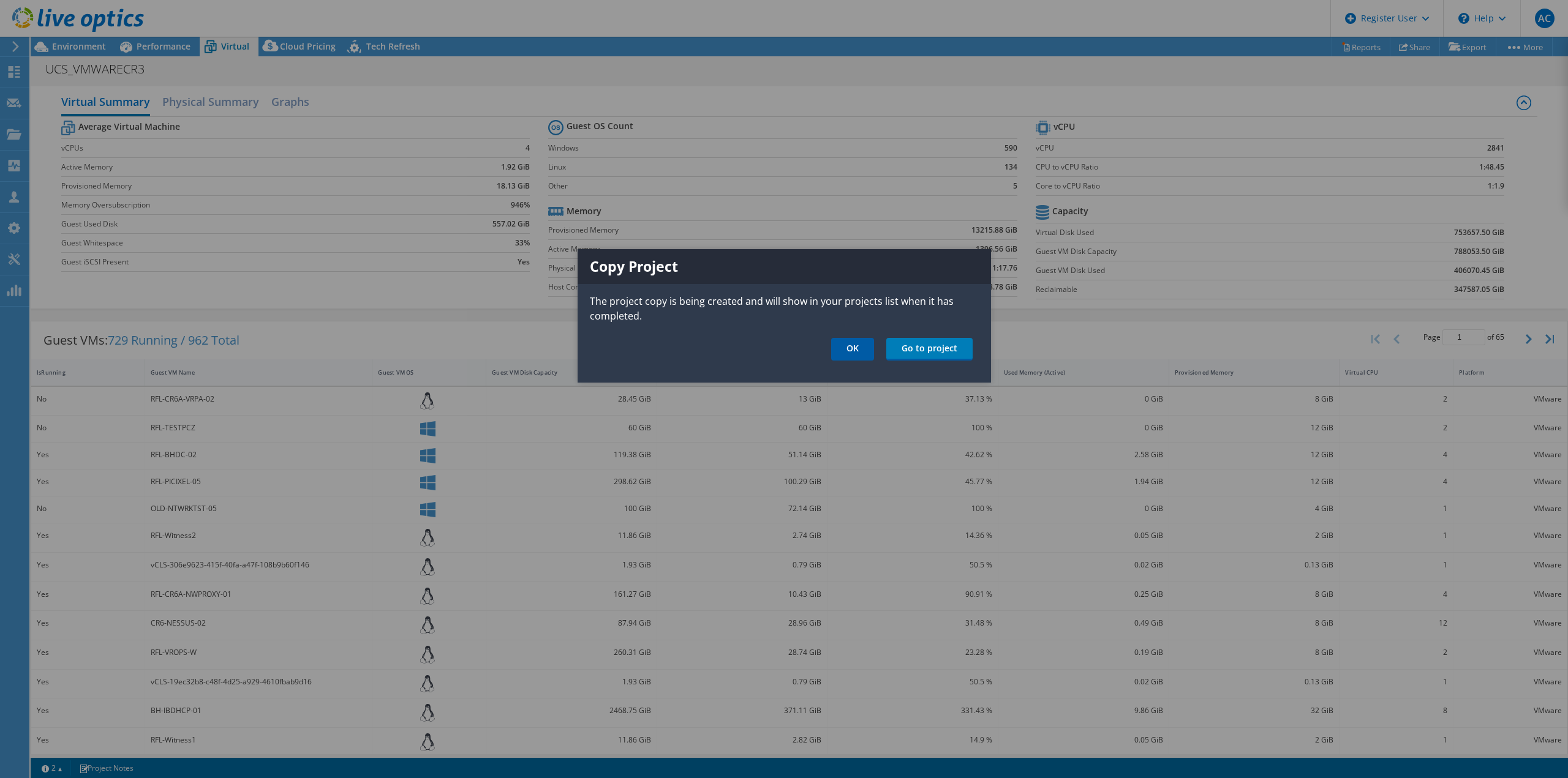
click at [863, 349] on link "OK" at bounding box center [853, 349] width 43 height 22
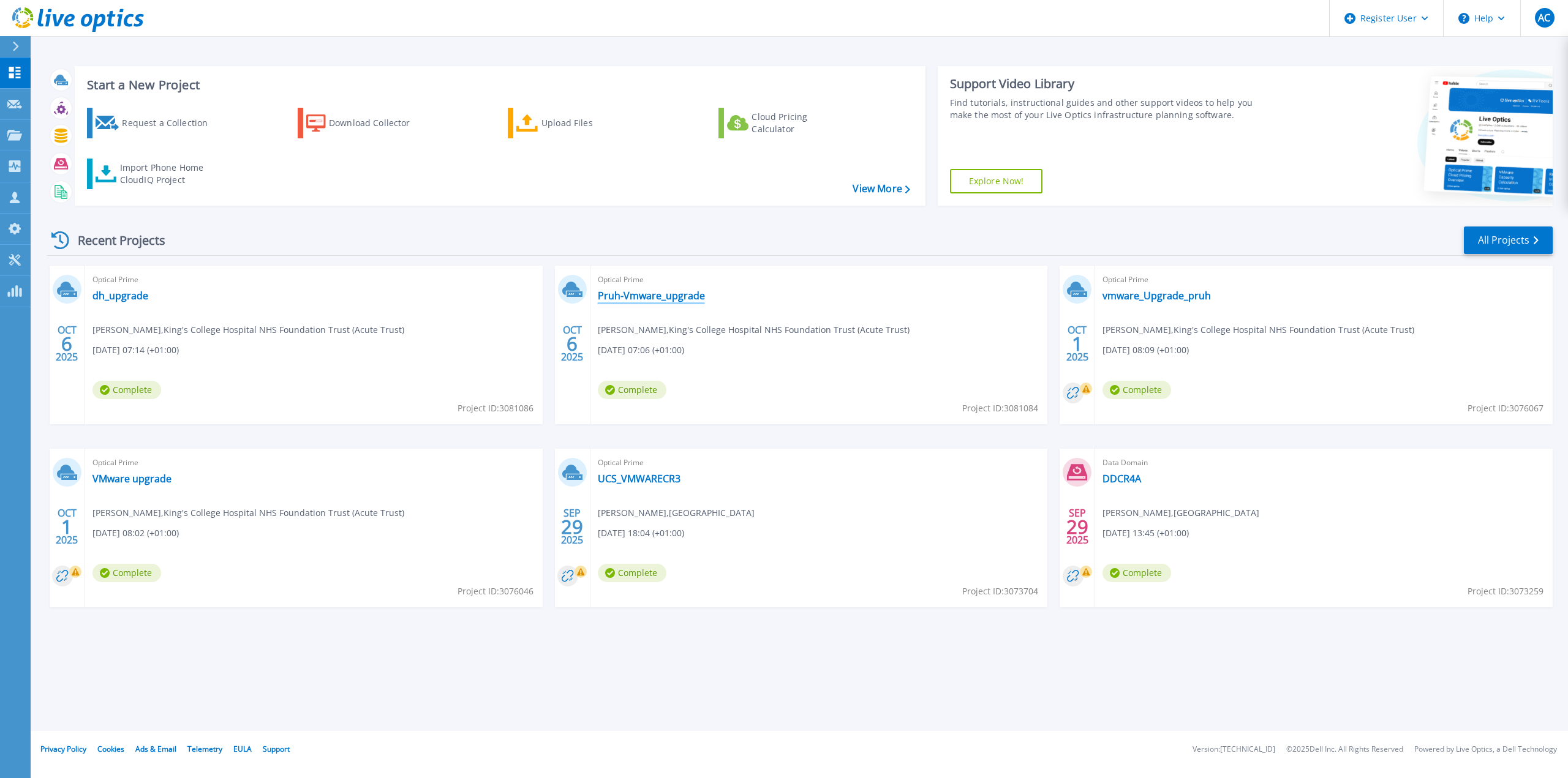
click at [650, 294] on link "Pruh-Vmware_upgrade" at bounding box center [651, 296] width 107 height 12
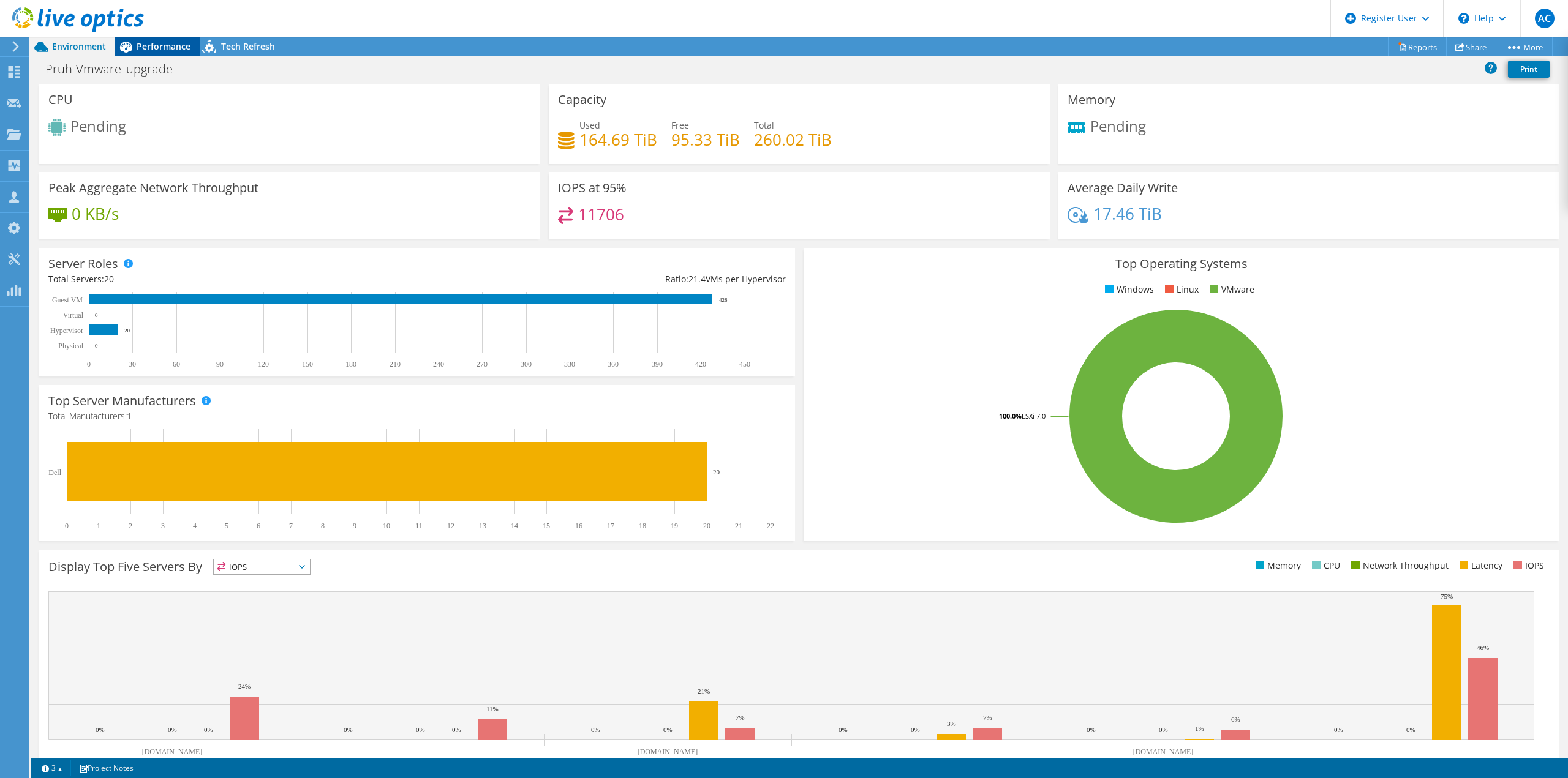
click at [183, 43] on span "Performance" at bounding box center [164, 46] width 54 height 12
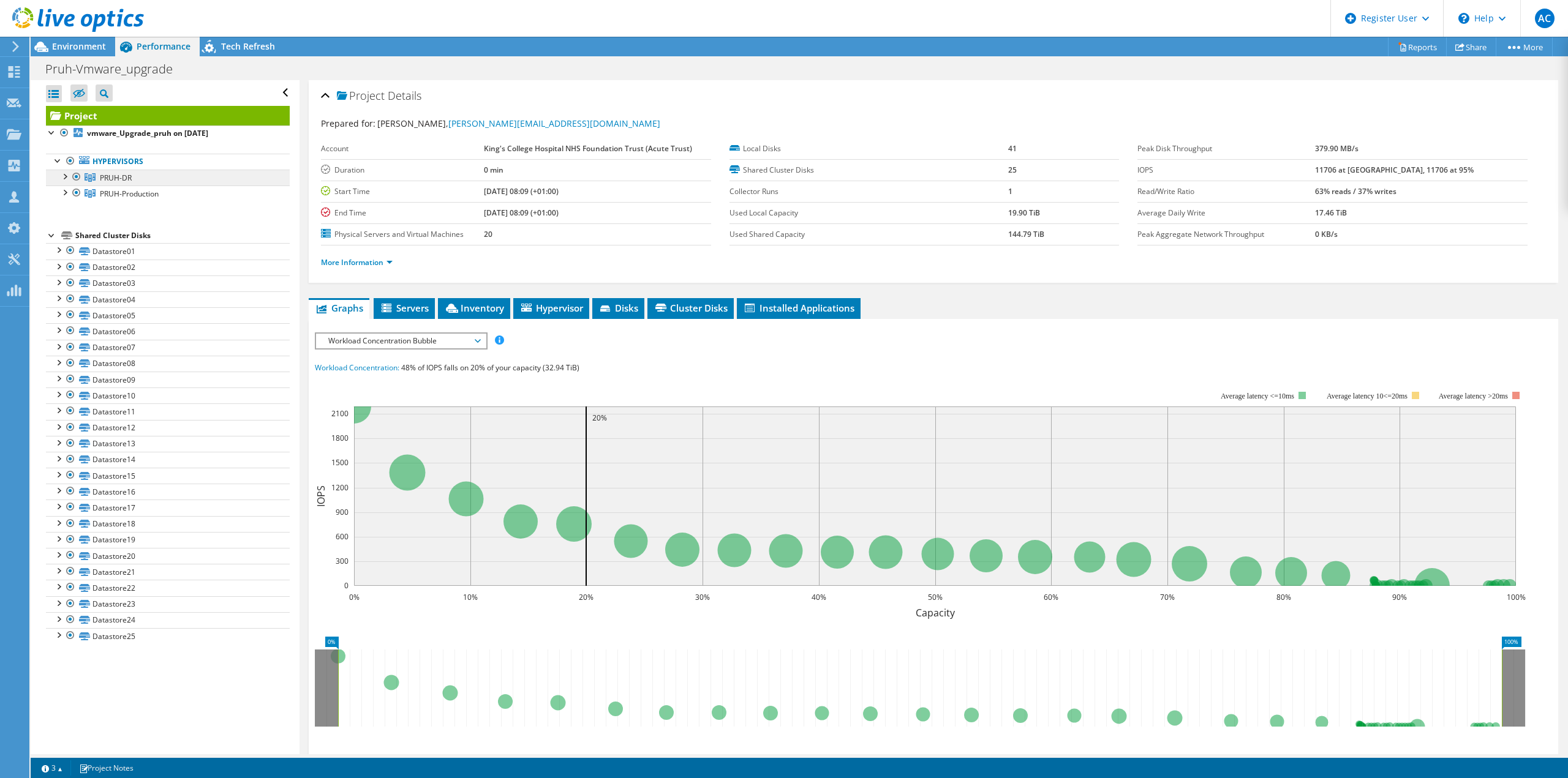
click at [136, 183] on link "PRUH-DR" at bounding box center [168, 177] width 244 height 16
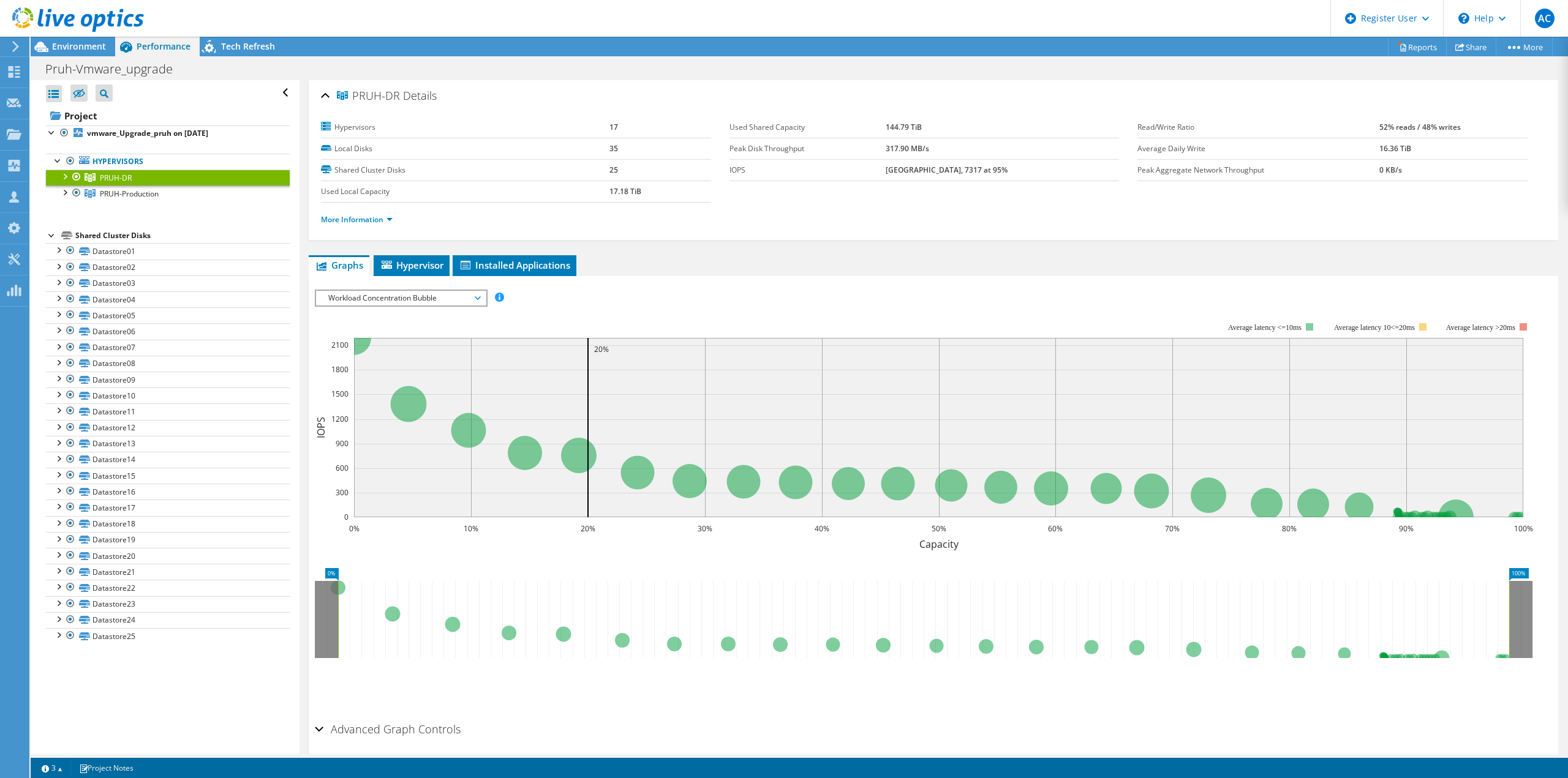
click at [153, 203] on ul "Hypervisors PRUH-DR [DOMAIN_NAME]" at bounding box center [168, 178] width 244 height 73
click at [150, 199] on link "PRUH-Production" at bounding box center [168, 193] width 244 height 16
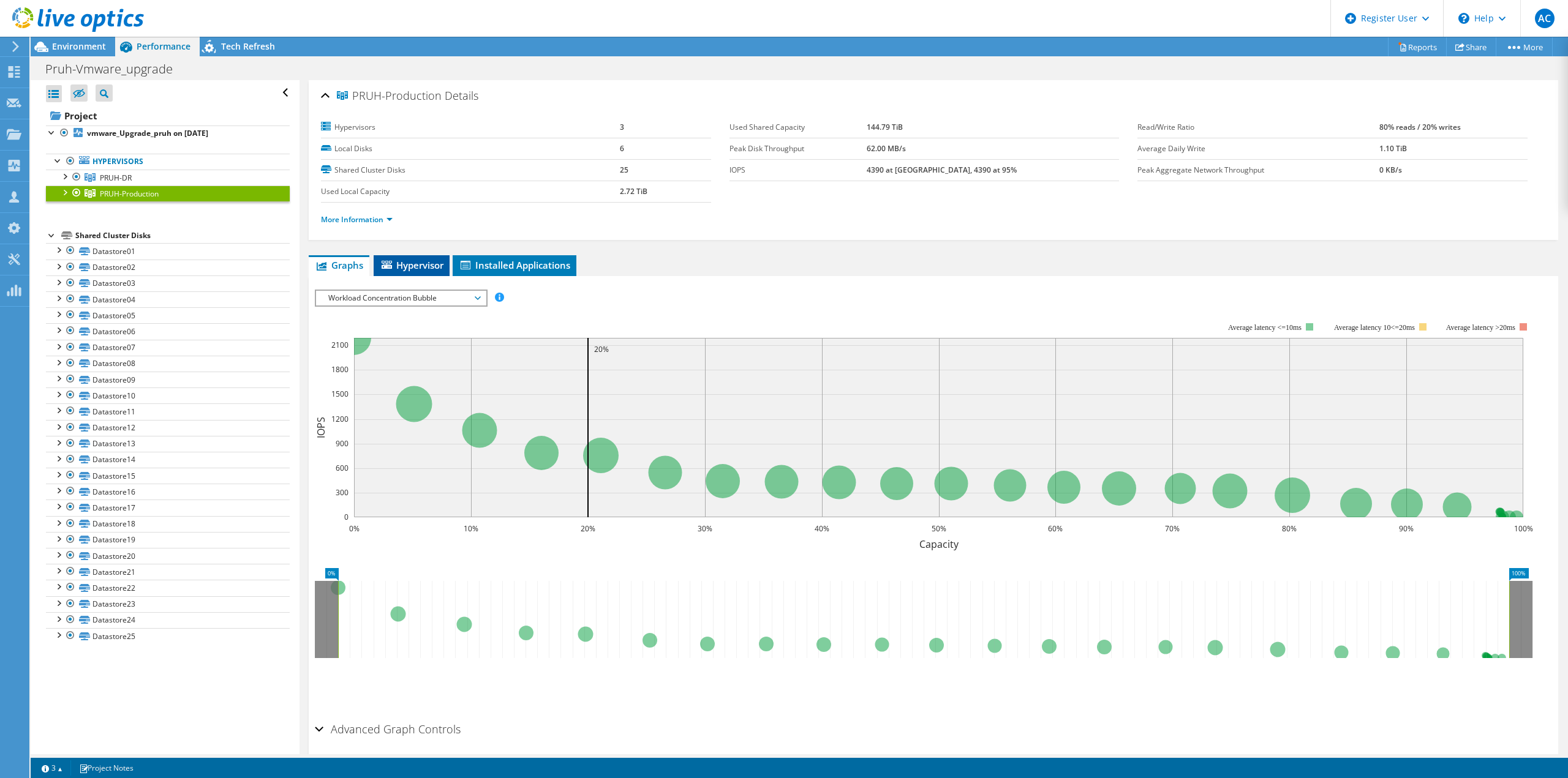
click at [391, 264] on icon at bounding box center [387, 265] width 10 height 8
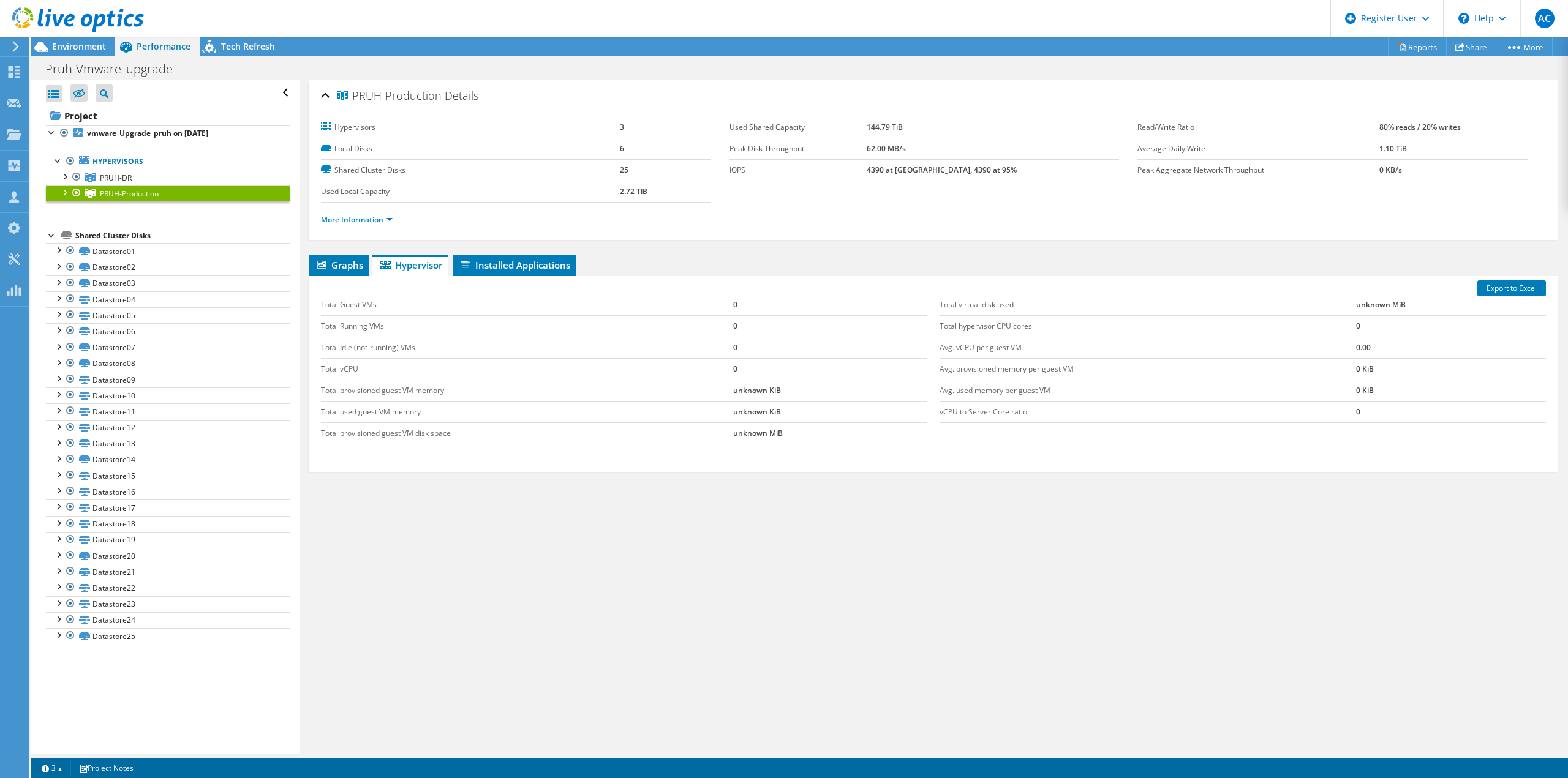
click at [63, 189] on div at bounding box center [64, 191] width 12 height 12
click at [147, 219] on link "[DOMAIN_NAME]" at bounding box center [168, 226] width 244 height 16
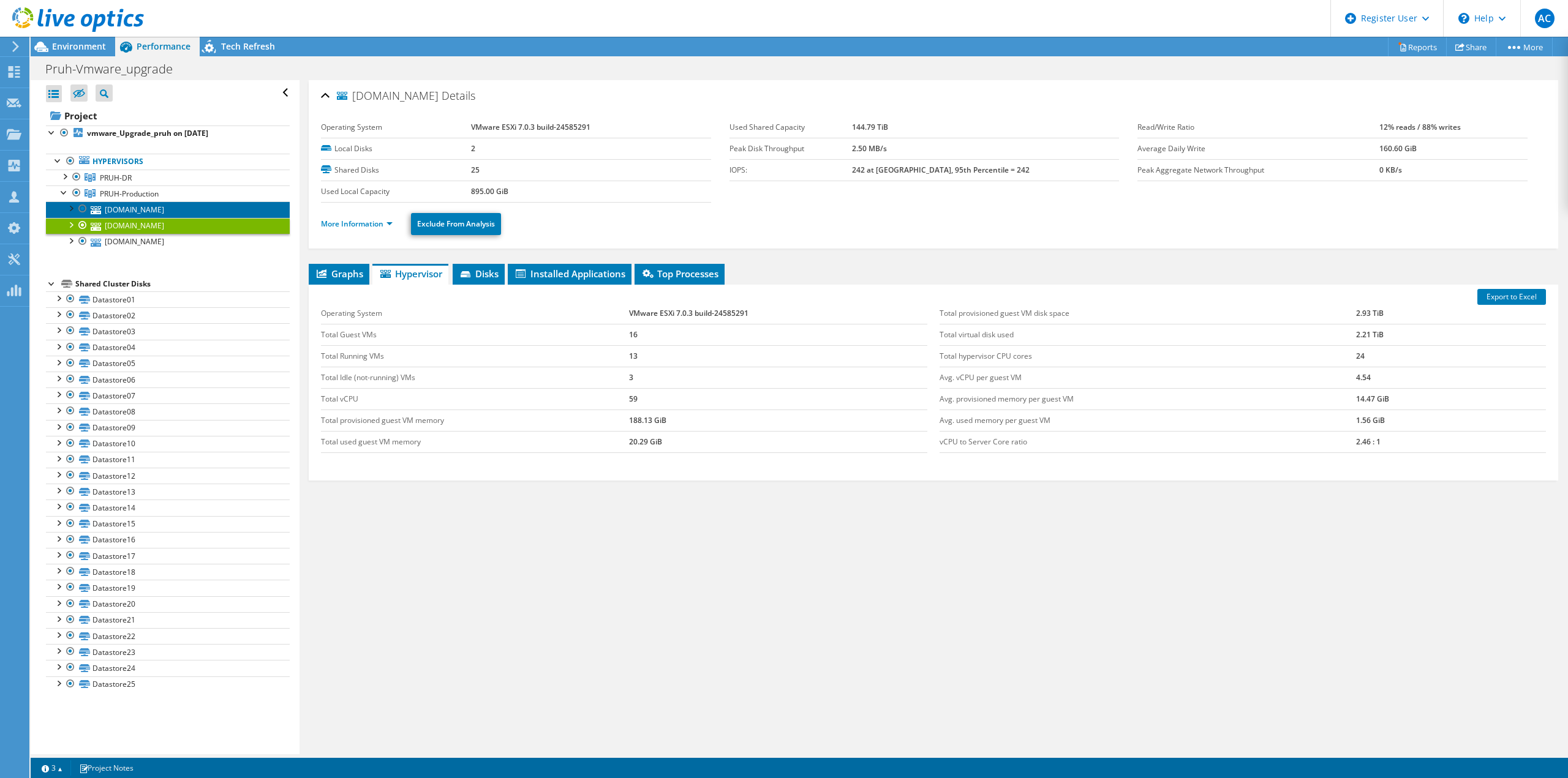
click at [140, 207] on link "[DOMAIN_NAME]" at bounding box center [168, 209] width 244 height 16
click at [64, 179] on div at bounding box center [64, 175] width 12 height 12
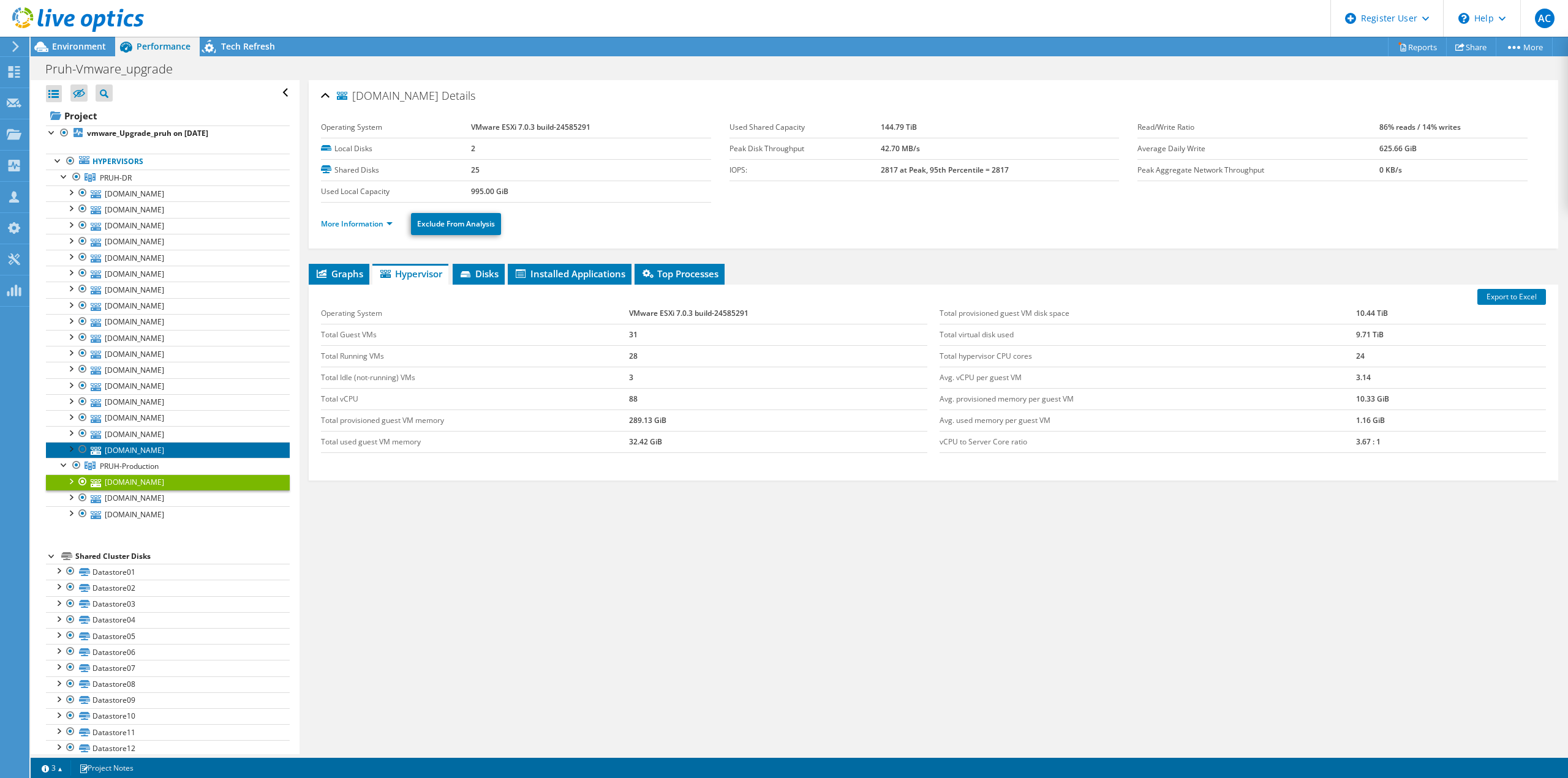
click at [182, 446] on link "[DOMAIN_NAME]" at bounding box center [168, 450] width 244 height 16
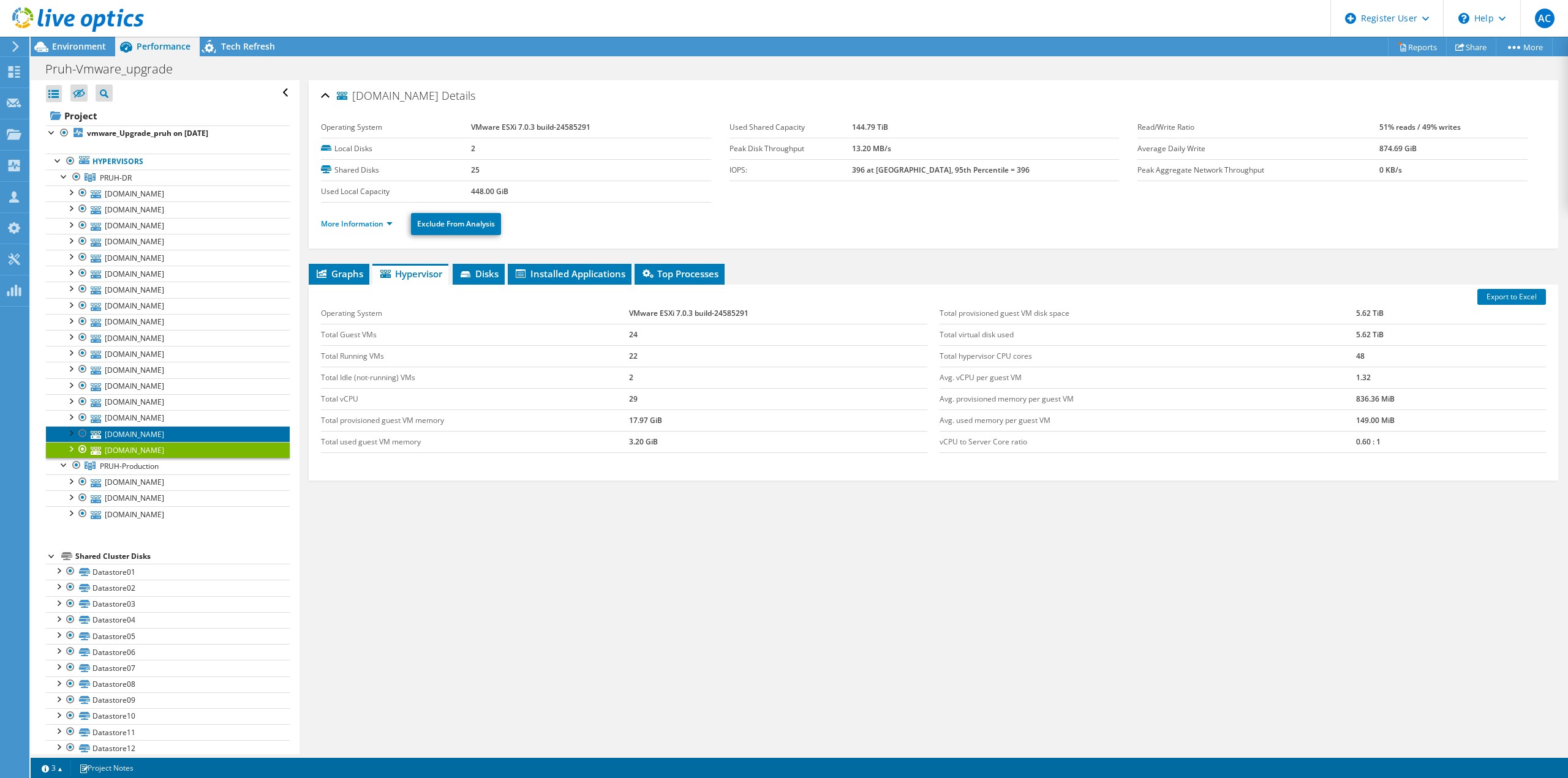
click at [178, 432] on link "[DOMAIN_NAME]" at bounding box center [168, 434] width 244 height 16
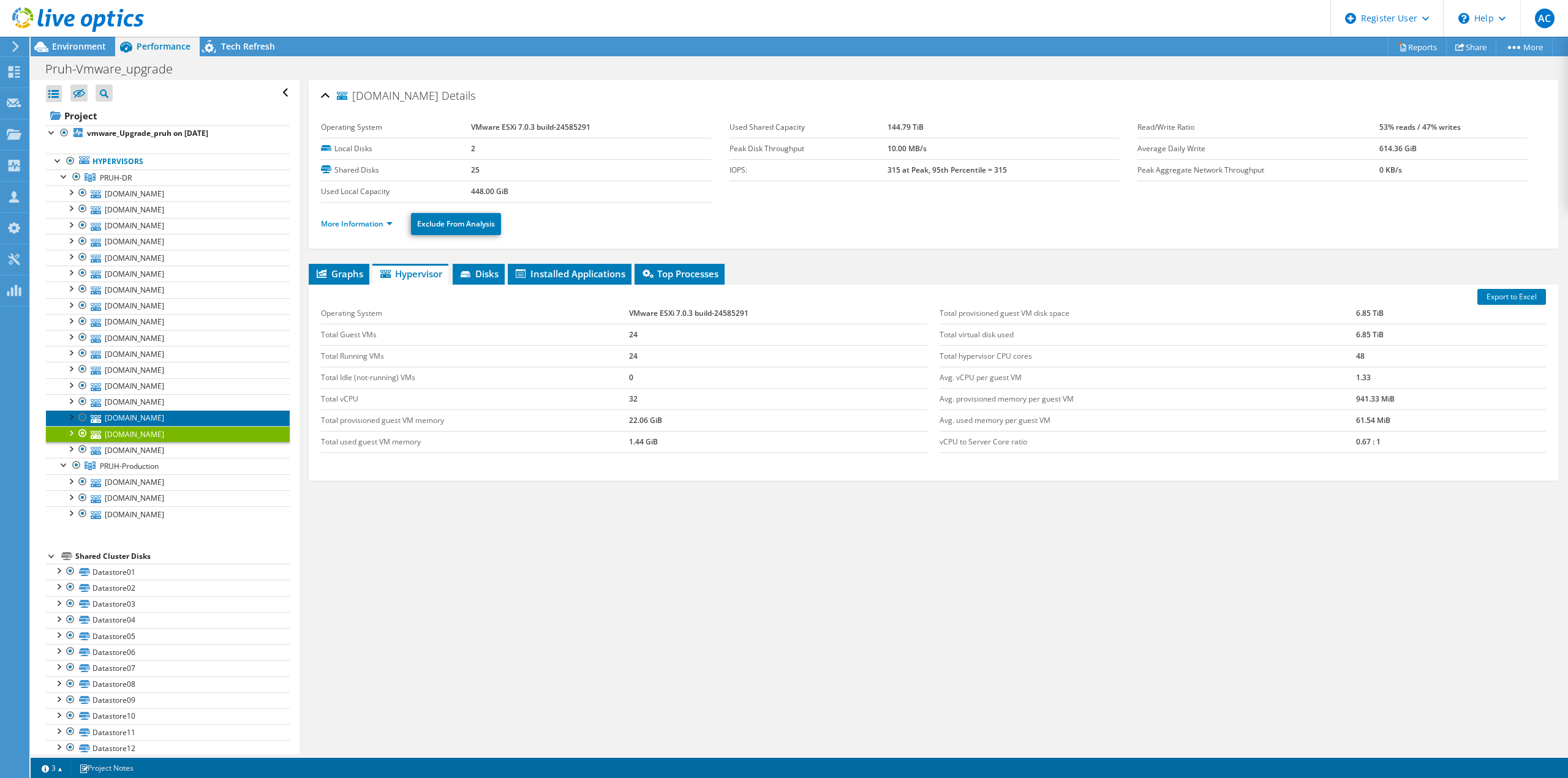
click at [179, 419] on link "[DOMAIN_NAME]" at bounding box center [168, 418] width 244 height 16
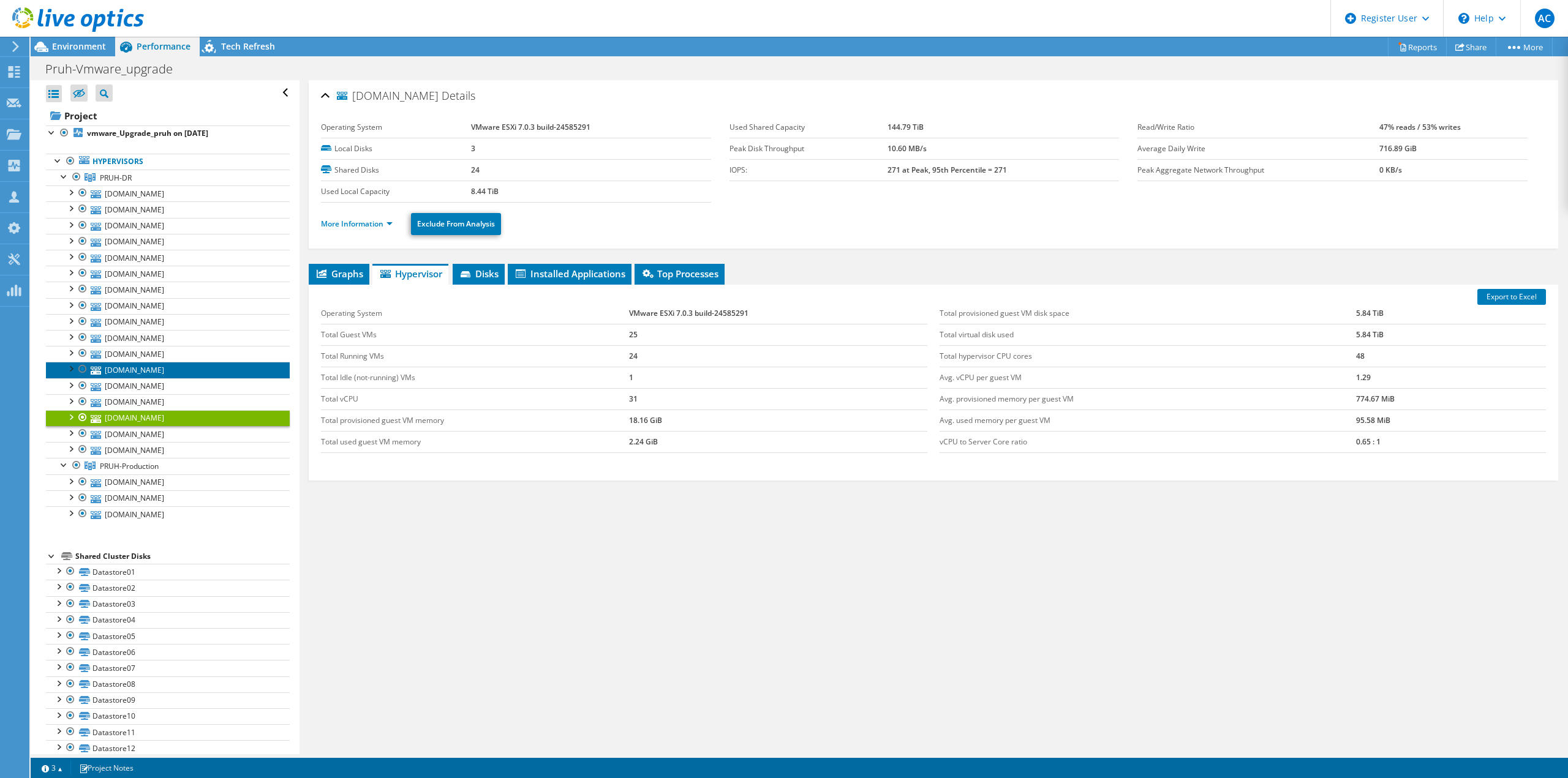
click at [196, 373] on link "[DOMAIN_NAME]" at bounding box center [168, 369] width 244 height 16
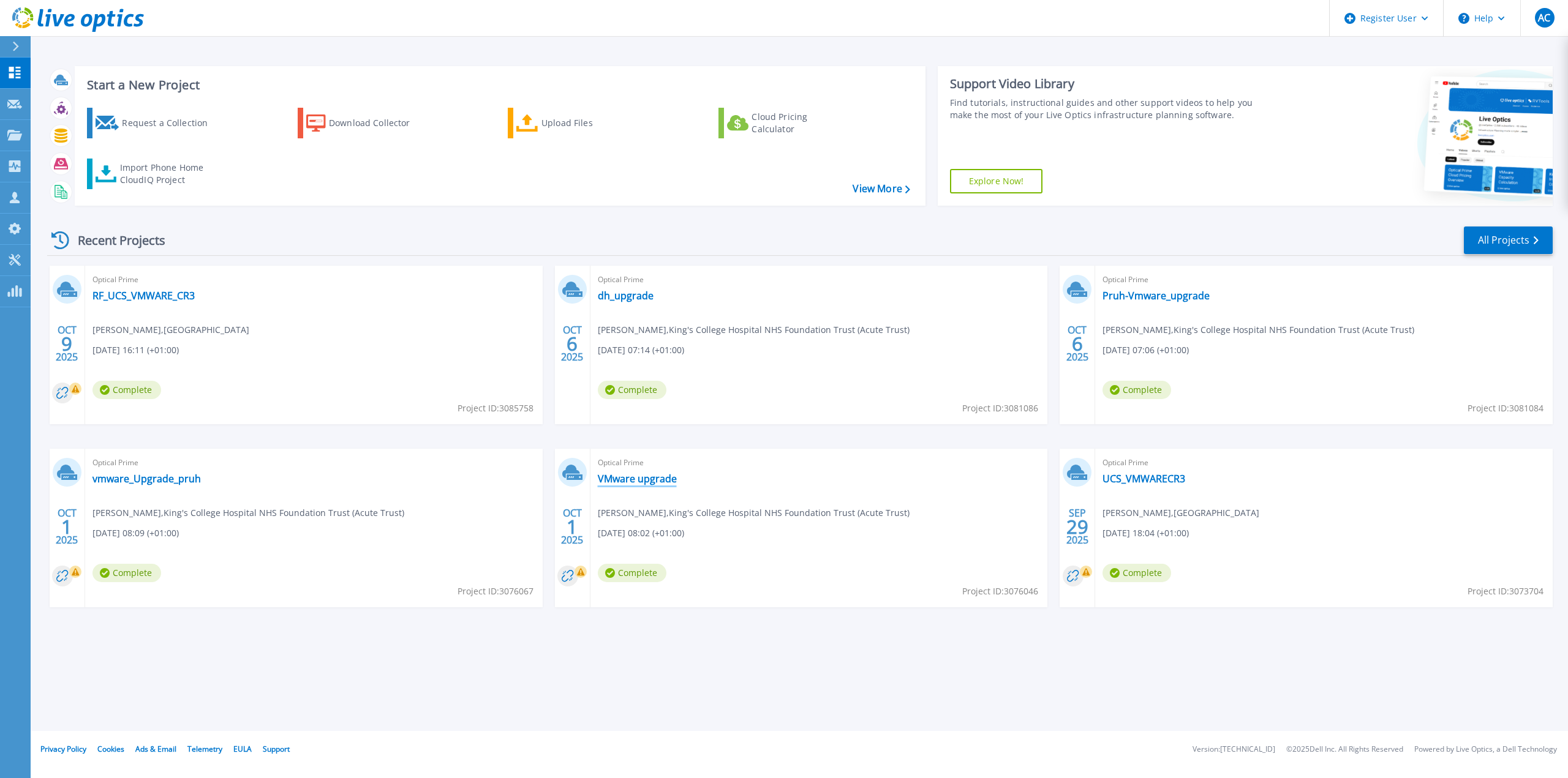
click at [657, 480] on link "VMware upgrade" at bounding box center [637, 478] width 79 height 12
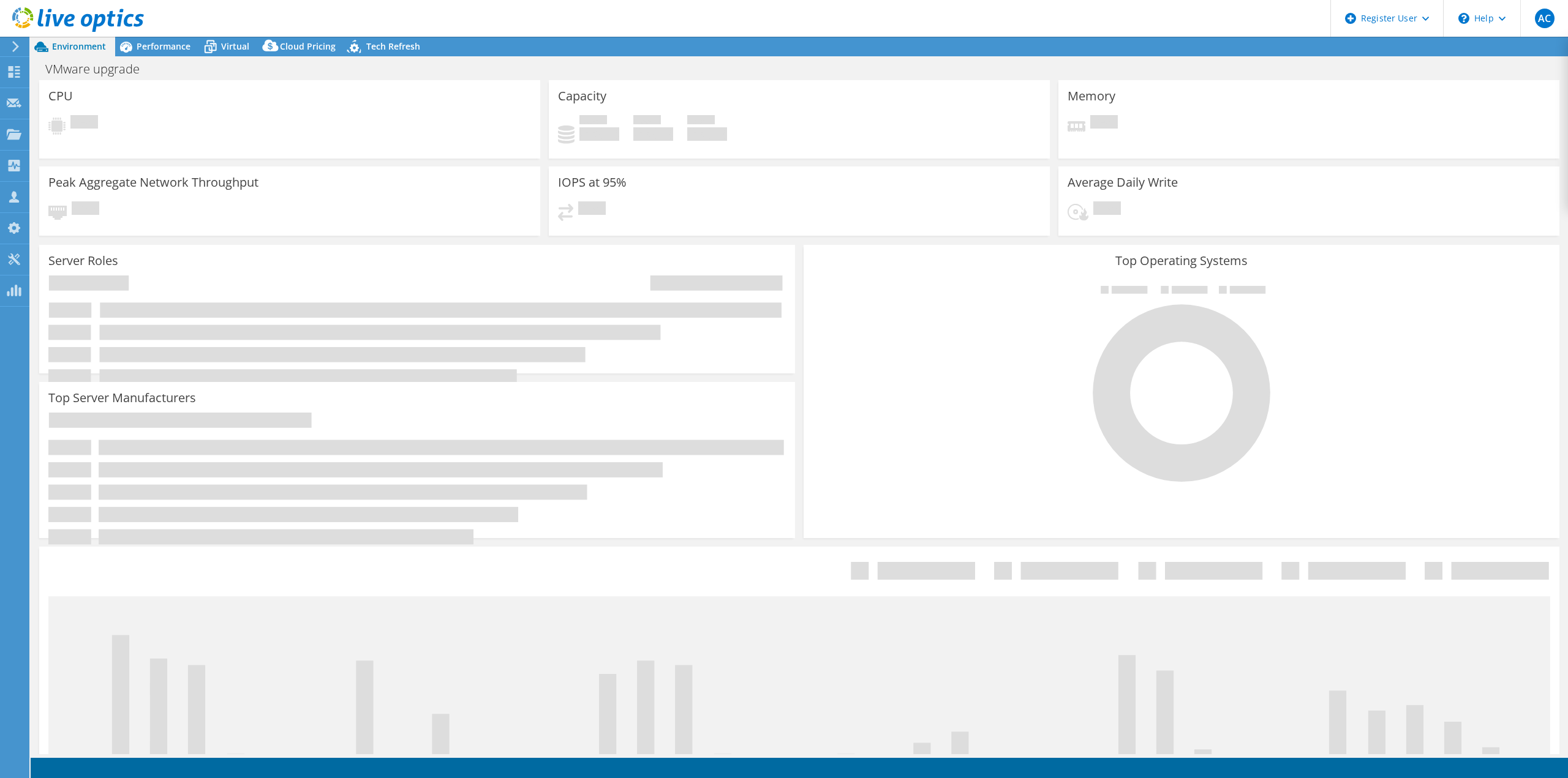
select select "USD"
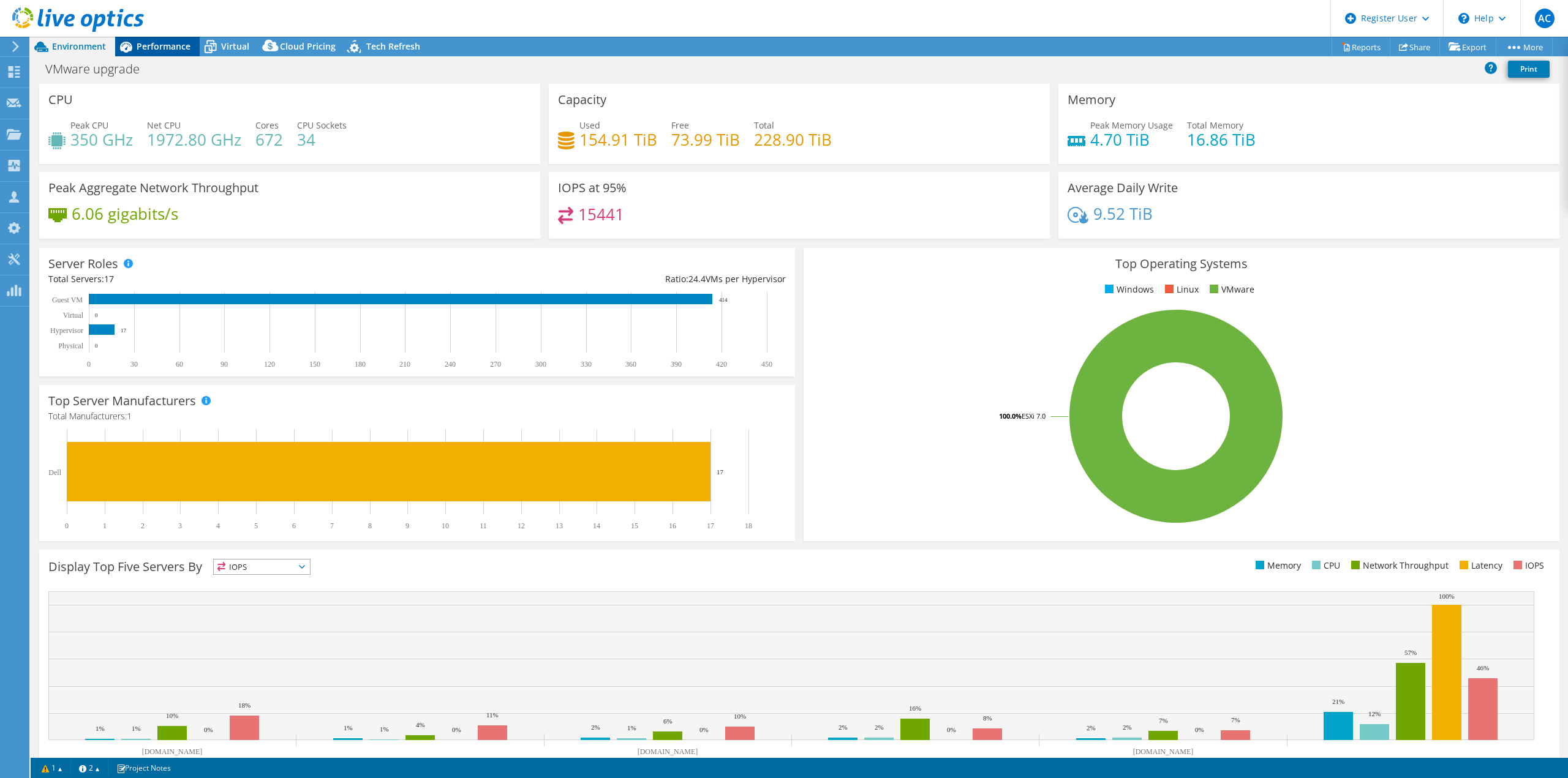
click at [158, 46] on span "Performance" at bounding box center [164, 46] width 54 height 12
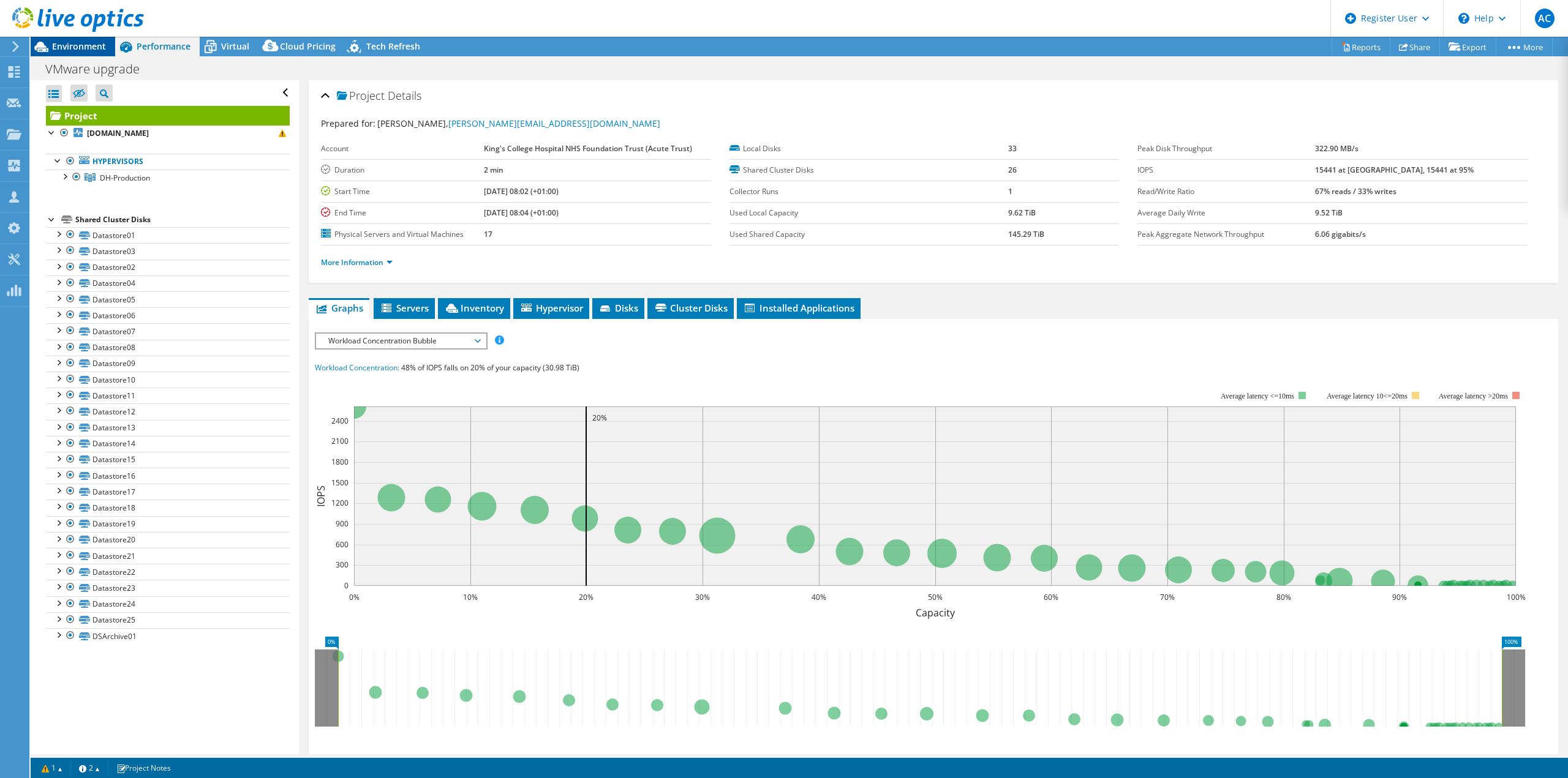
click at [93, 46] on span "Environment" at bounding box center [79, 46] width 54 height 12
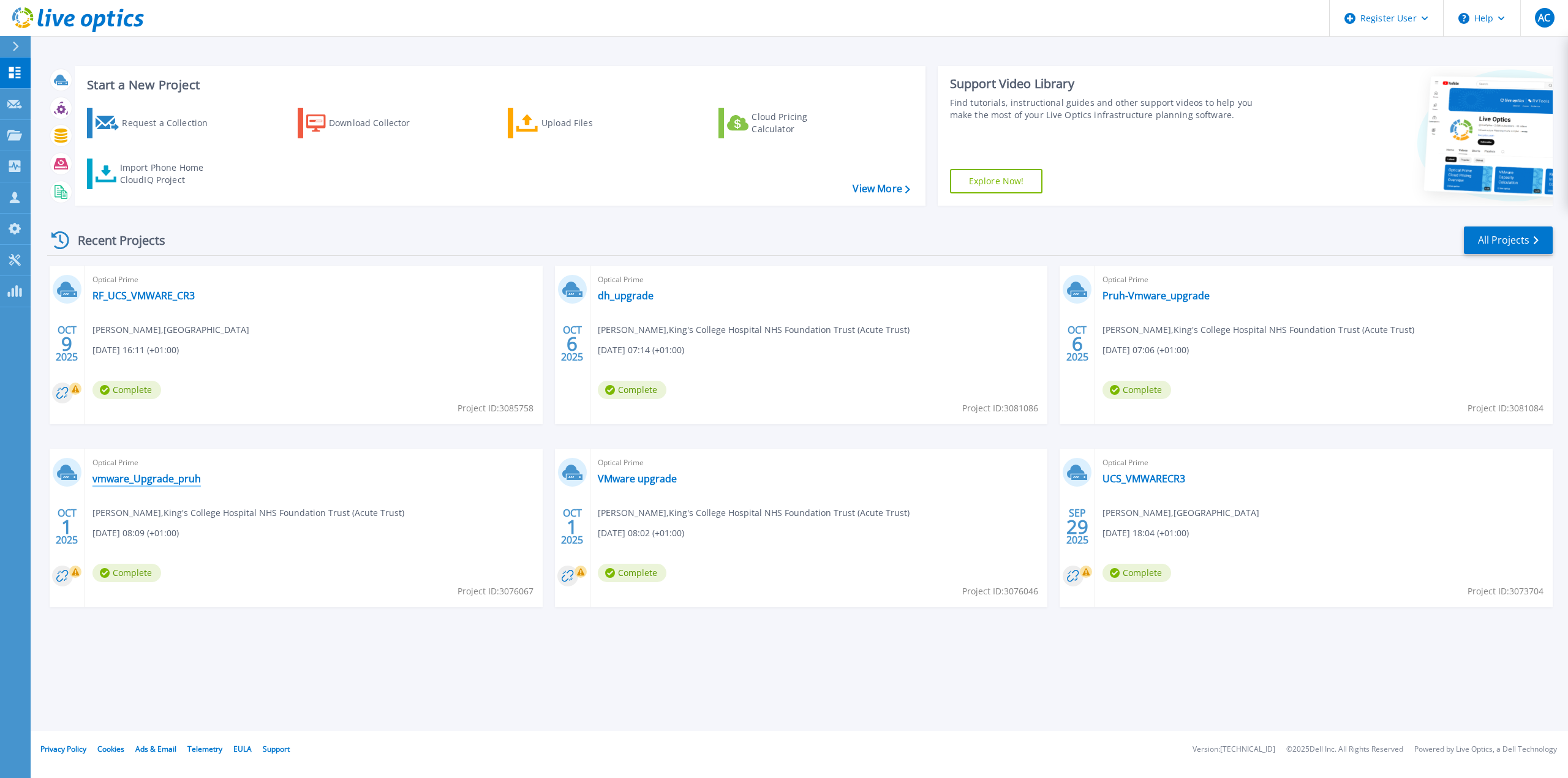
click at [155, 477] on link "vmware_Upgrade_pruh" at bounding box center [146, 478] width 108 height 12
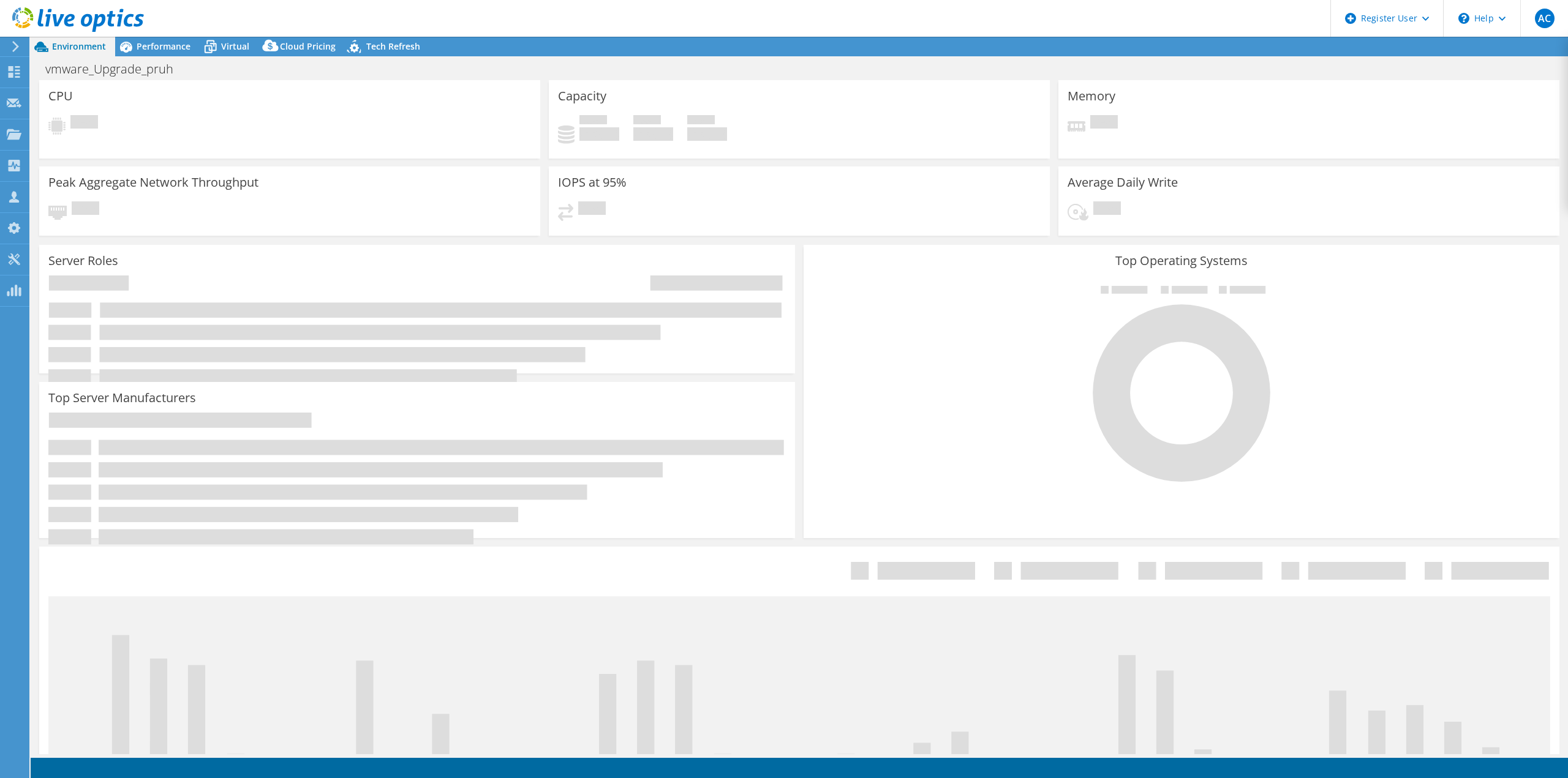
select select "USD"
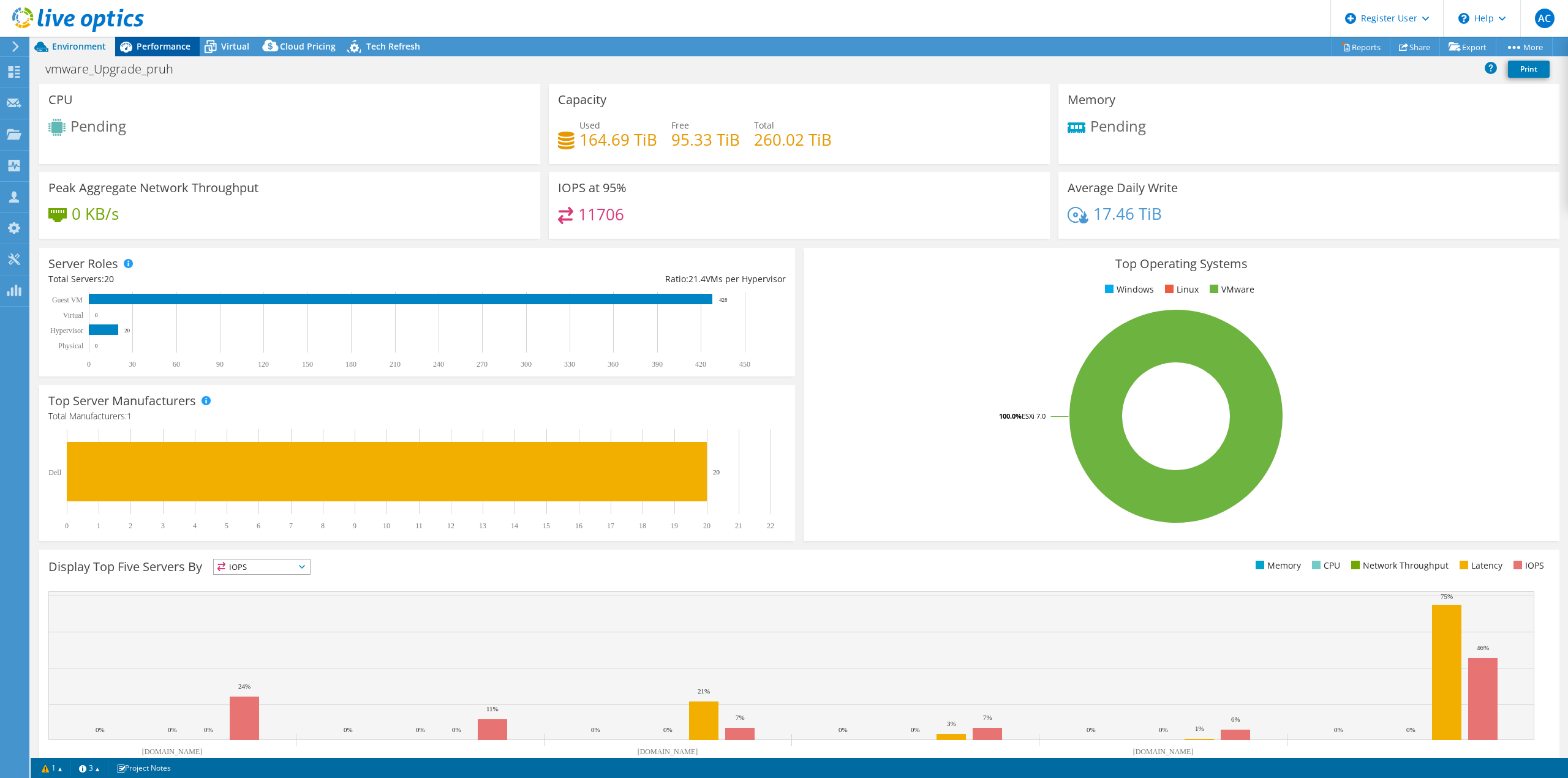
click at [174, 46] on span "Performance" at bounding box center [164, 46] width 54 height 12
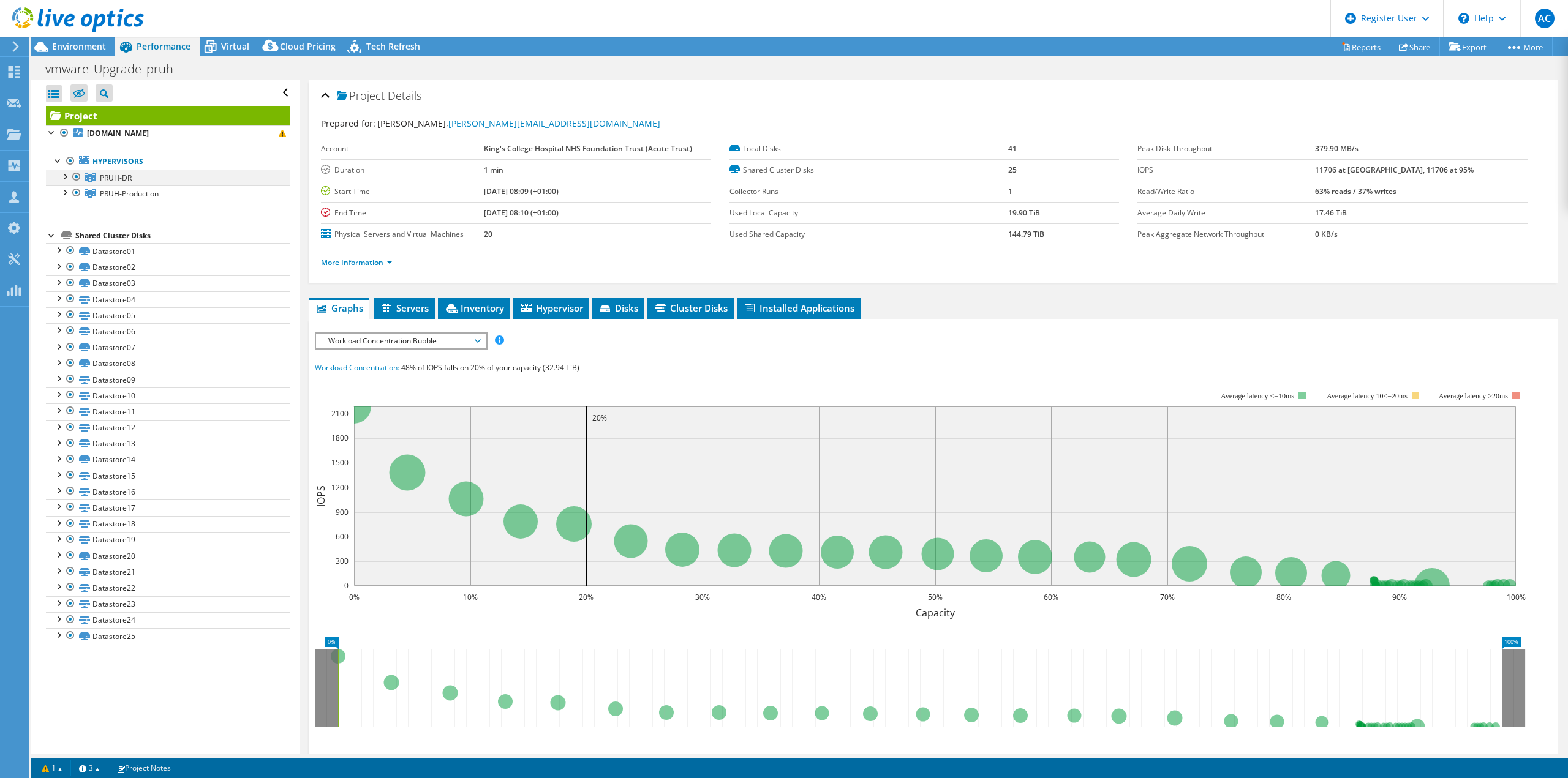
click at [65, 176] on div at bounding box center [64, 175] width 12 height 12
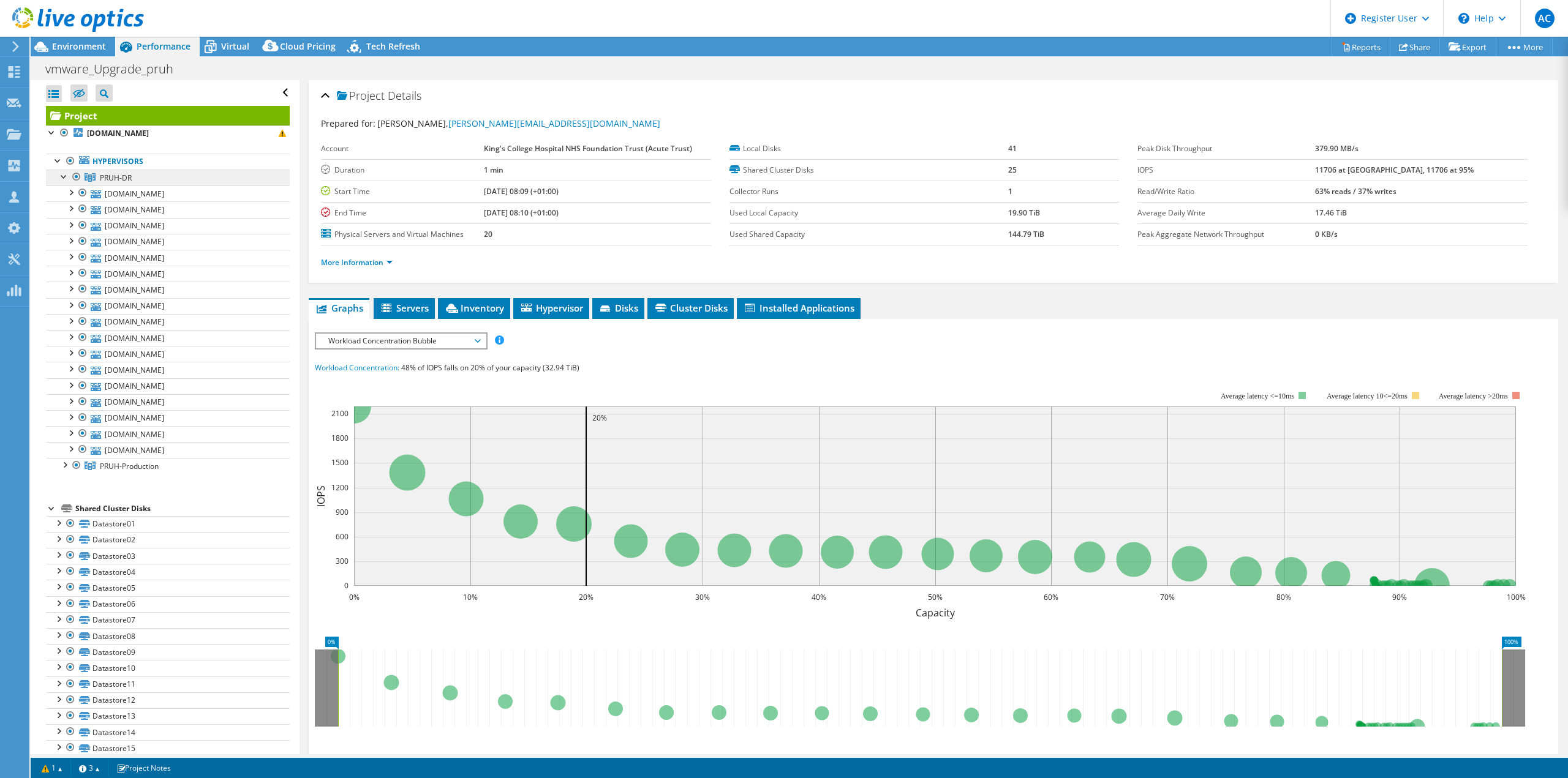
click at [102, 179] on span "PRUH-DR" at bounding box center [116, 178] width 32 height 10
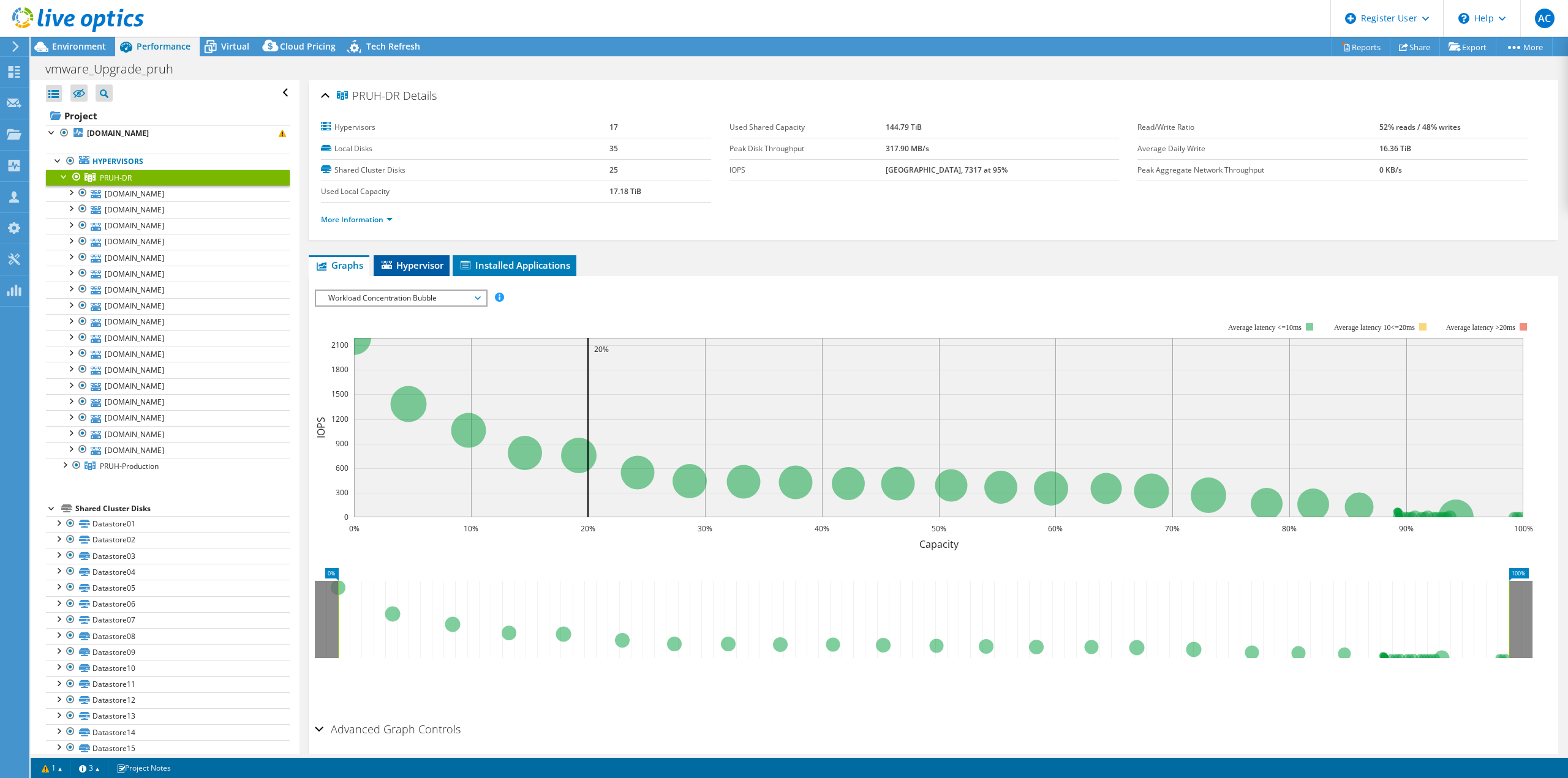
click at [418, 264] on span "Hypervisor" at bounding box center [411, 265] width 64 height 12
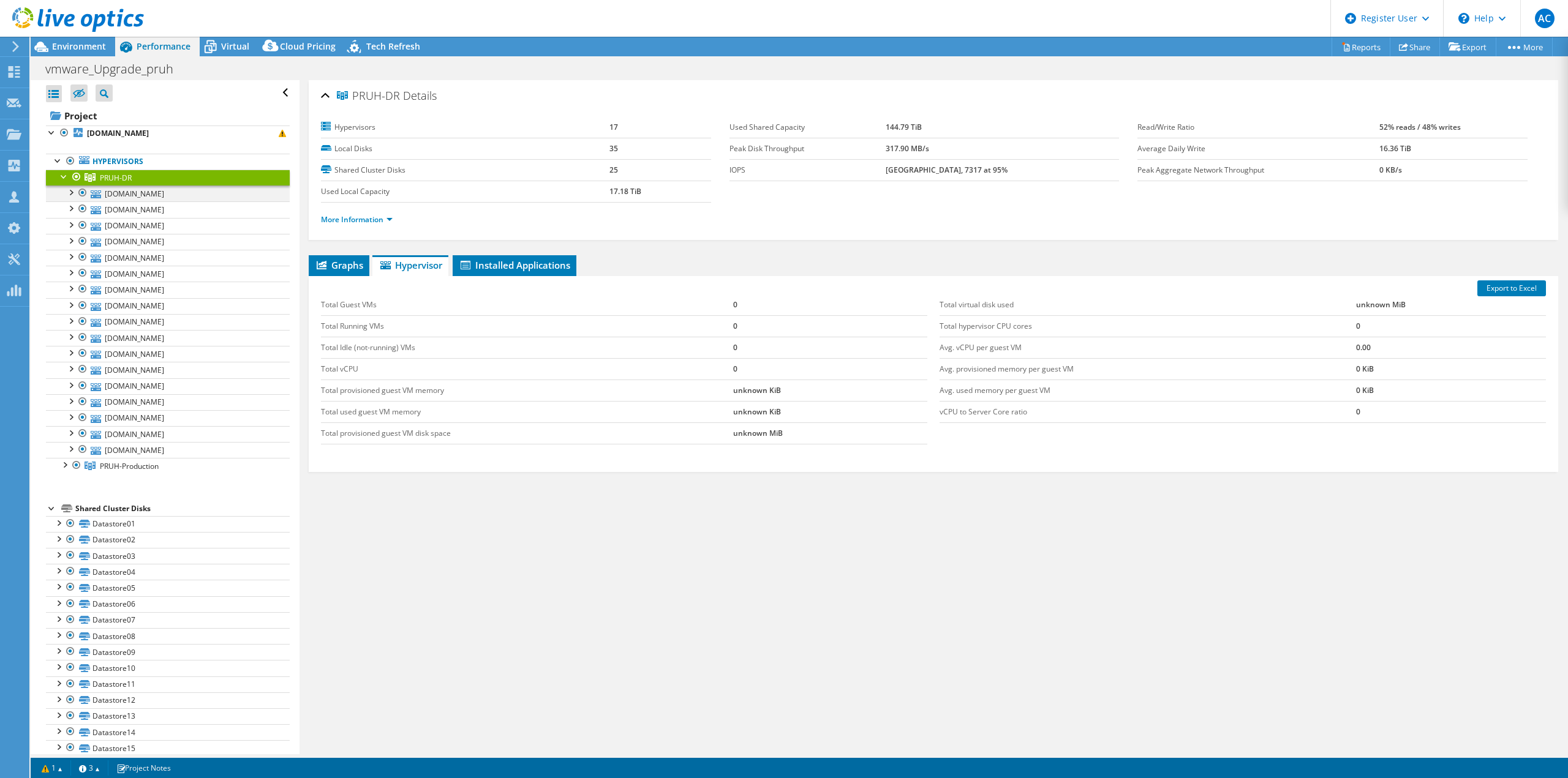
click at [74, 192] on div at bounding box center [70, 191] width 12 height 12
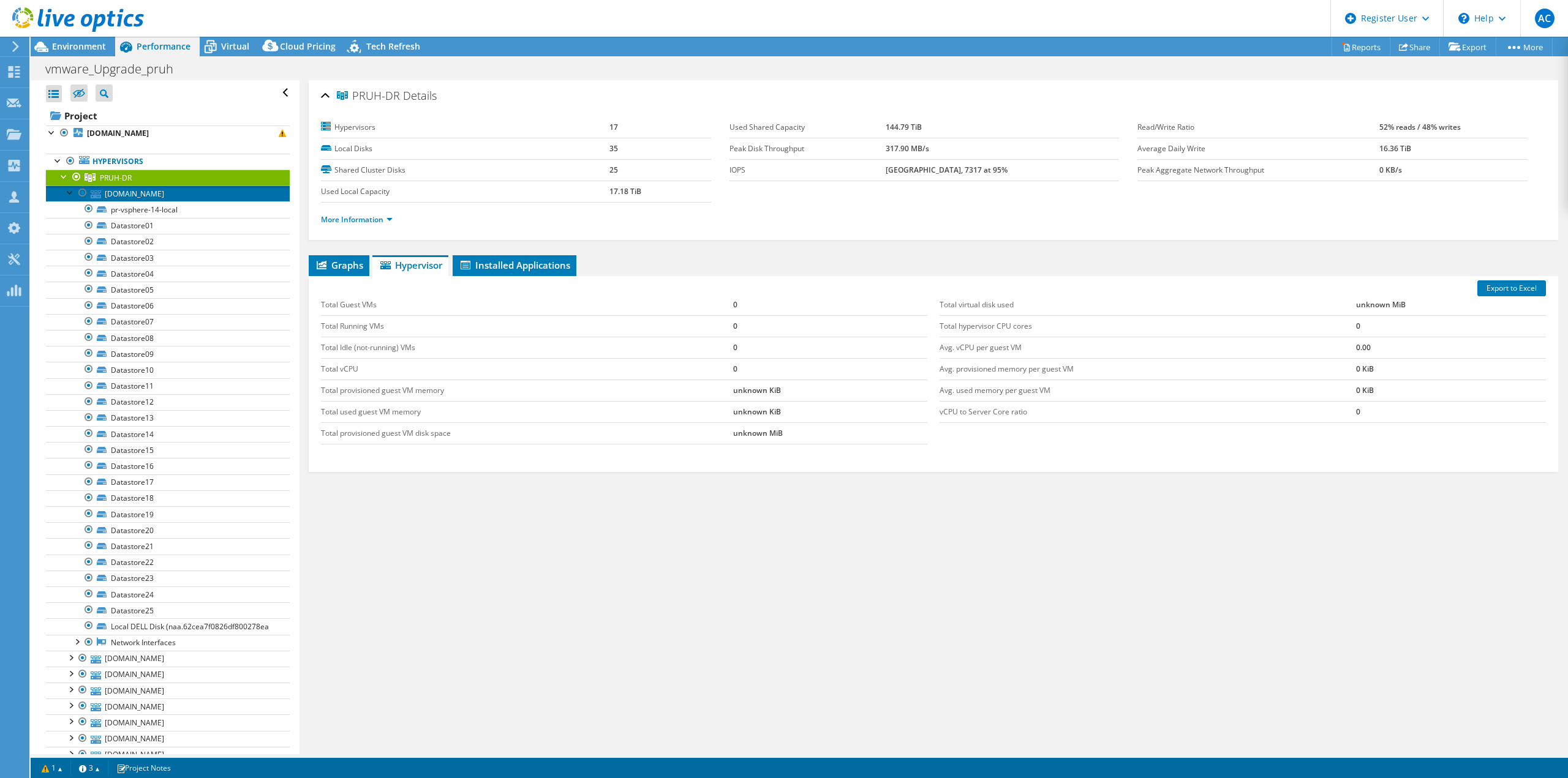
click at [144, 189] on link "[DOMAIN_NAME]" at bounding box center [168, 193] width 244 height 16
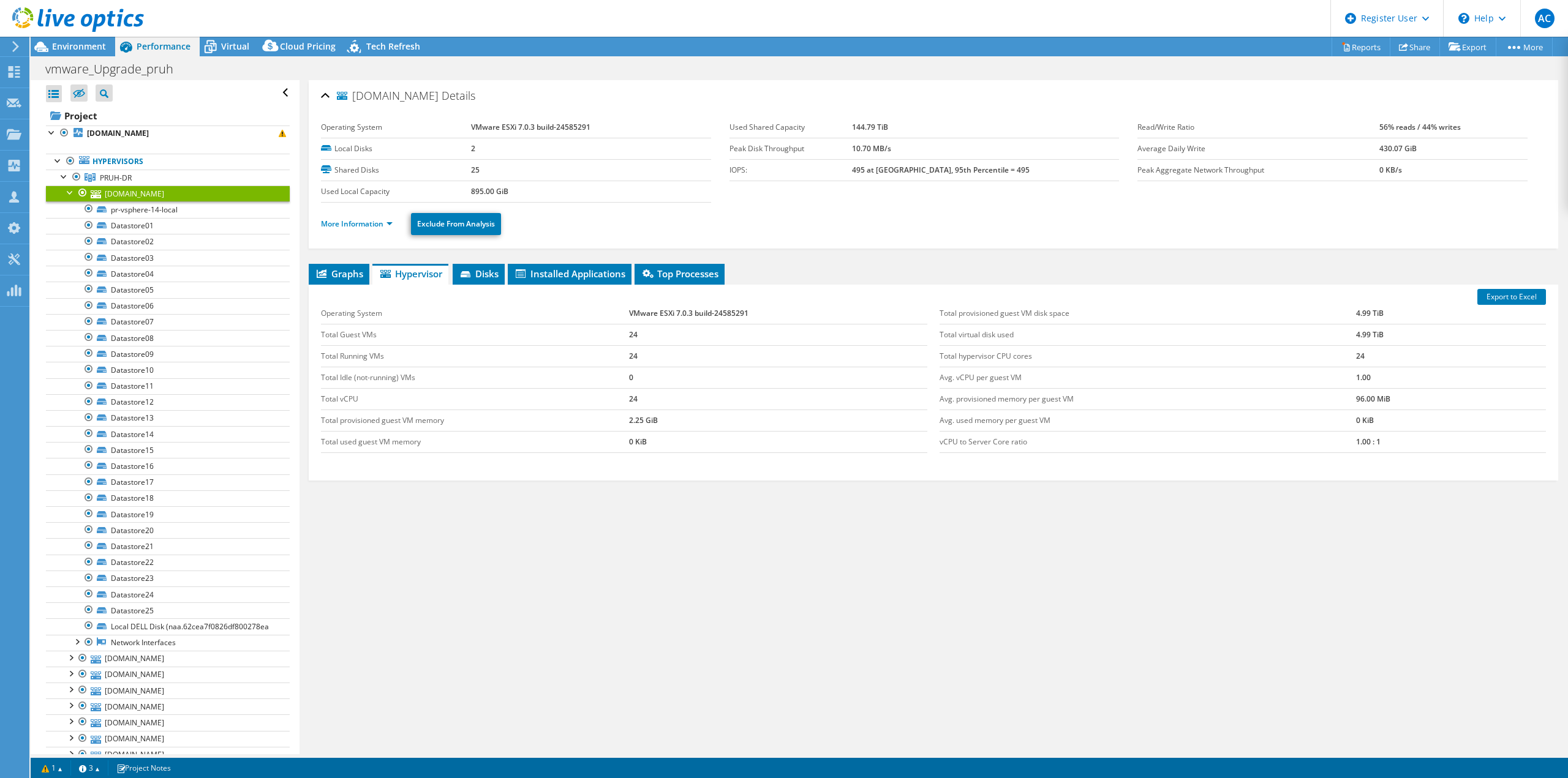
click at [69, 192] on div at bounding box center [70, 191] width 12 height 12
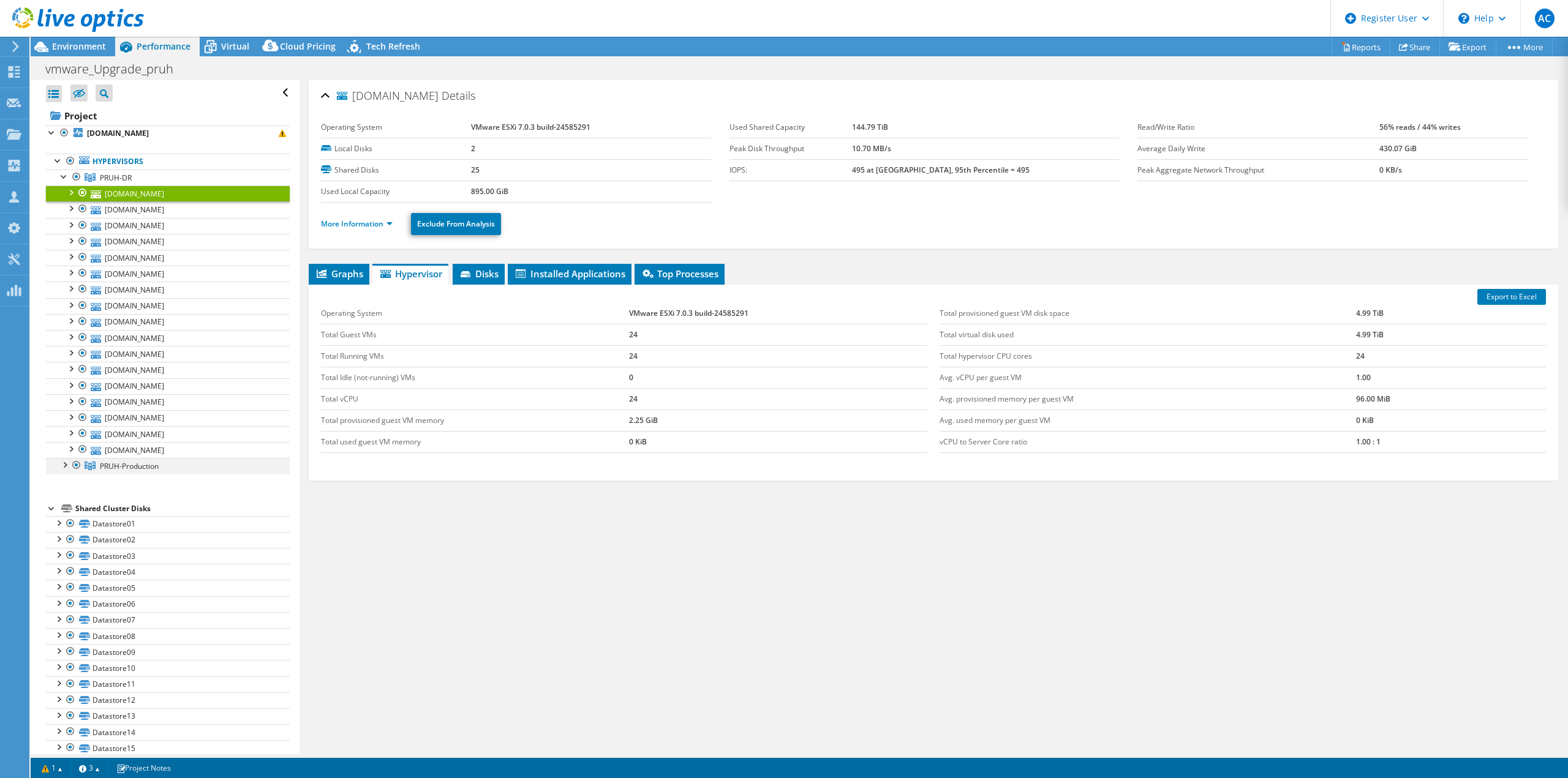
click at [64, 467] on div at bounding box center [64, 464] width 12 height 12
